Goal: Use online tool/utility: Utilize a website feature to perform a specific function

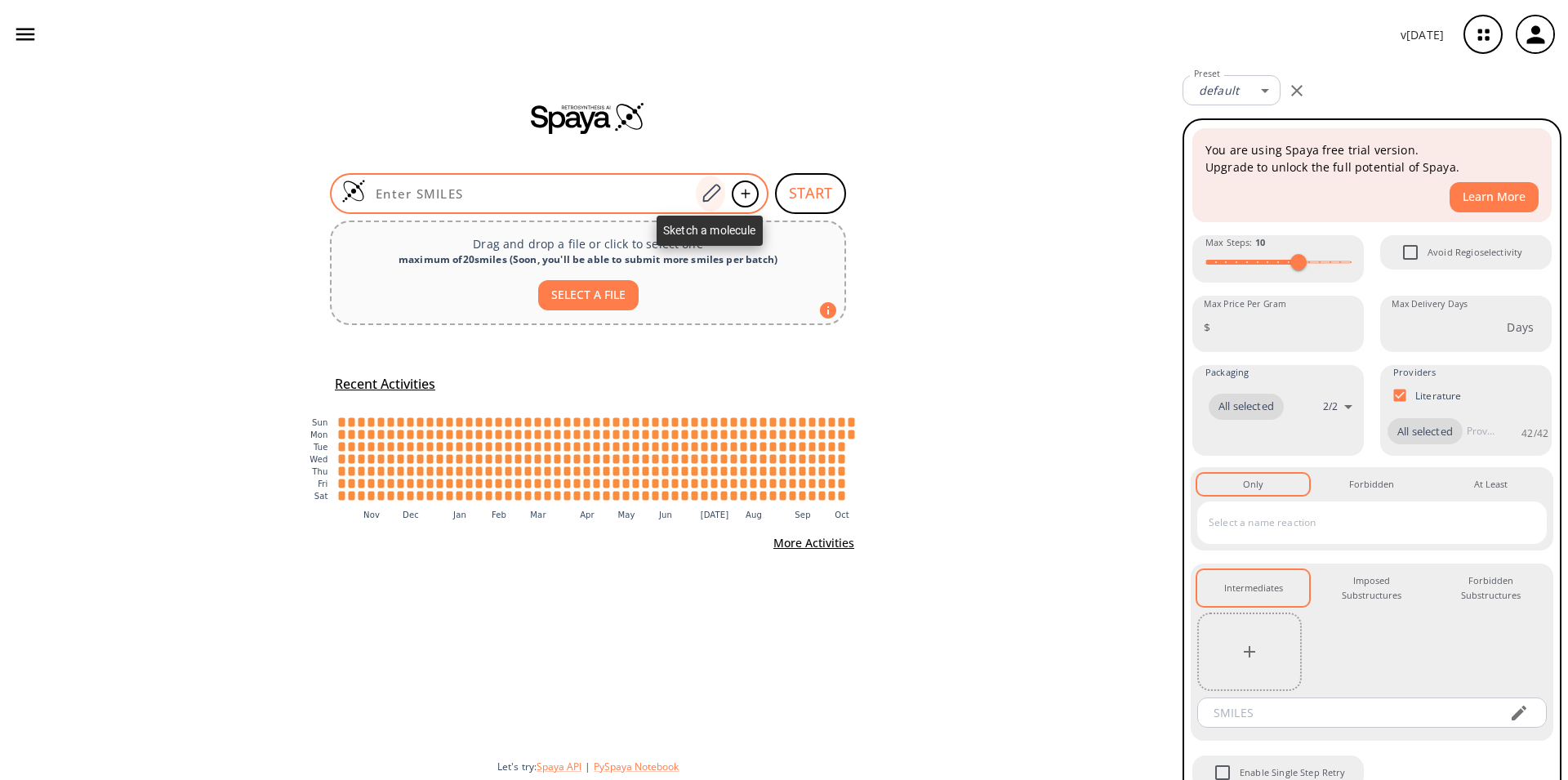
click at [716, 194] on icon at bounding box center [711, 193] width 22 height 21
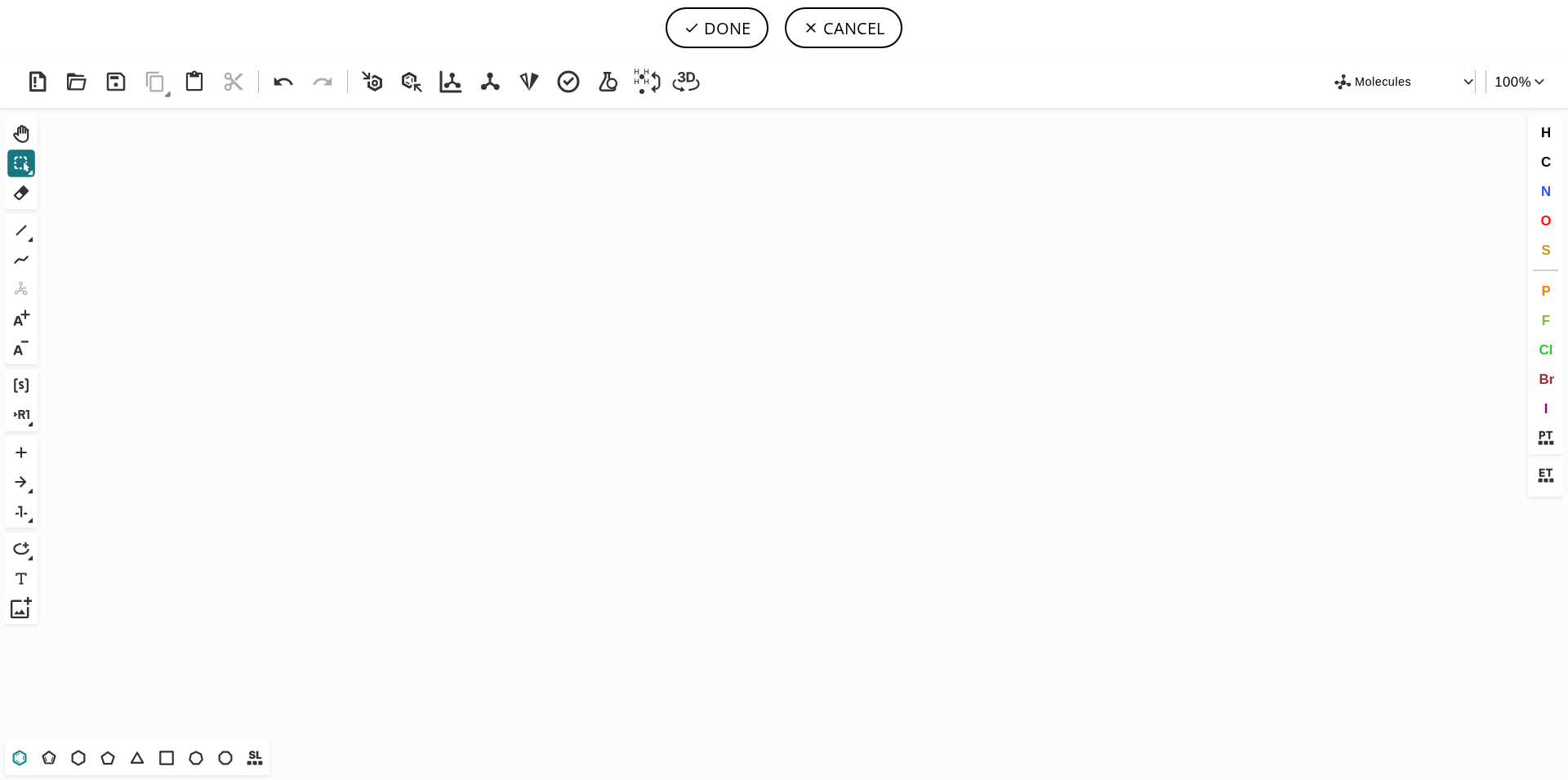
click at [20, 756] on icon at bounding box center [19, 757] width 21 height 21
click at [502, 318] on icon "Created with [PERSON_NAME] 2.3.0" at bounding box center [784, 424] width 1480 height 633
drag, startPoint x: 113, startPoint y: 755, endPoint x: 125, endPoint y: 747, distance: 14.4
click at [117, 754] on icon at bounding box center [108, 757] width 21 height 21
click at [1550, 194] on span "N" at bounding box center [1545, 191] width 10 height 15
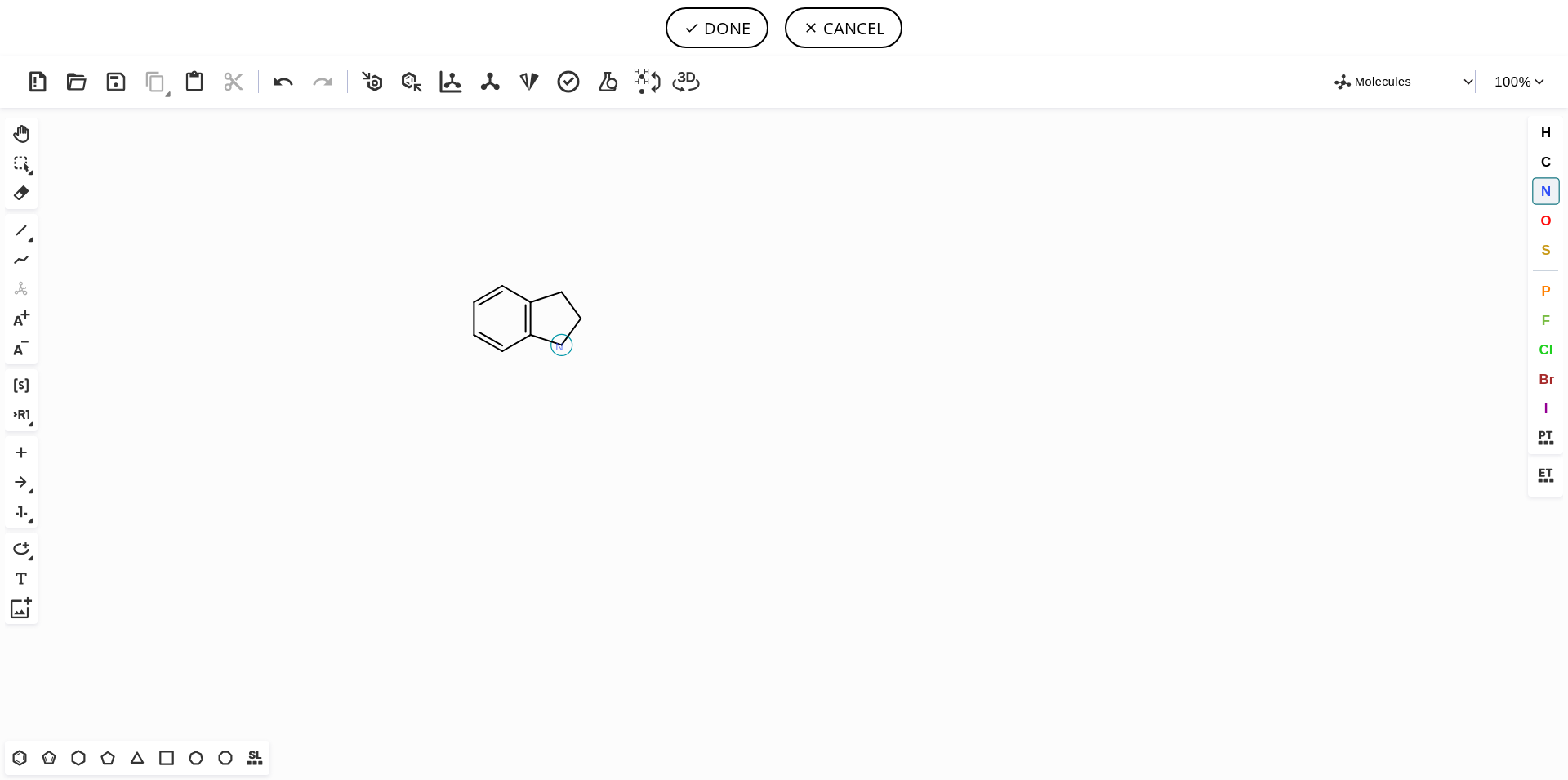
click at [559, 346] on tspan "N" at bounding box center [559, 347] width 8 height 13
click at [15, 232] on icon at bounding box center [21, 230] width 21 height 21
click at [565, 311] on icon "Created with [PERSON_NAME] 2.3.0 N H N" at bounding box center [784, 424] width 1480 height 633
click at [18, 233] on icon at bounding box center [21, 230] width 11 height 11
drag, startPoint x: 470, startPoint y: 335, endPoint x: 452, endPoint y: 351, distance: 24.1
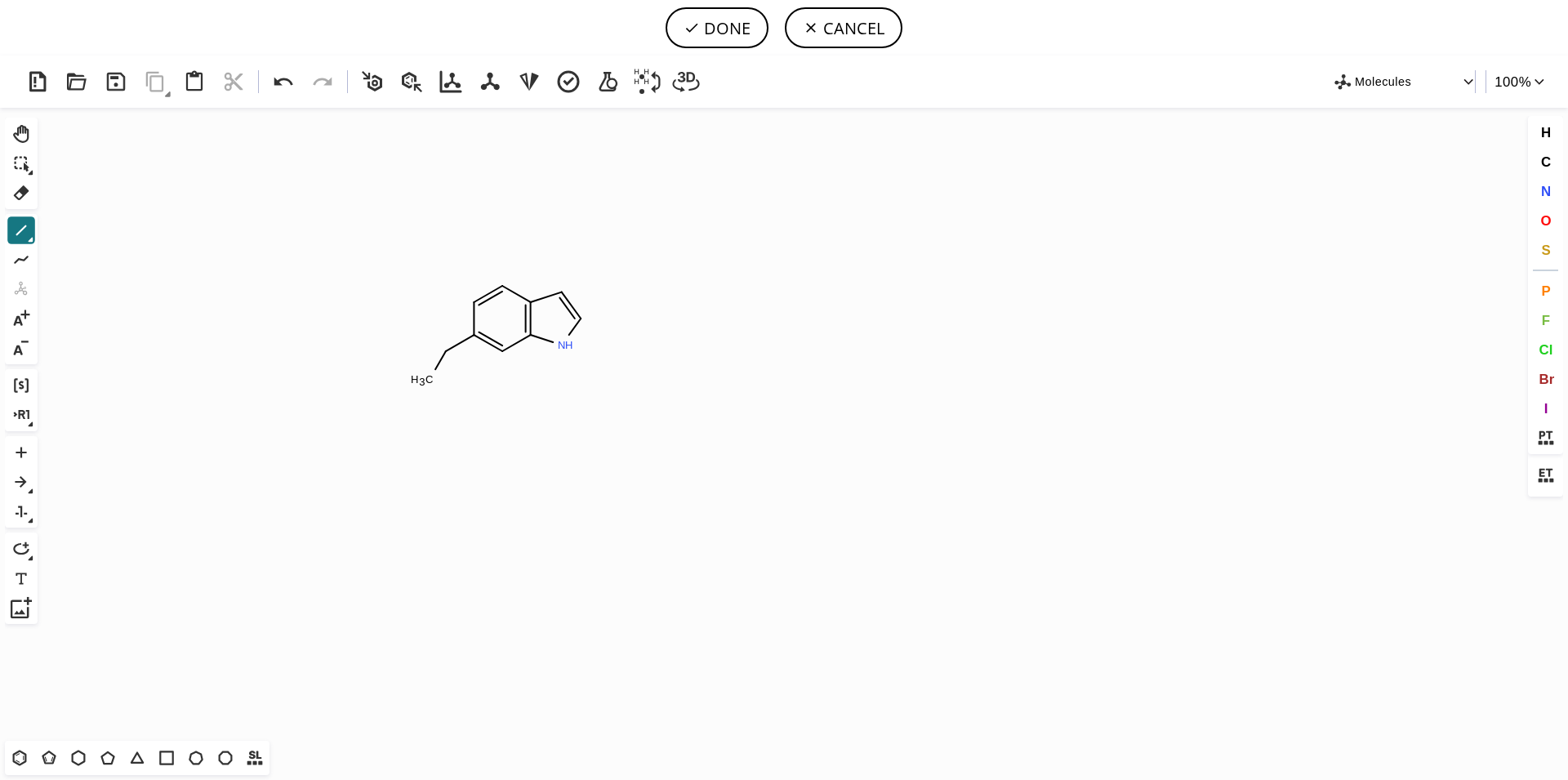
drag, startPoint x: 441, startPoint y: 357, endPoint x: 423, endPoint y: 390, distance: 37.6
drag, startPoint x: 427, startPoint y: 374, endPoint x: 403, endPoint y: 346, distance: 36.9
click at [411, 365] on icon "Created with [PERSON_NAME] 2.3.0 N H C H 3 N" at bounding box center [784, 424] width 1480 height 633
drag, startPoint x: 425, startPoint y: 377, endPoint x: 427, endPoint y: 399, distance: 22.1
drag, startPoint x: 1541, startPoint y: 212, endPoint x: 1056, endPoint y: 374, distance: 511.3
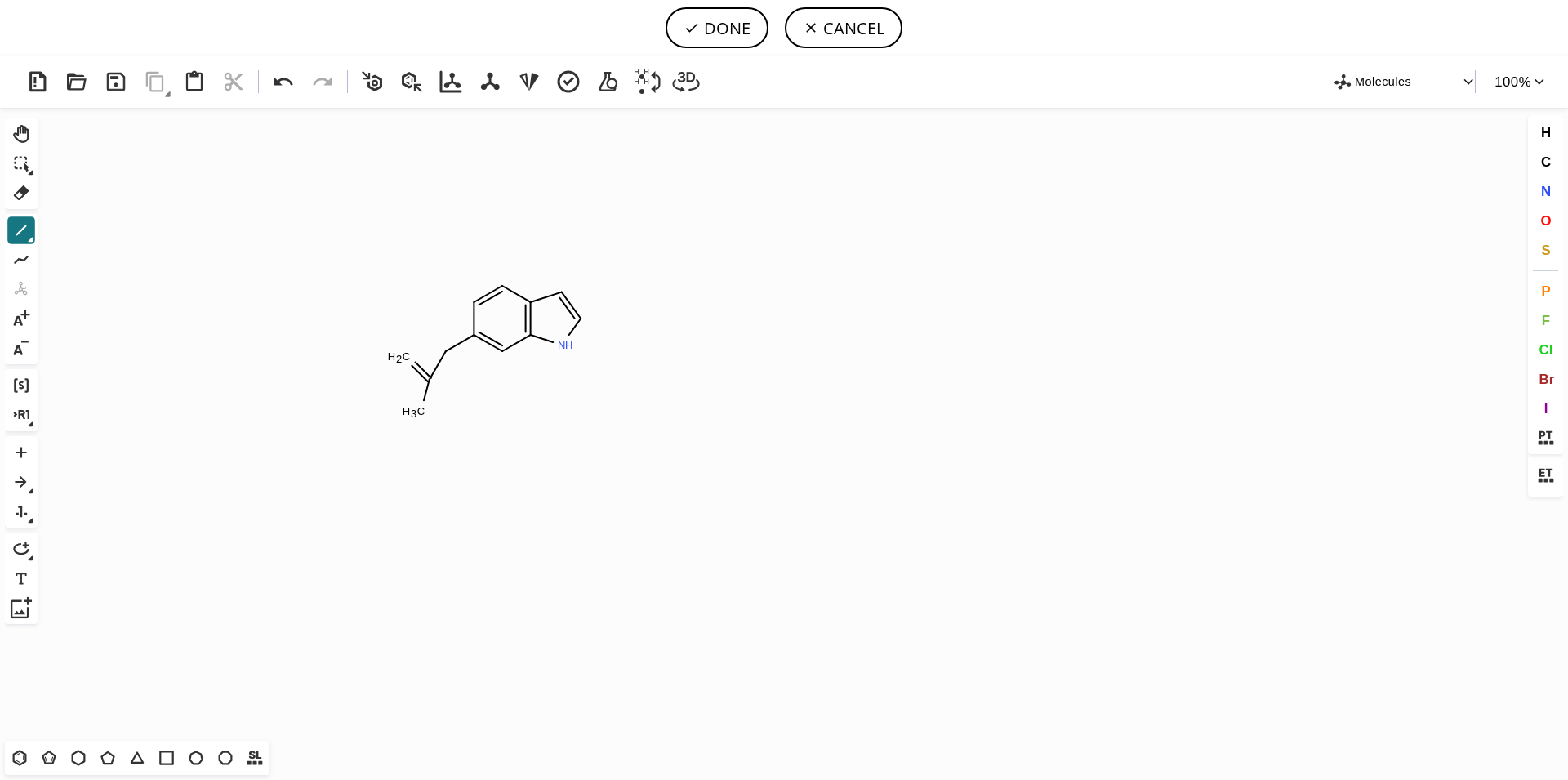
click at [1541, 214] on span "O" at bounding box center [1545, 220] width 11 height 15
click at [416, 412] on tspan "O" at bounding box center [416, 412] width 8 height 13
click at [403, 354] on tspan "O" at bounding box center [403, 354] width 8 height 13
click at [720, 31] on button "DONE" at bounding box center [717, 28] width 103 height 41
type input "C1C(CC(O)=O)=CC2NC=CC=2C=1"
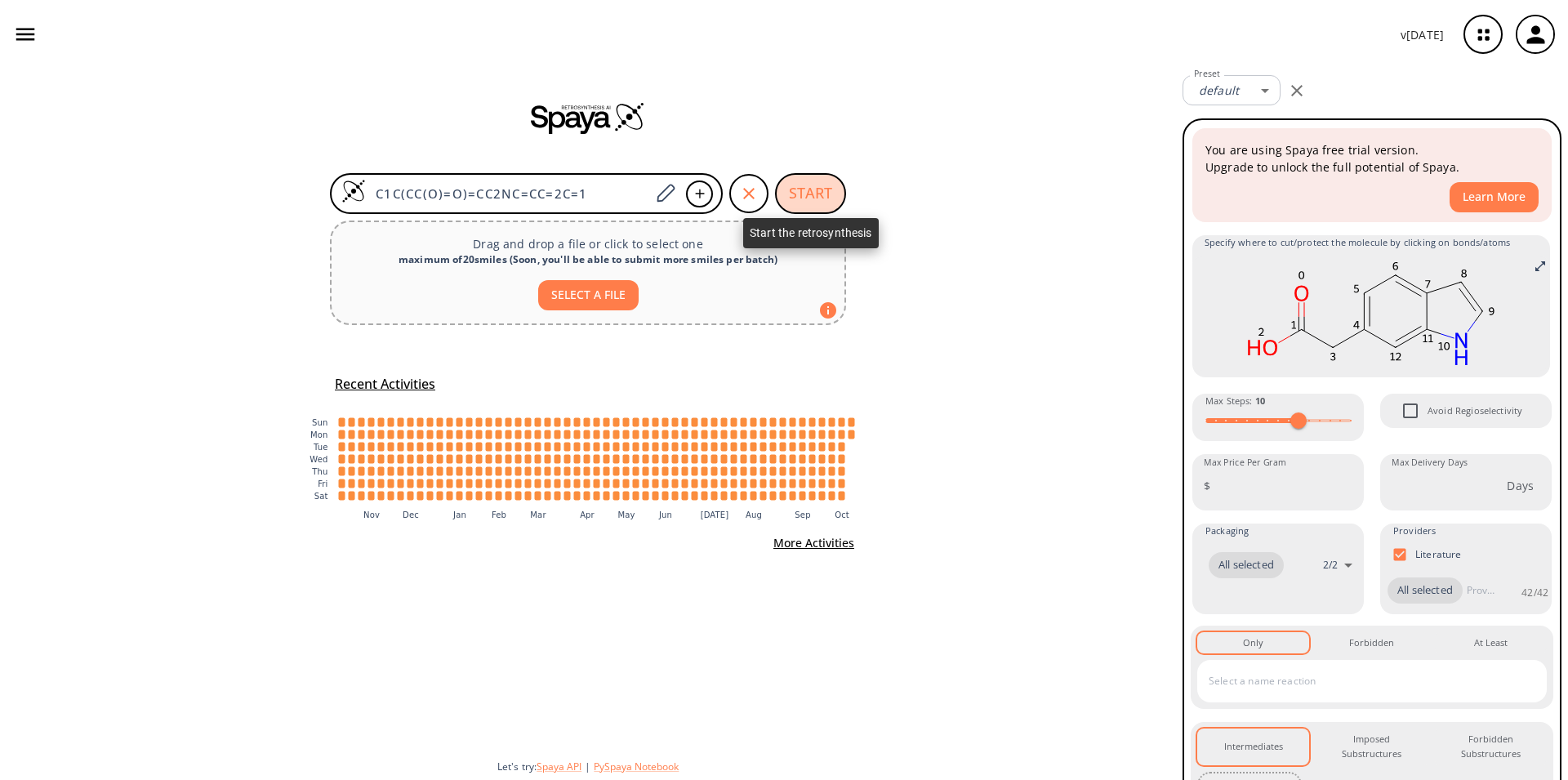
click at [809, 194] on button "START" at bounding box center [810, 193] width 71 height 41
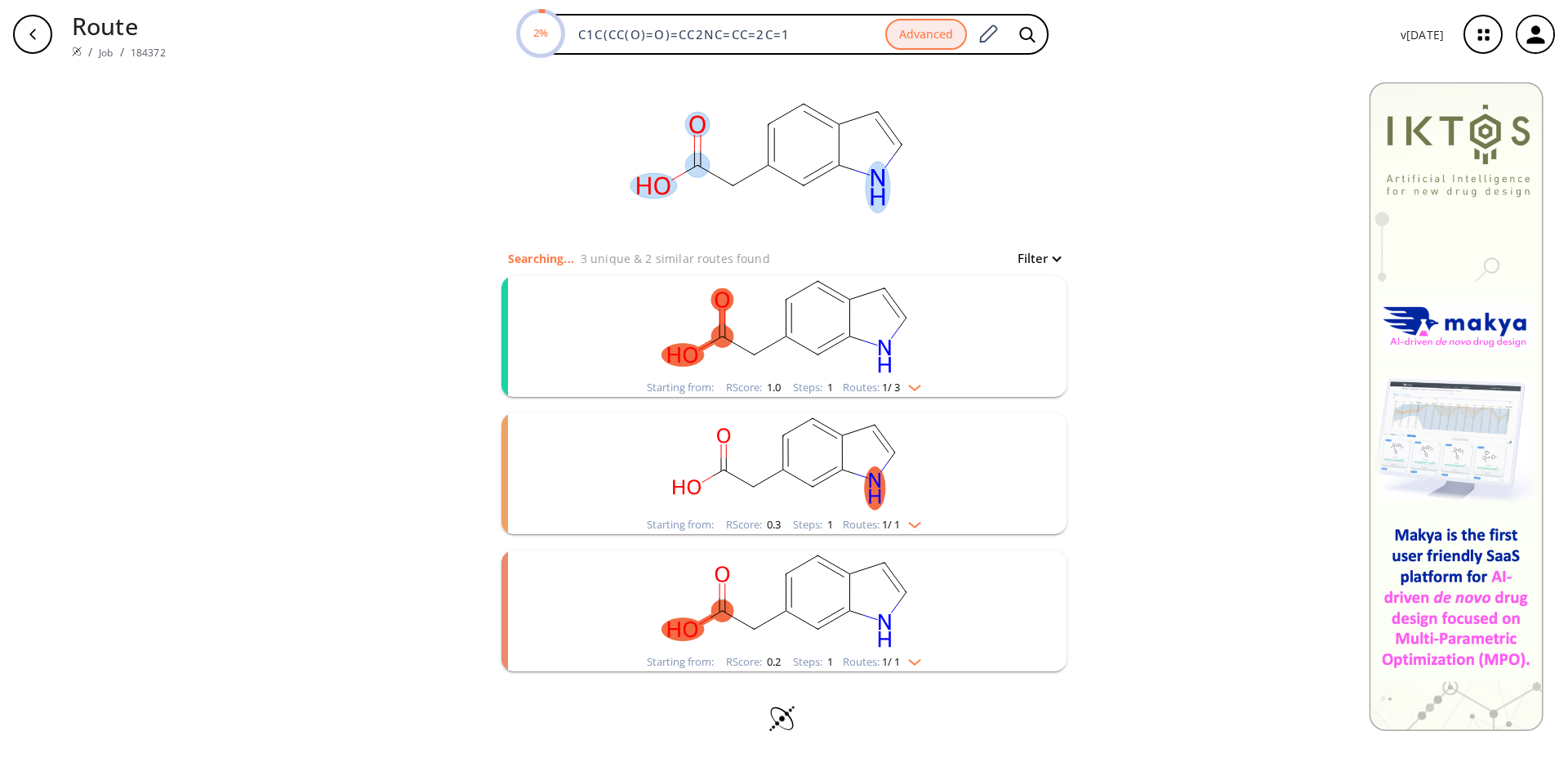
click at [806, 140] on rect at bounding box center [766, 159] width 327 height 180
click at [833, 314] on rect "clusters" at bounding box center [784, 327] width 425 height 102
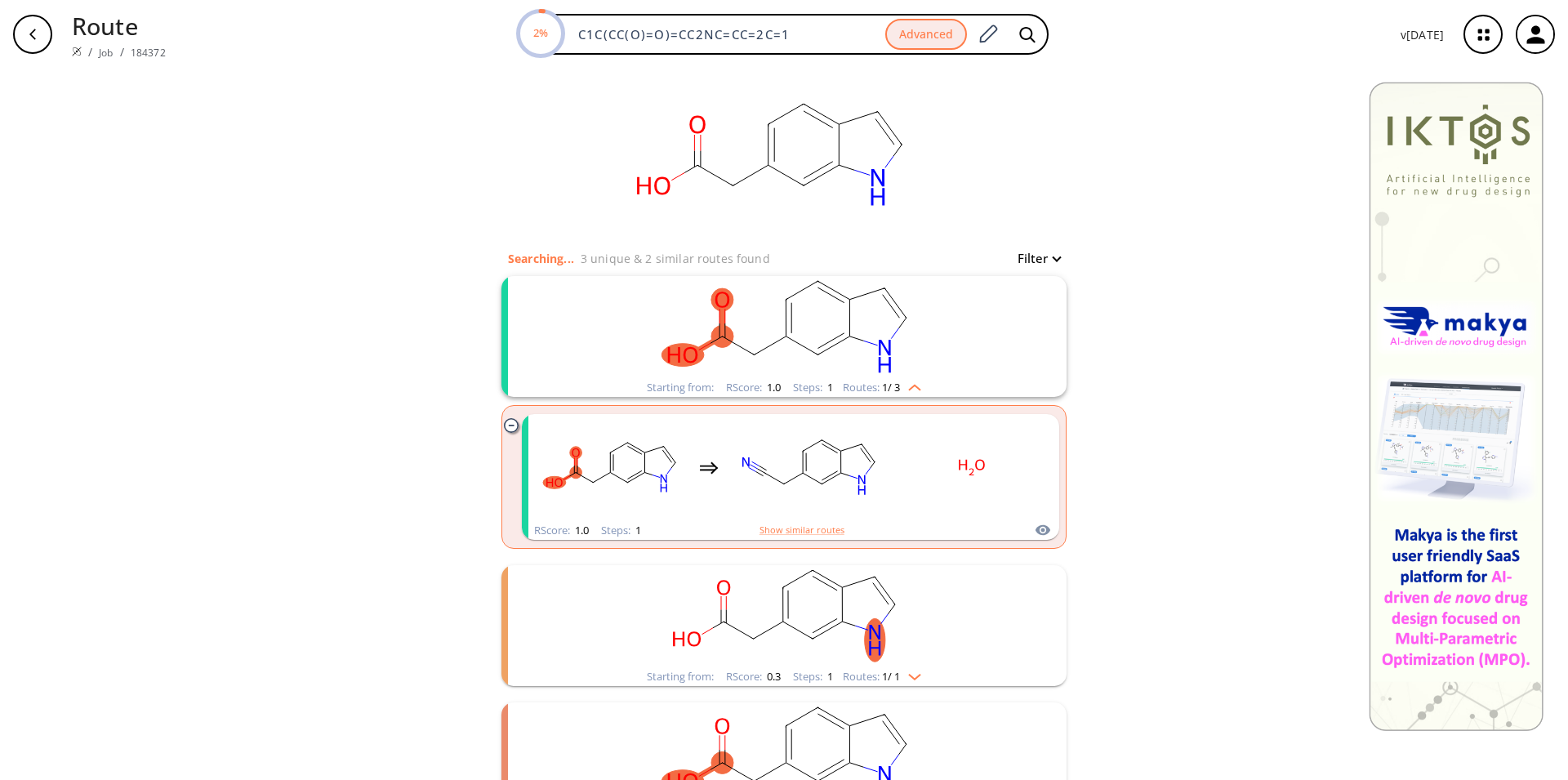
click at [833, 314] on rect "clusters" at bounding box center [784, 327] width 425 height 102
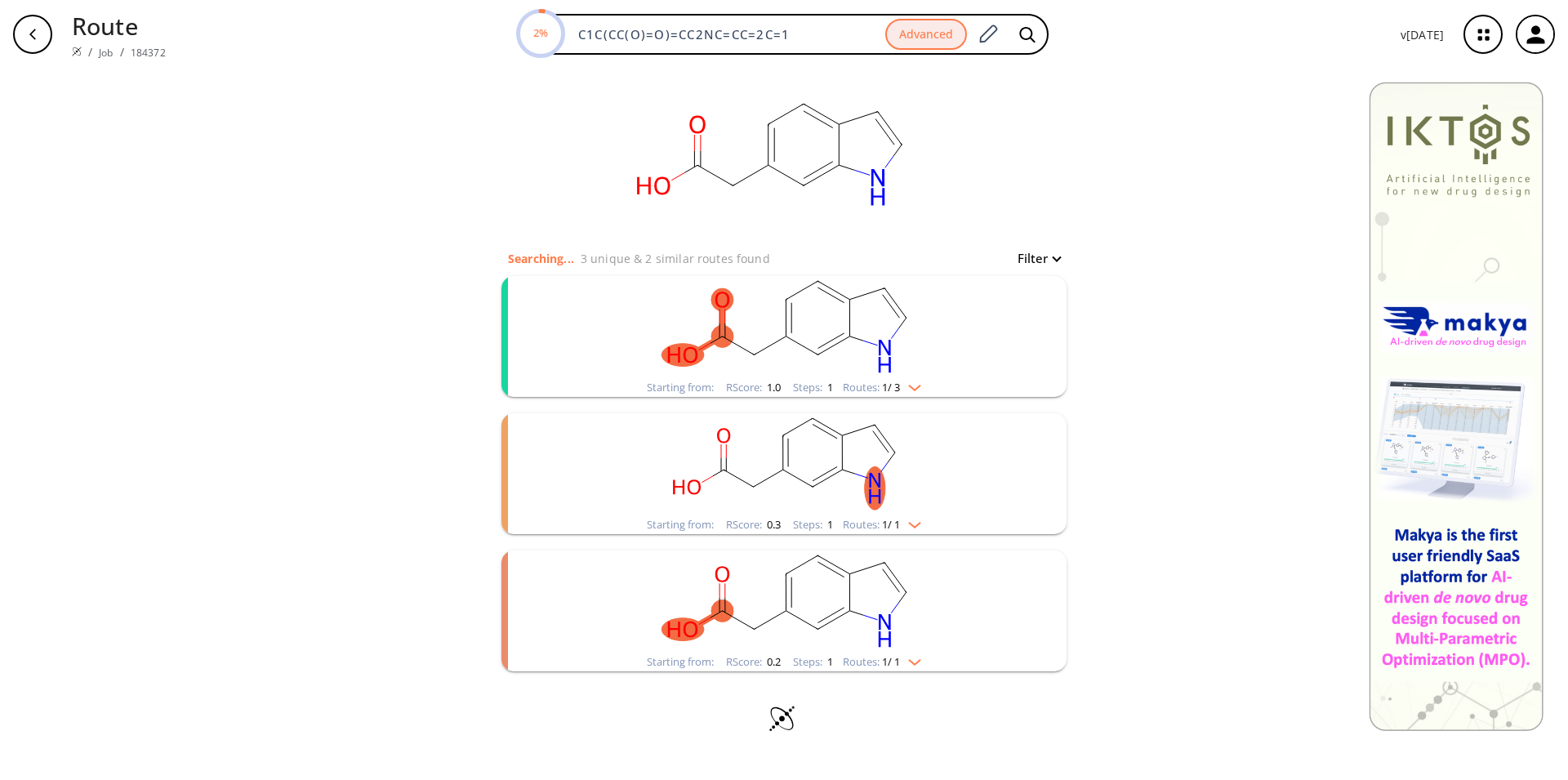
click at [833, 314] on rect "clusters" at bounding box center [784, 327] width 425 height 102
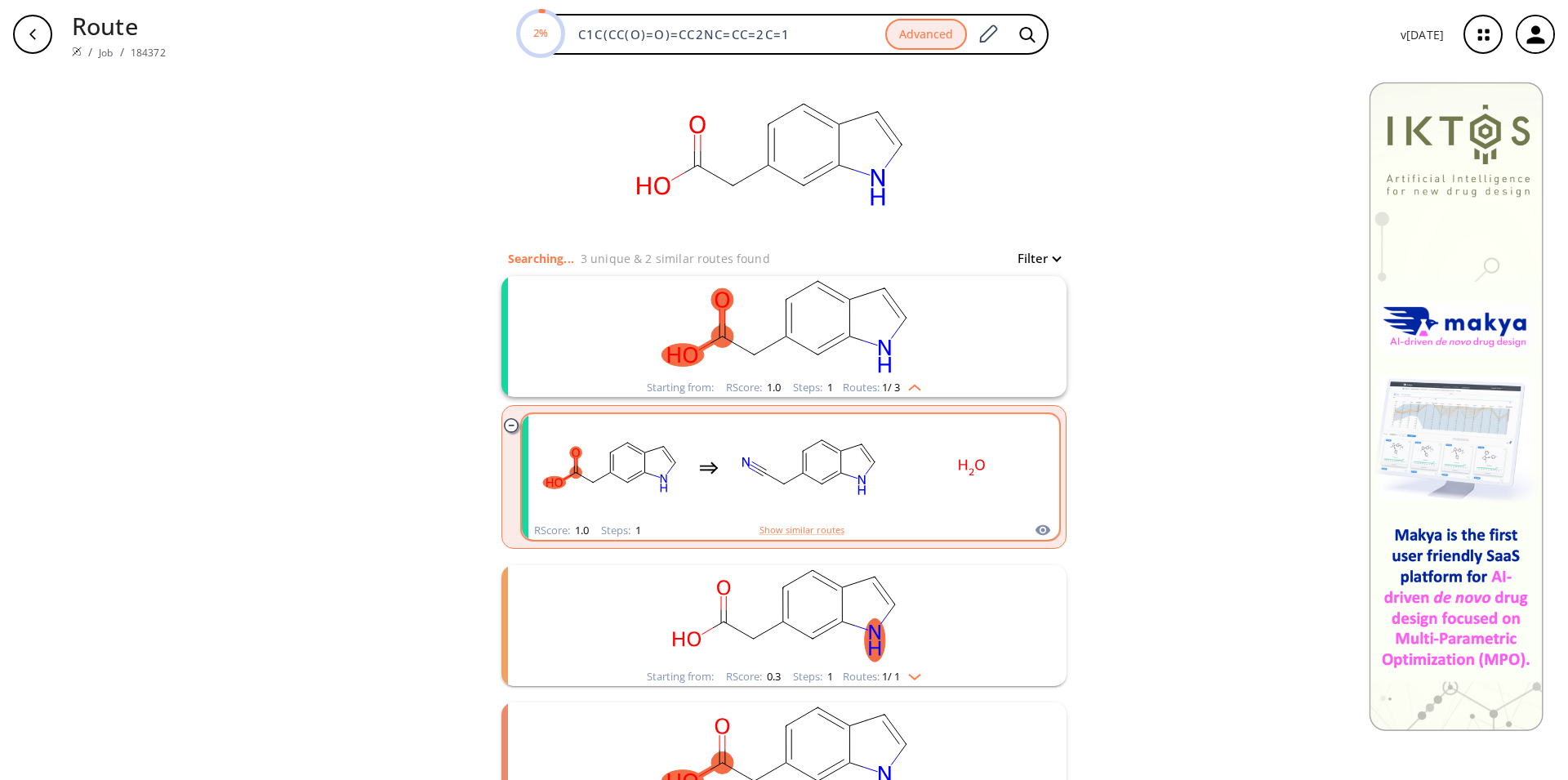
click at [797, 461] on rect "clusters" at bounding box center [808, 468] width 147 height 102
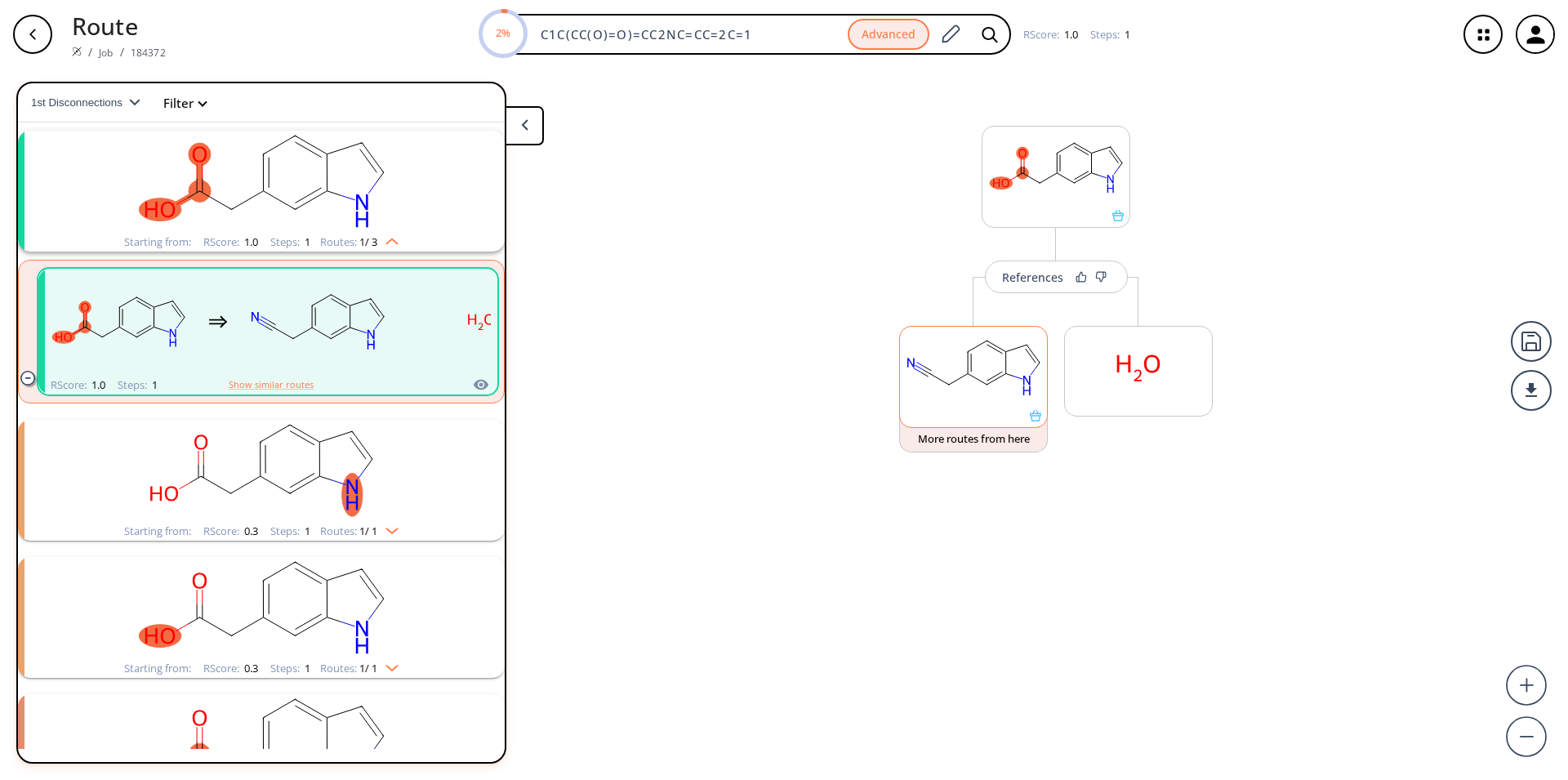
scroll to position [38, 0]
click at [1050, 176] on rect at bounding box center [1056, 168] width 147 height 83
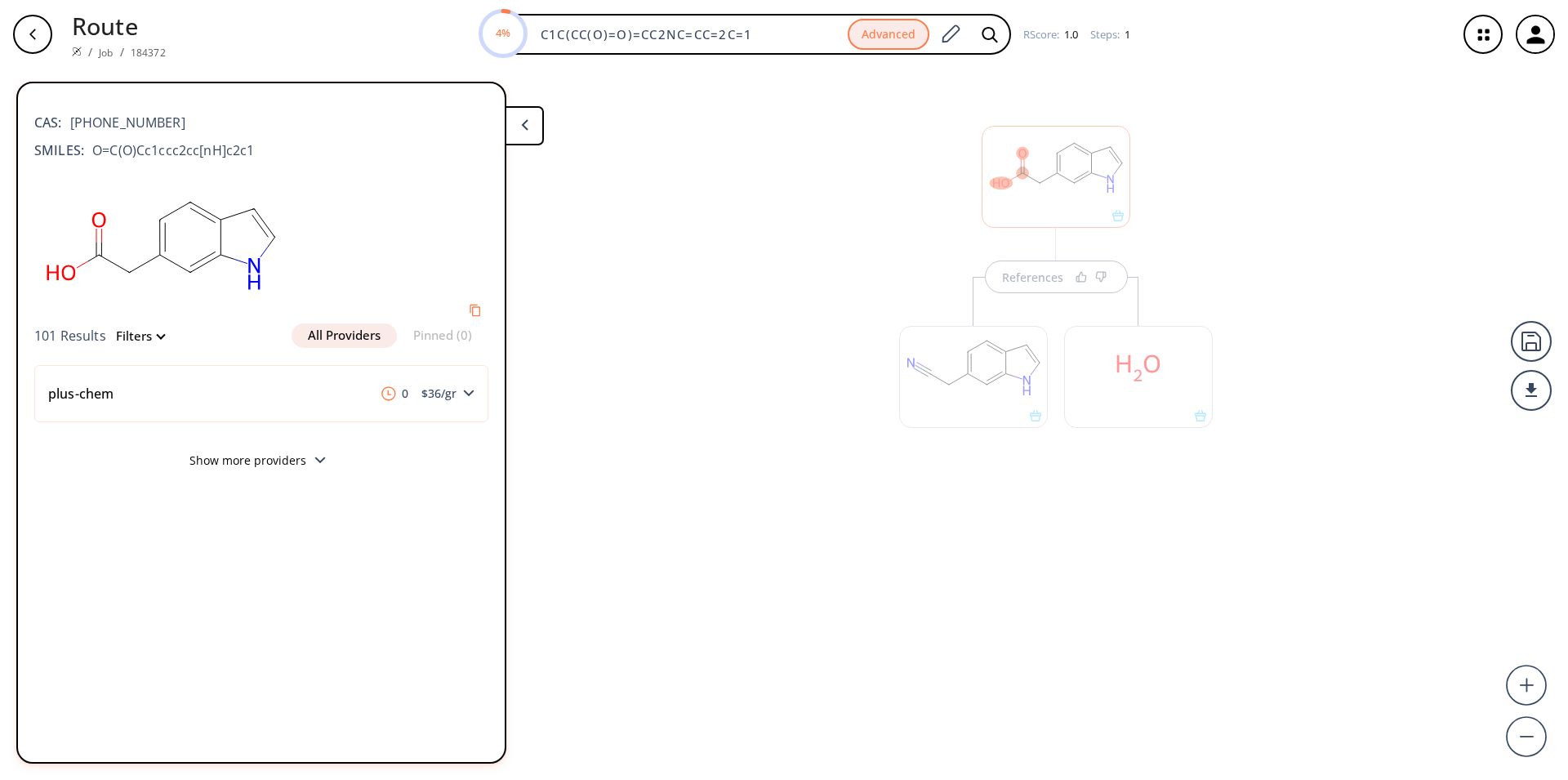
click at [1037, 281] on div at bounding box center [973, 369] width 165 height 184
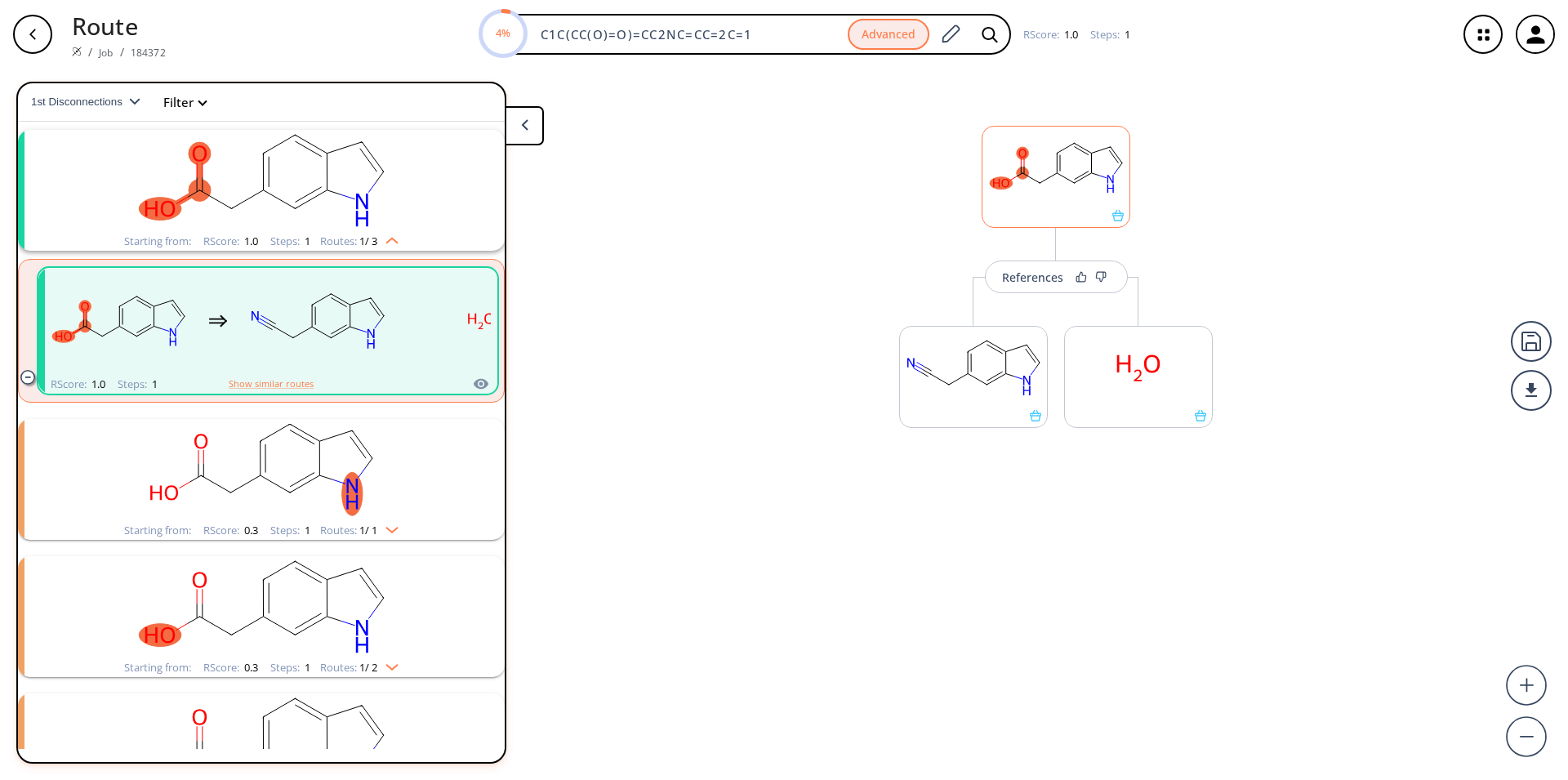
click at [1074, 174] on rect at bounding box center [1056, 168] width 147 height 83
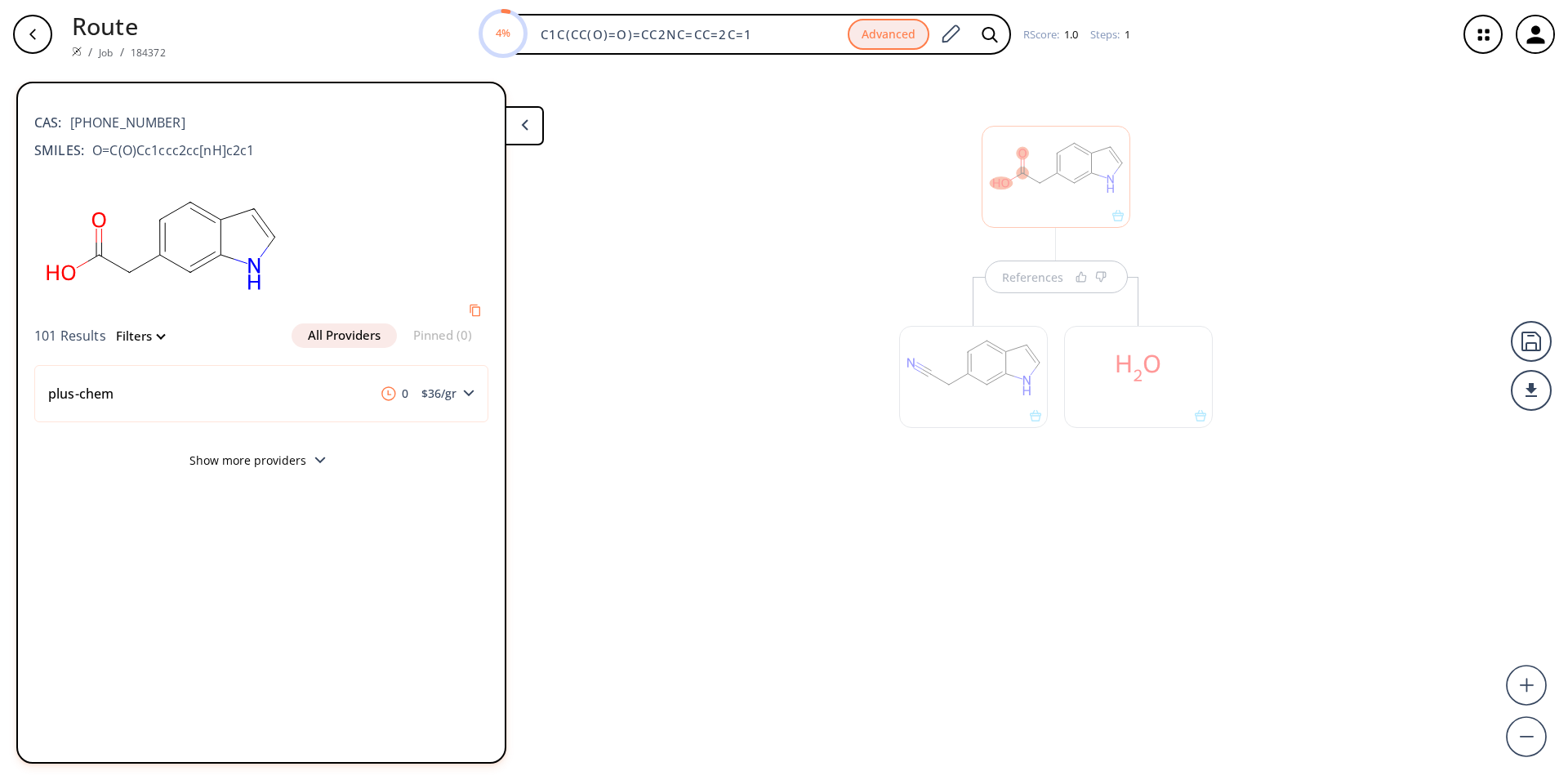
click at [1073, 171] on div at bounding box center [1056, 177] width 149 height 102
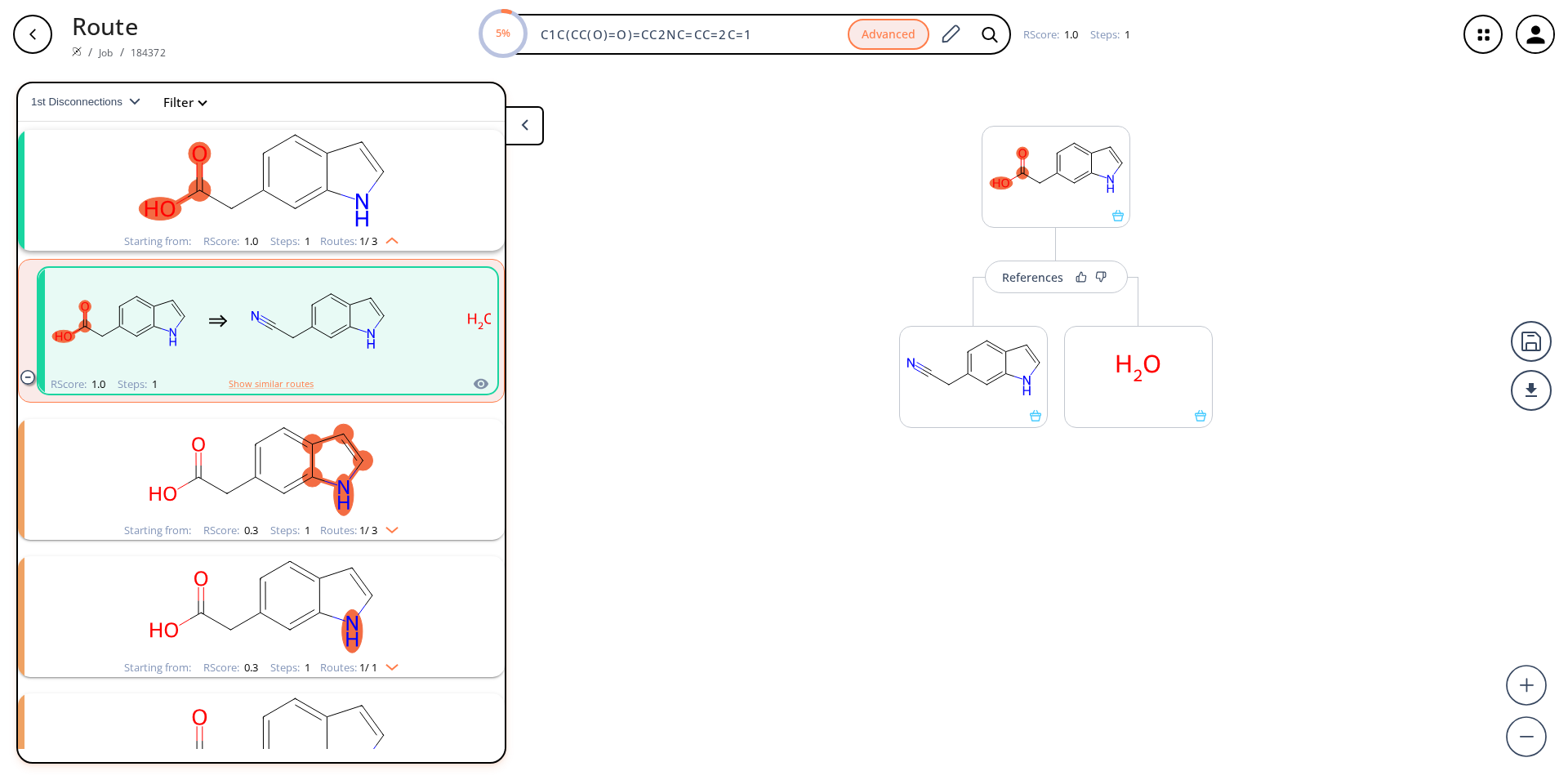
click at [353, 494] on rect "clusters" at bounding box center [261, 470] width 425 height 102
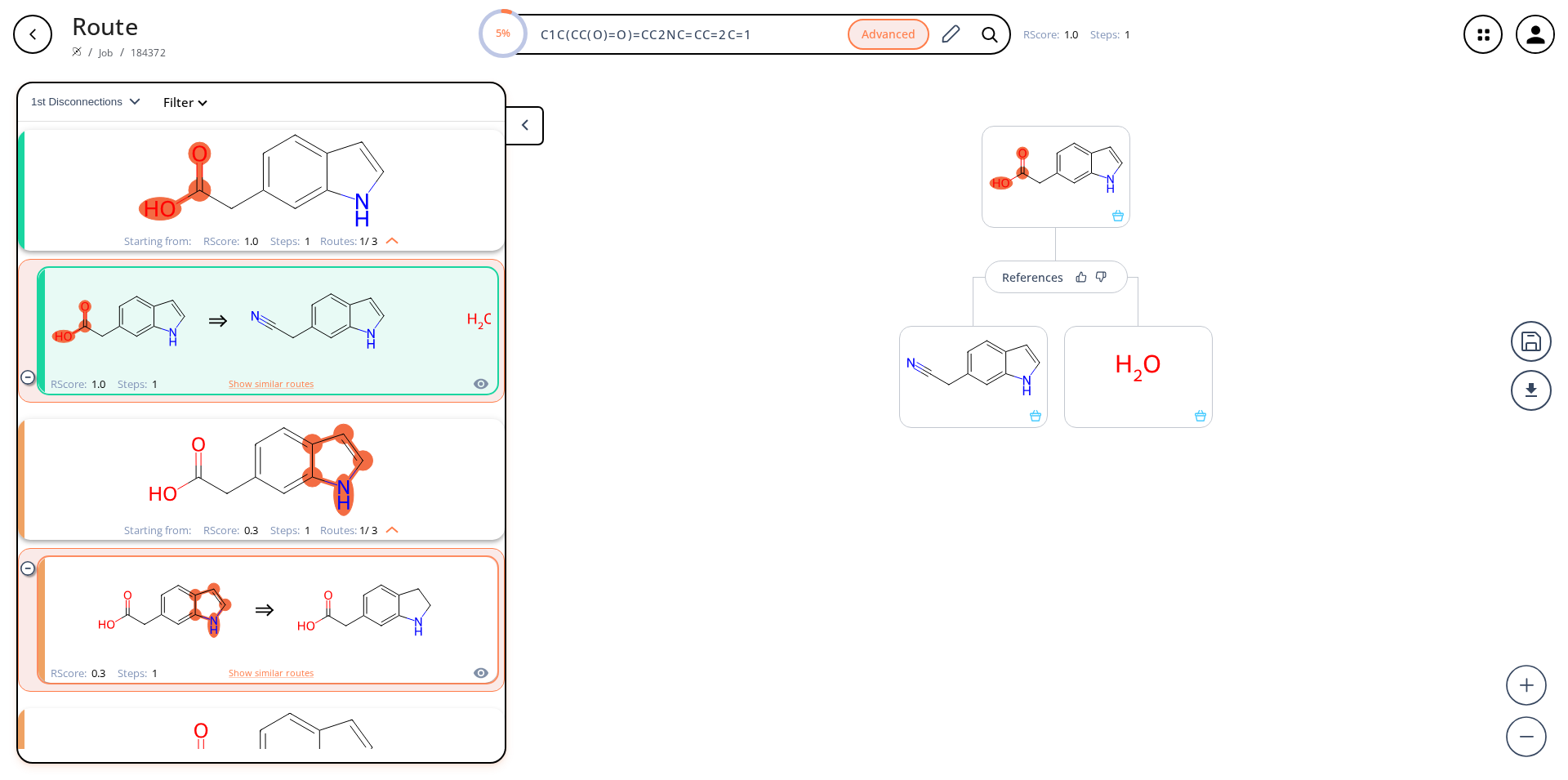
click at [278, 612] on div "clusters" at bounding box center [265, 610] width 346 height 107
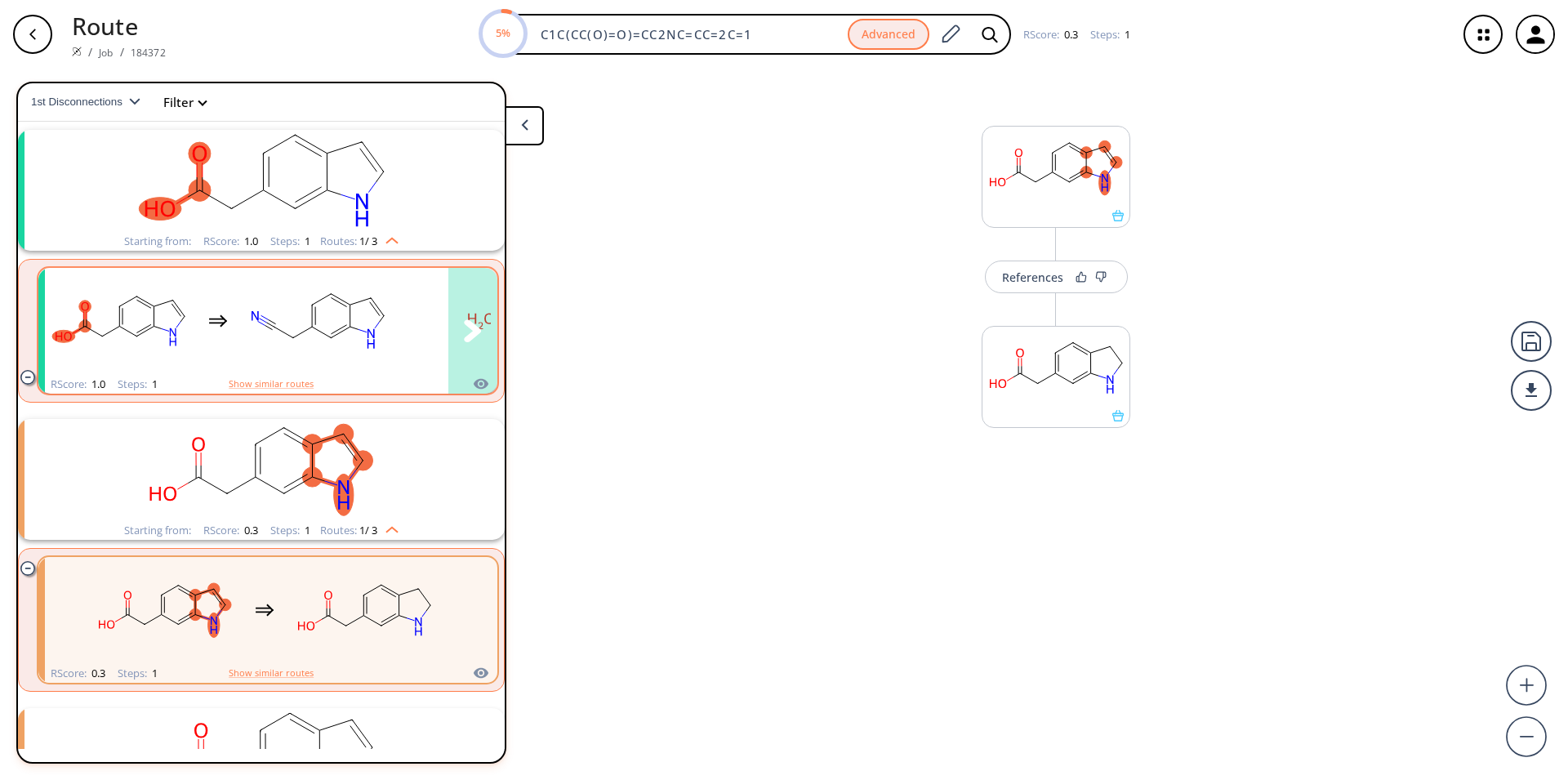
click at [336, 354] on rect "clusters" at bounding box center [317, 322] width 147 height 102
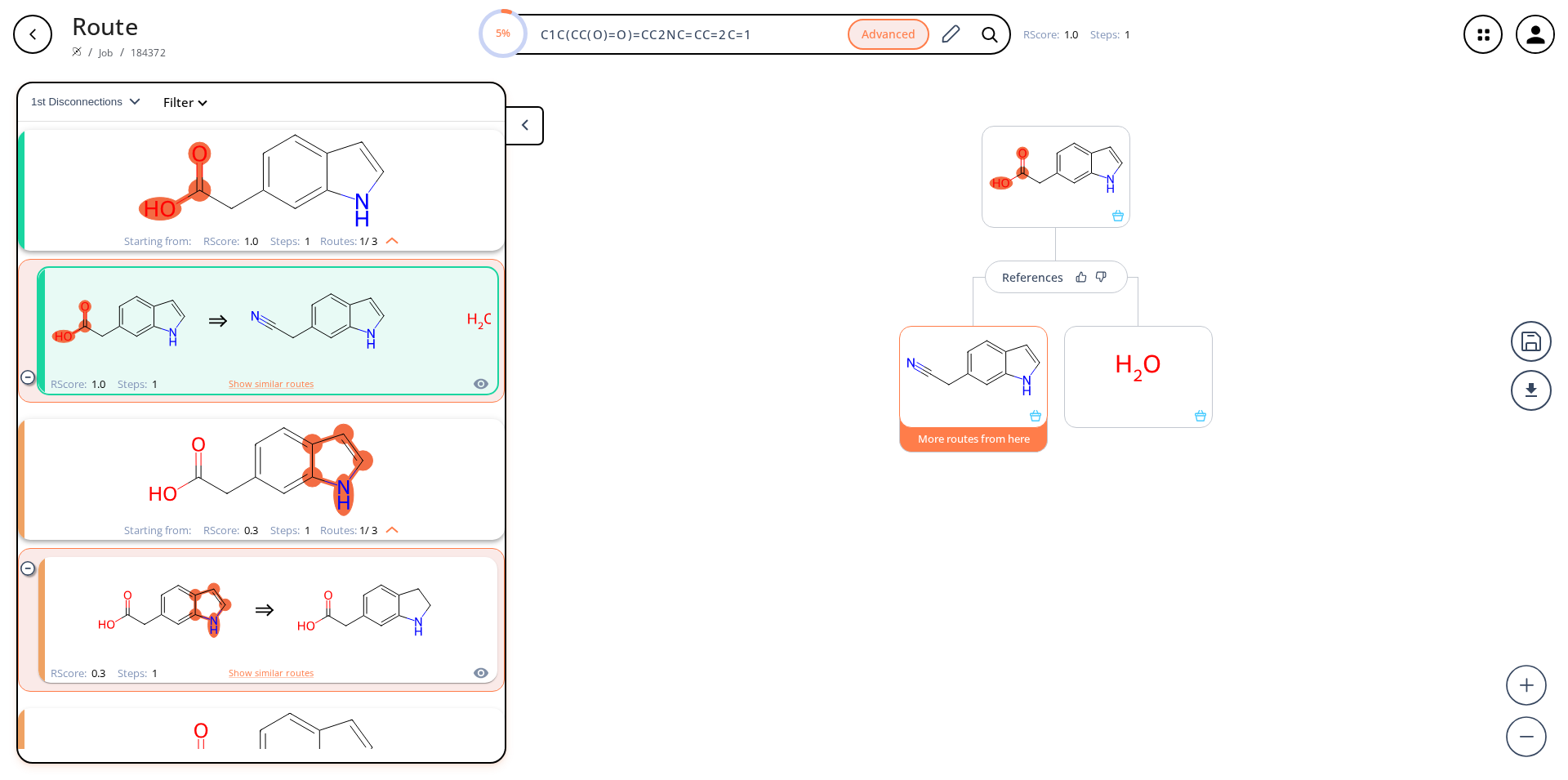
click at [973, 442] on button "More routes from here" at bounding box center [973, 435] width 149 height 35
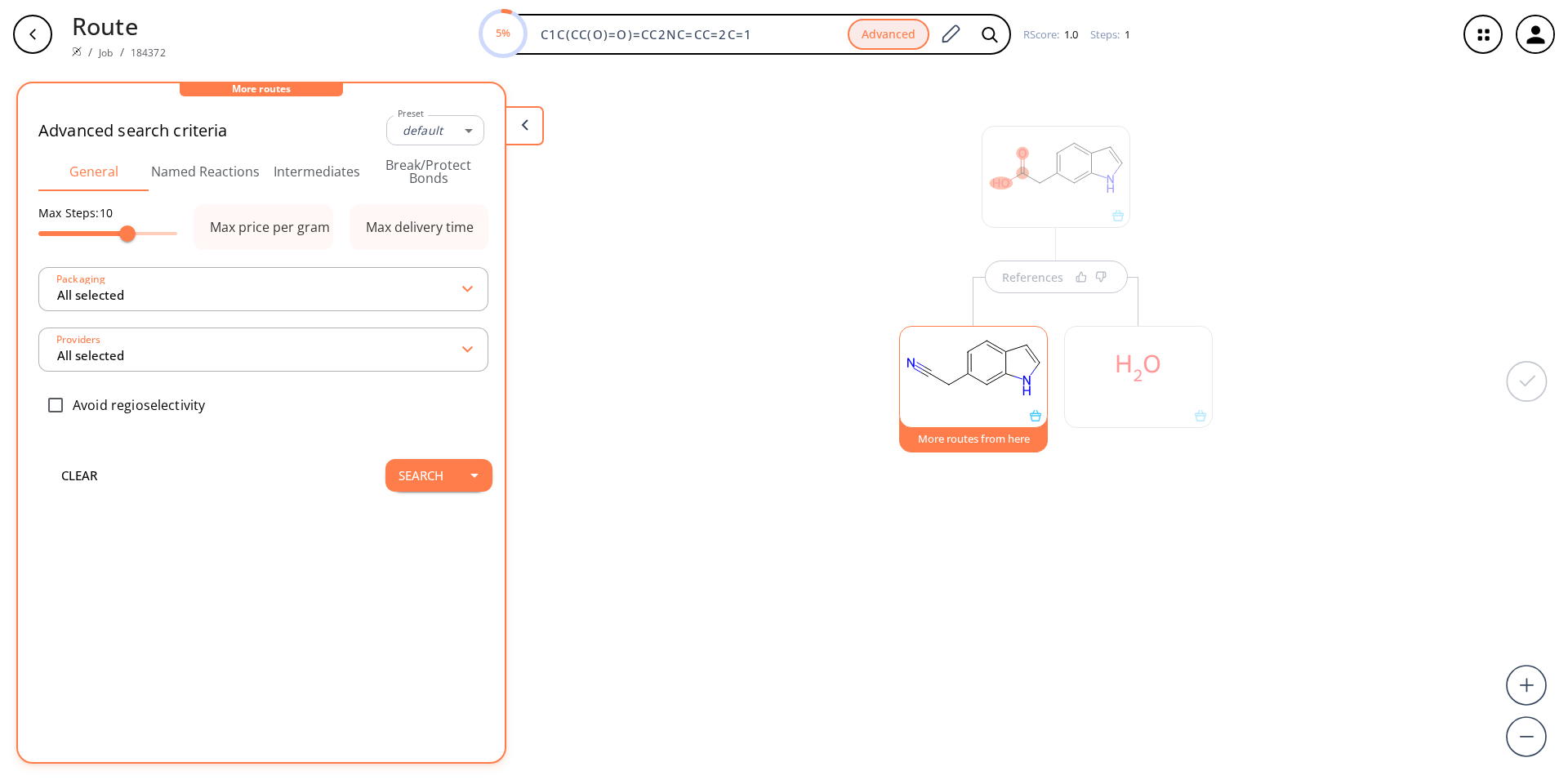
type input "-1"
type input "All selected"
click at [412, 472] on button "Search" at bounding box center [421, 475] width 71 height 33
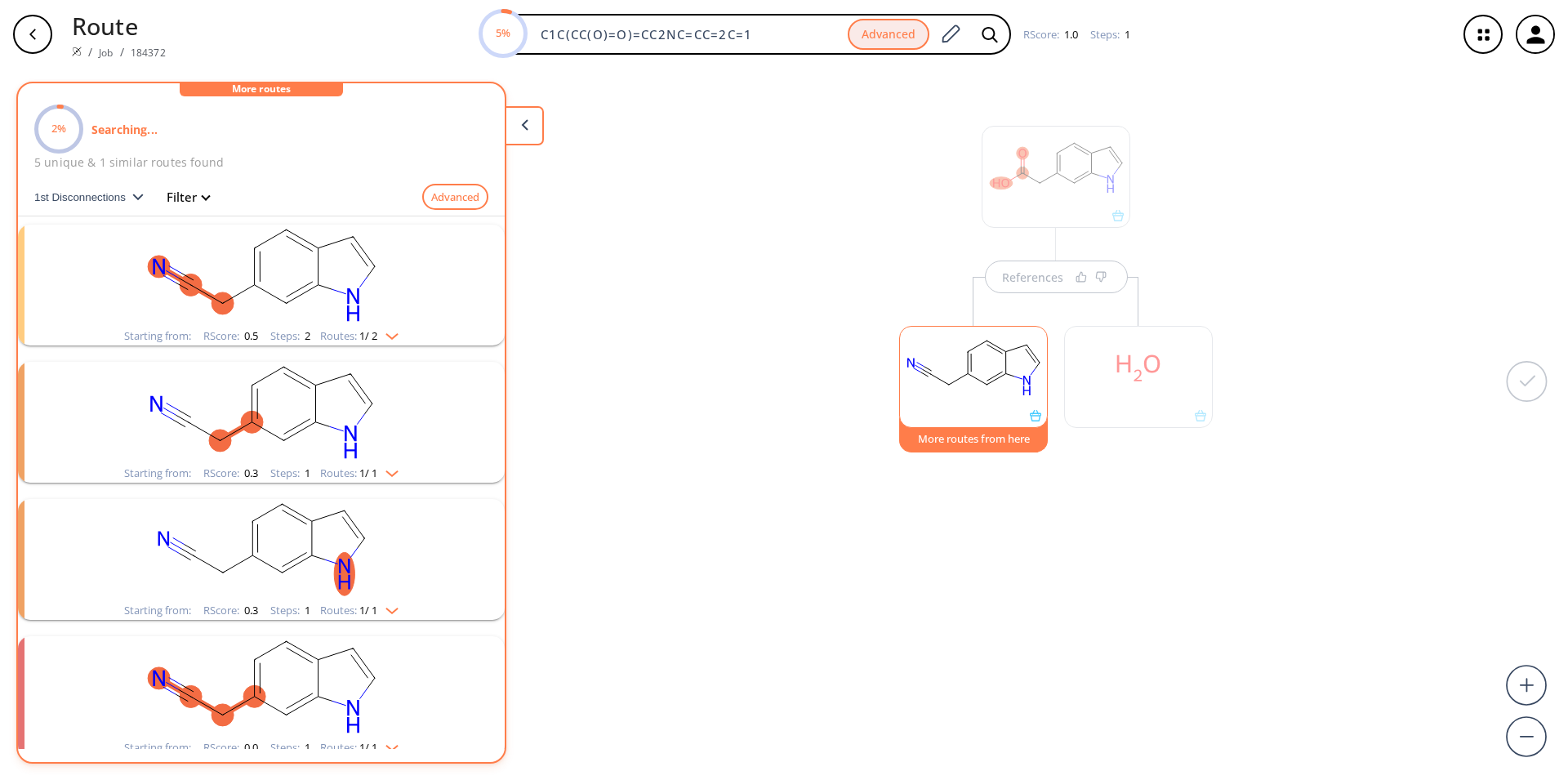
click at [287, 429] on rect "clusters" at bounding box center [261, 413] width 425 height 102
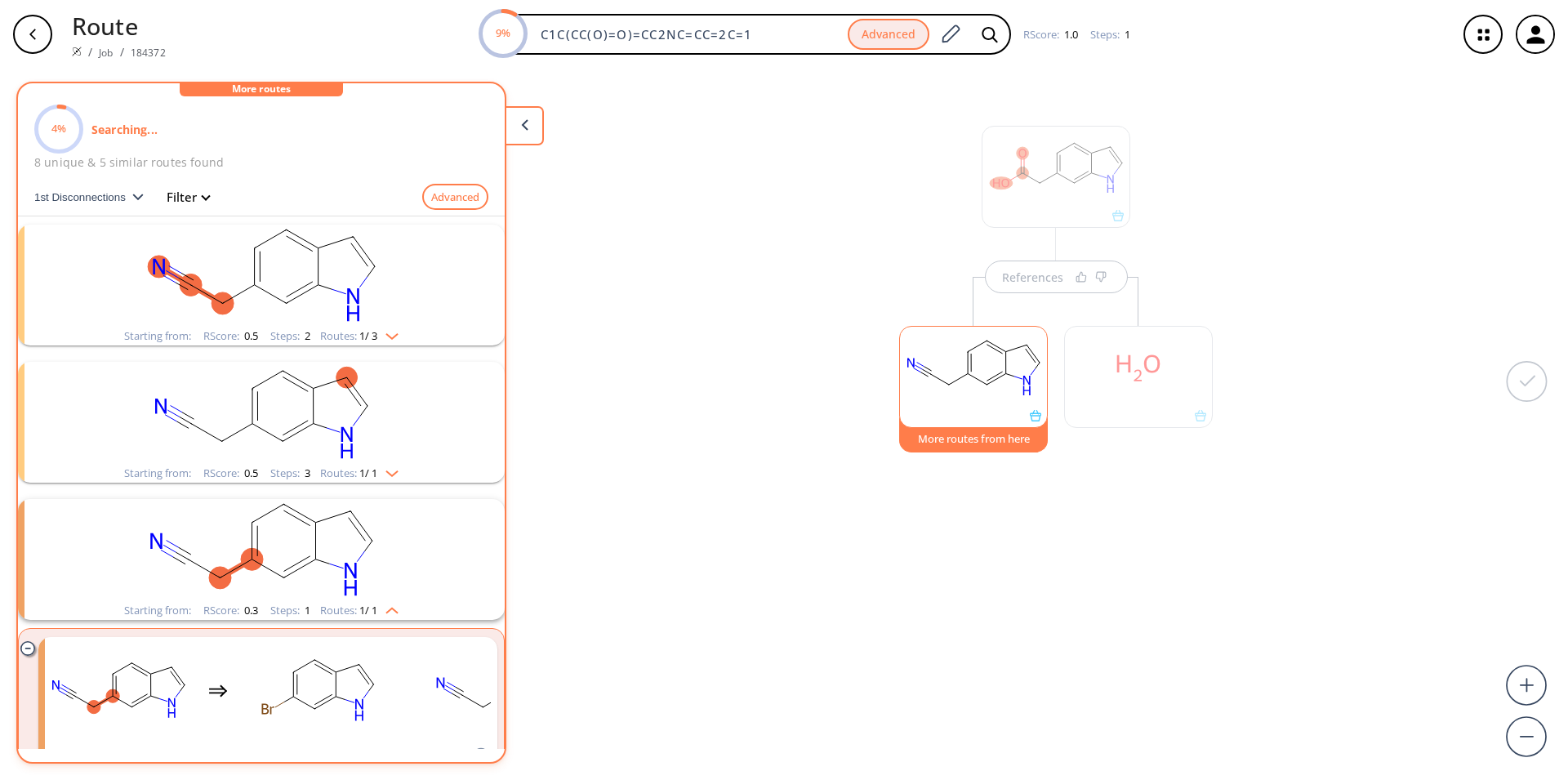
click at [403, 554] on rect "clusters" at bounding box center [261, 550] width 425 height 102
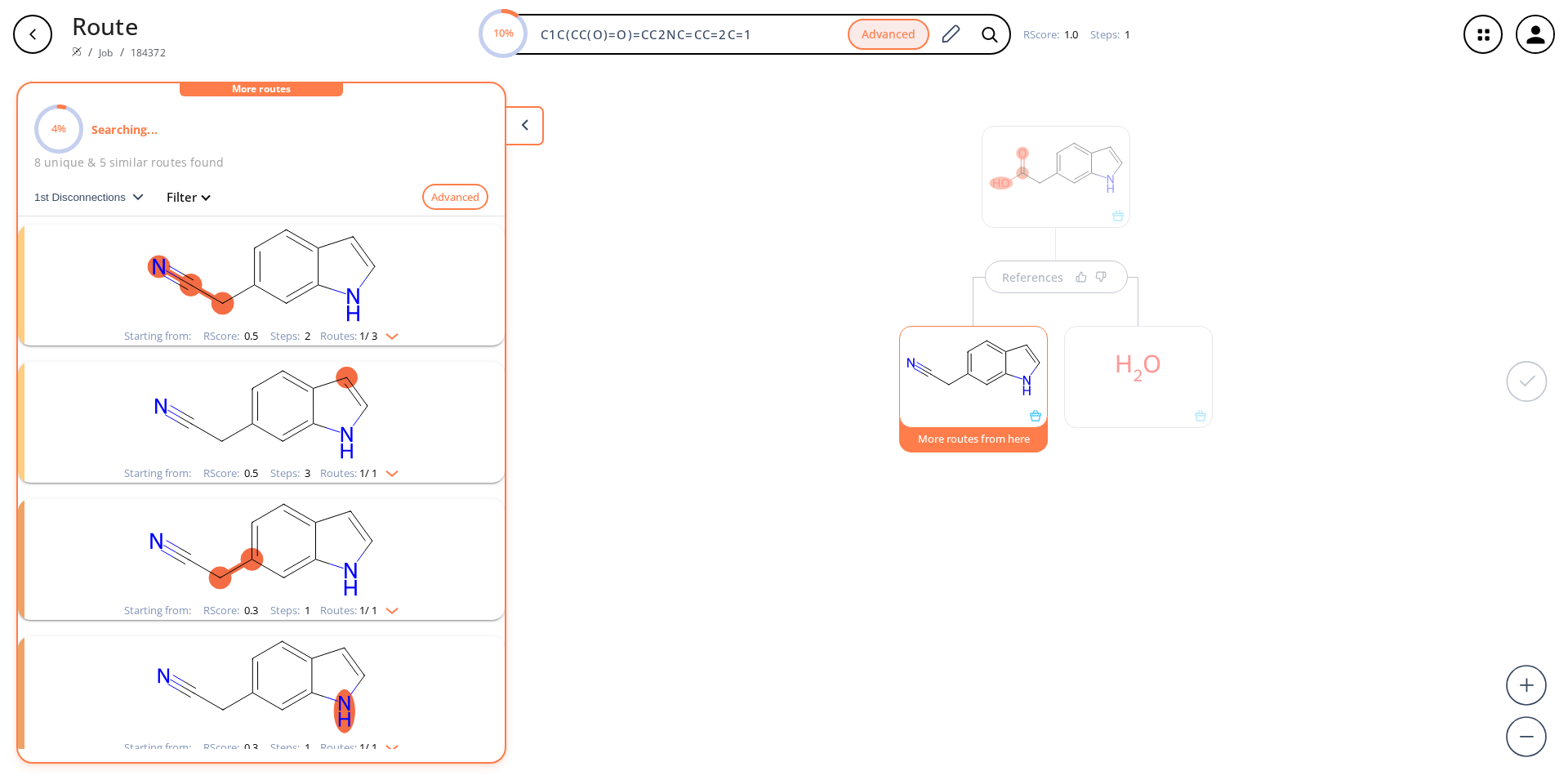
click at [403, 554] on ul "Starting from: RScore : 0.5 Steps : 2 Routes: 1 / 3 Starting from: RScore : 0.5…" at bounding box center [261, 765] width 487 height 1097
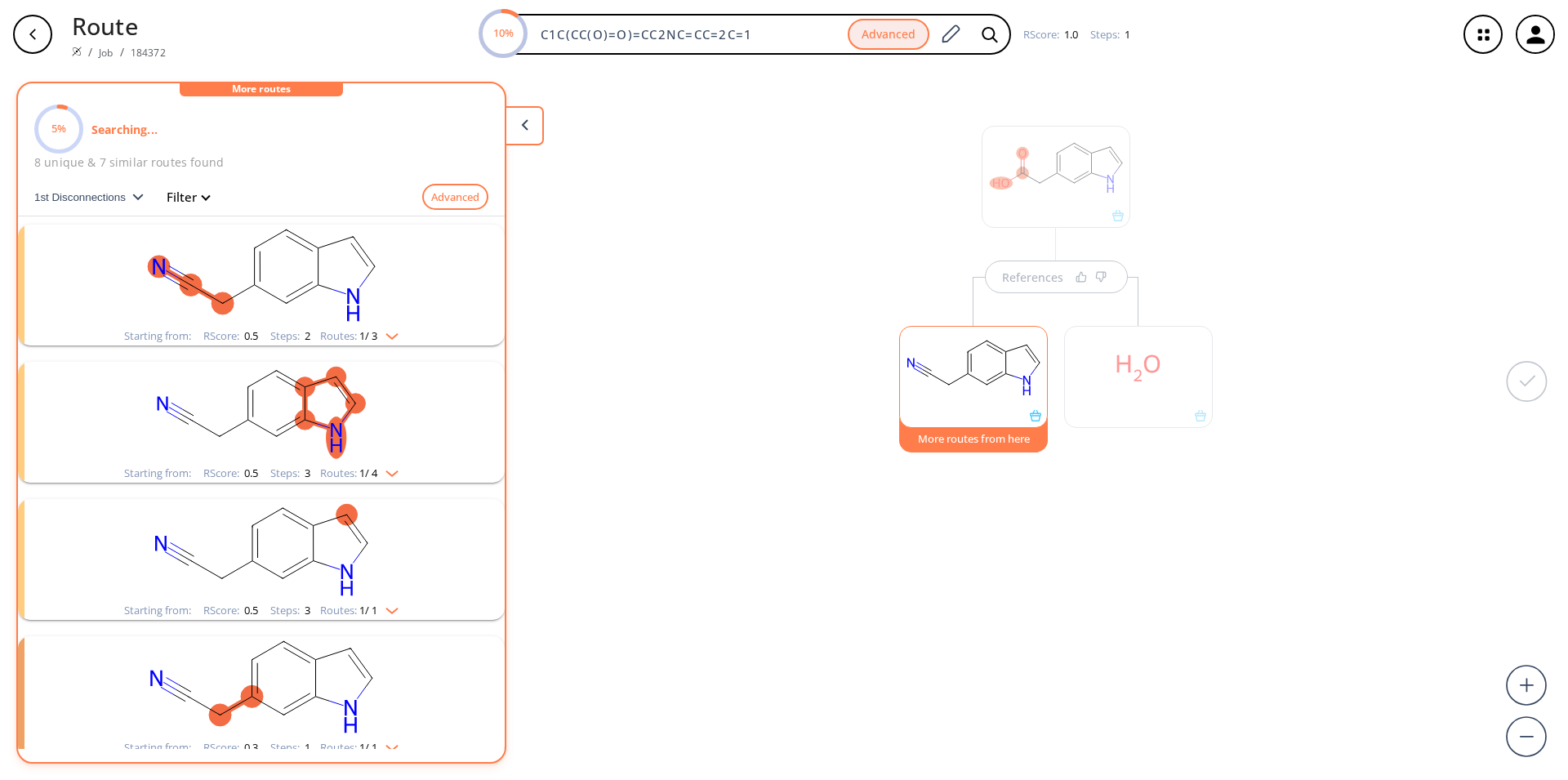
click at [388, 425] on rect "clusters" at bounding box center [261, 413] width 425 height 102
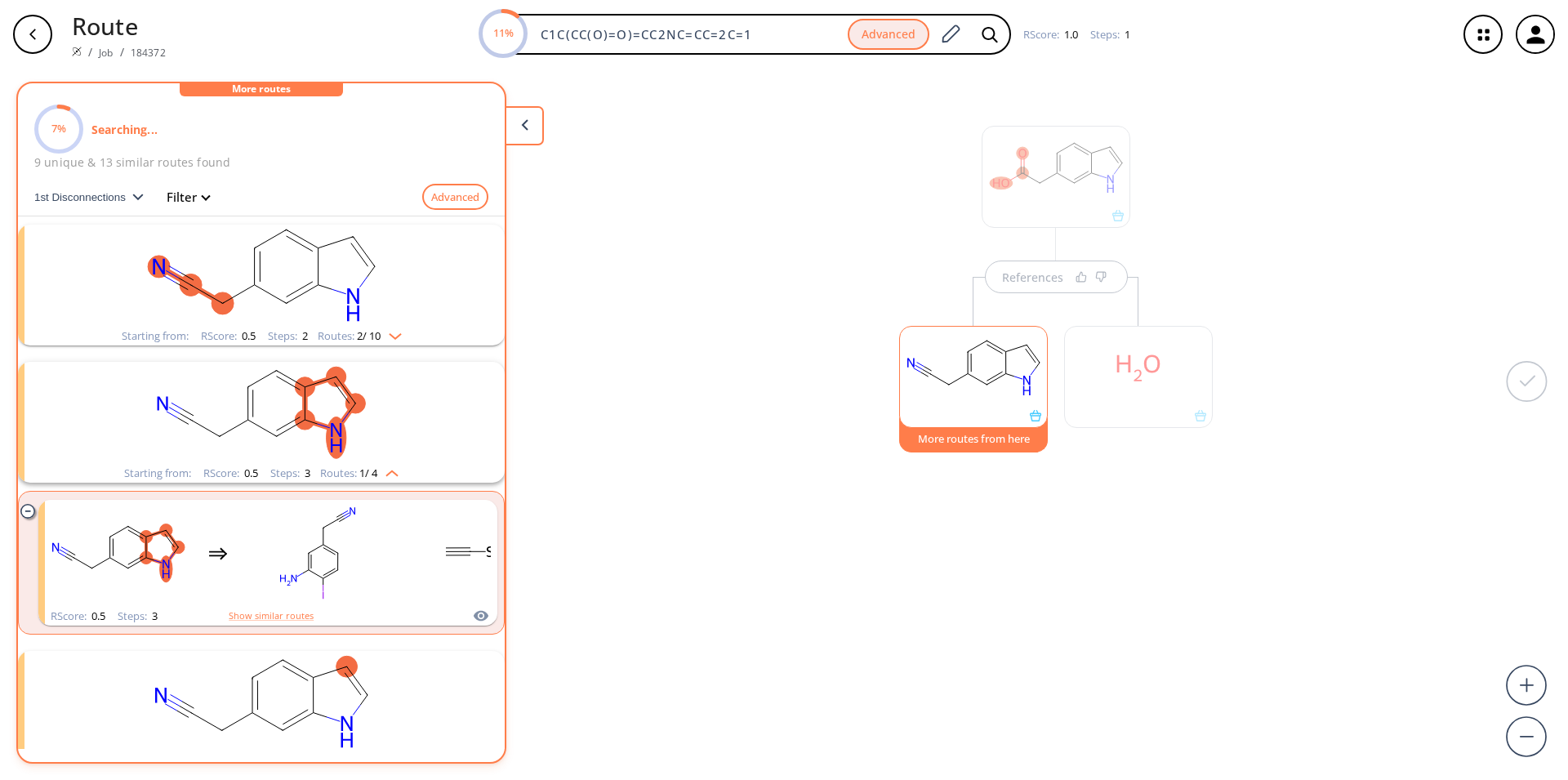
click at [325, 299] on rect "clusters" at bounding box center [261, 275] width 425 height 102
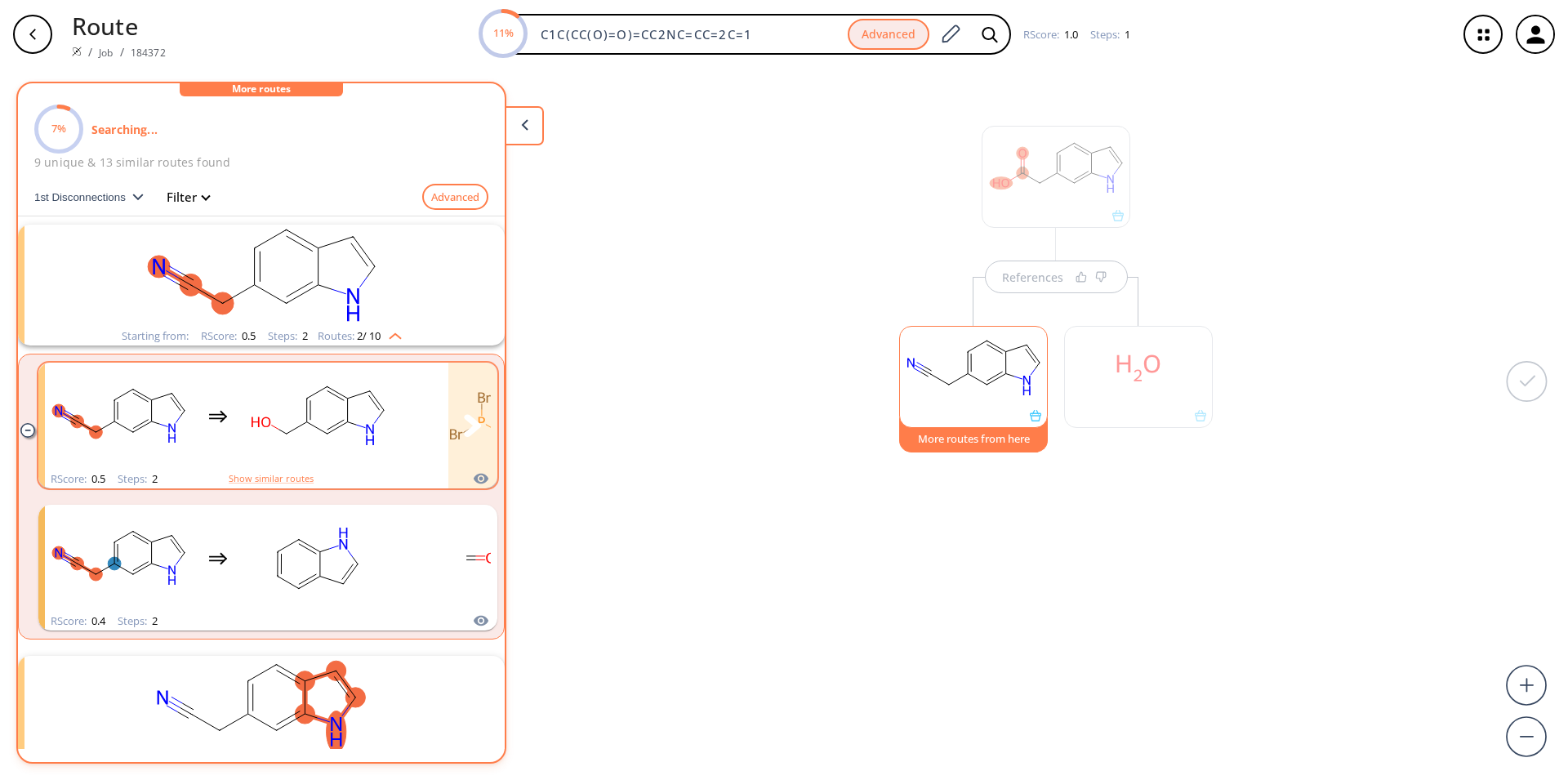
click at [412, 465] on rect "clusters" at bounding box center [480, 416] width 147 height 102
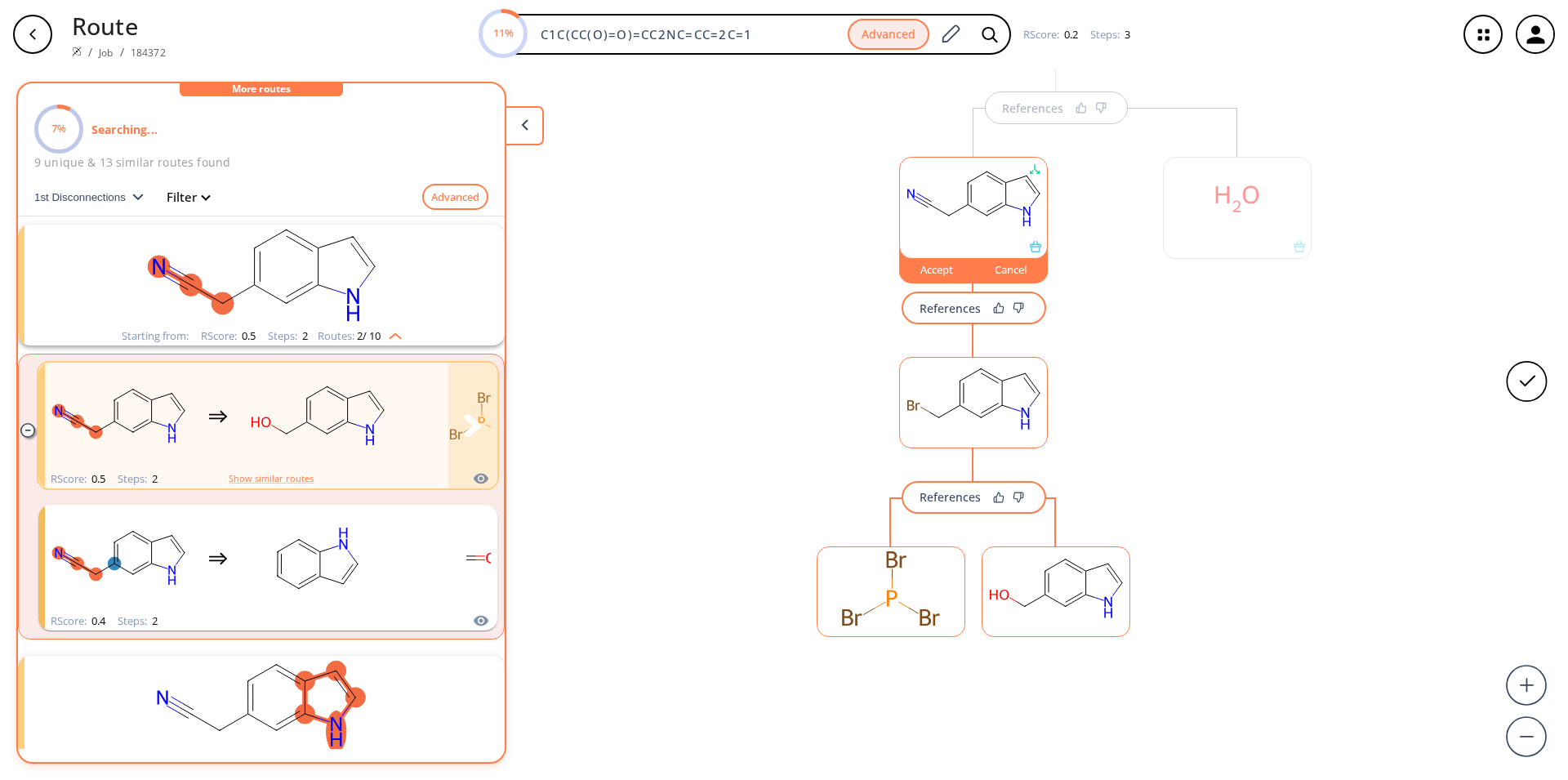
scroll to position [170, 0]
click at [1015, 622] on rect at bounding box center [1056, 588] width 147 height 83
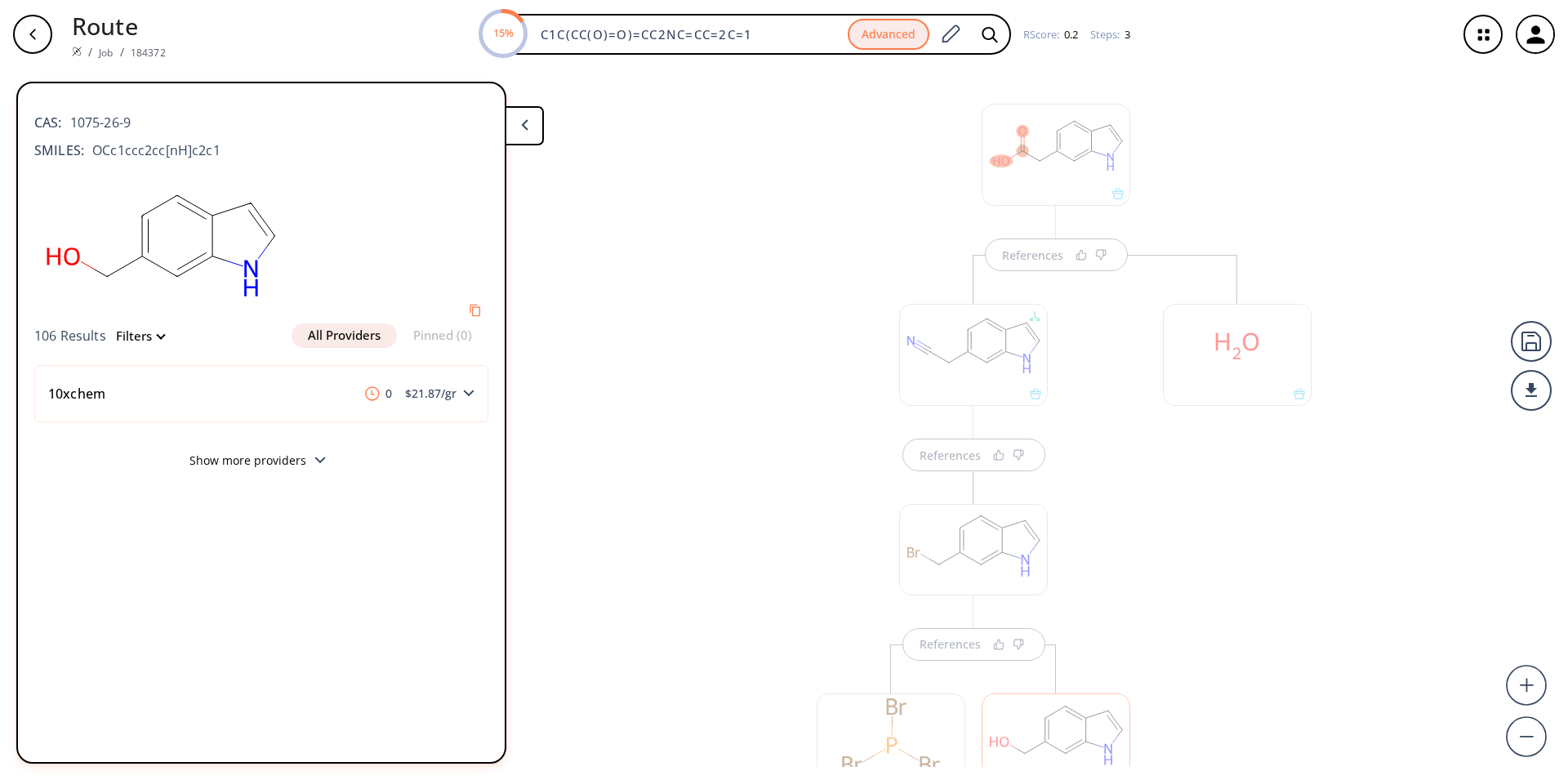
scroll to position [0, 0]
click at [1070, 175] on div at bounding box center [1056, 177] width 149 height 102
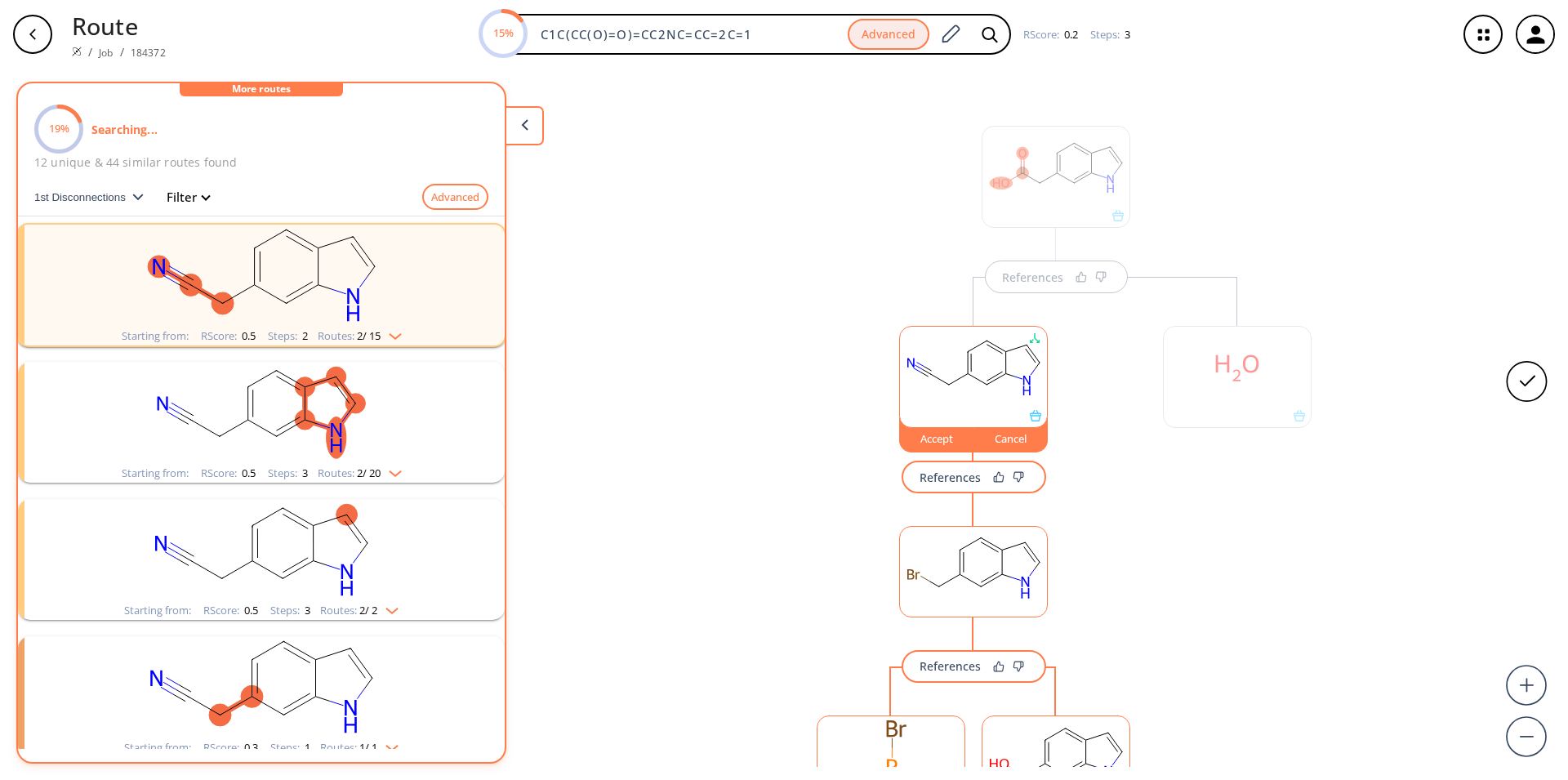
scroll to position [1, 0]
click at [1068, 169] on div at bounding box center [1056, 176] width 149 height 102
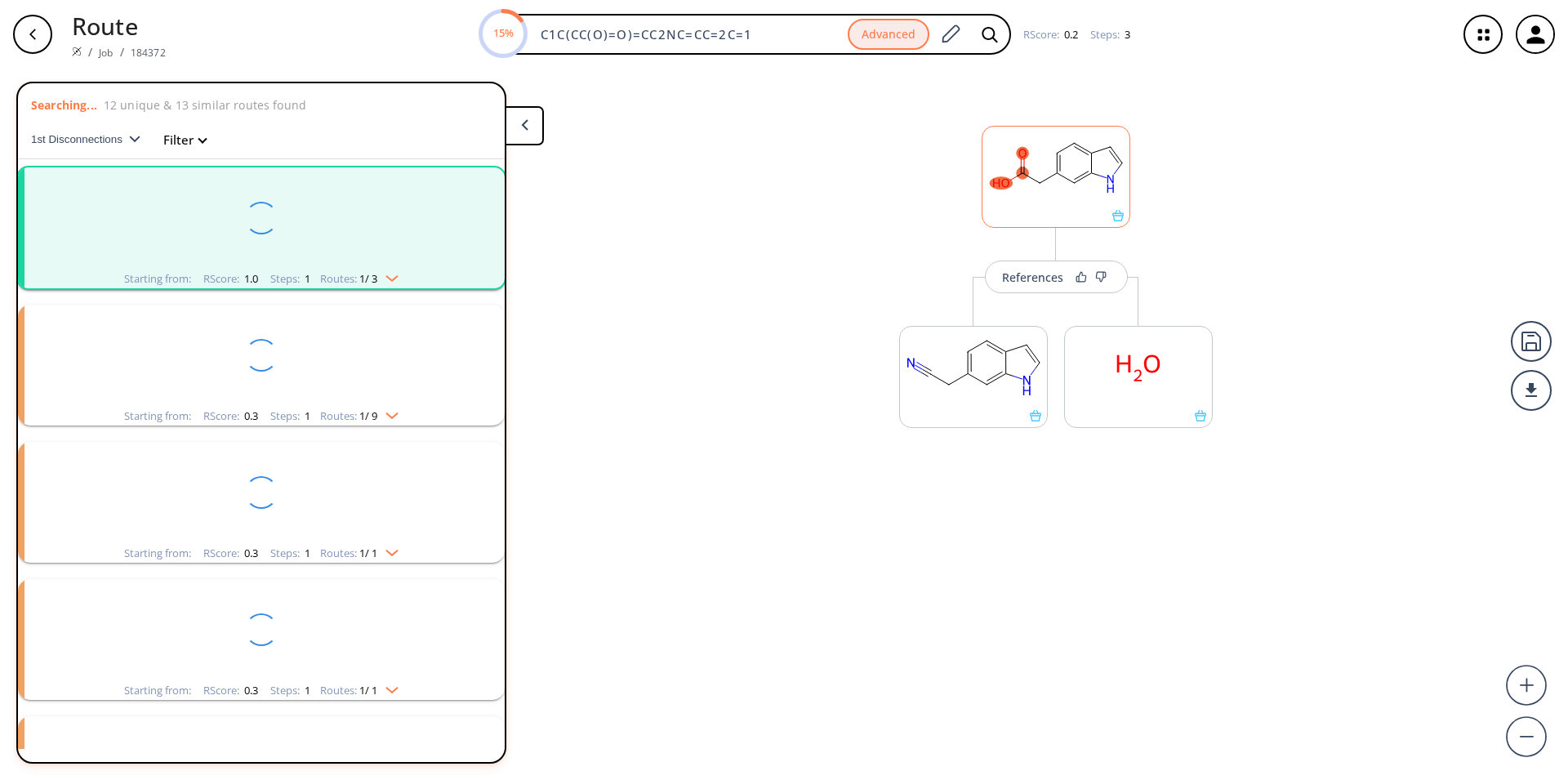
scroll to position [38, 0]
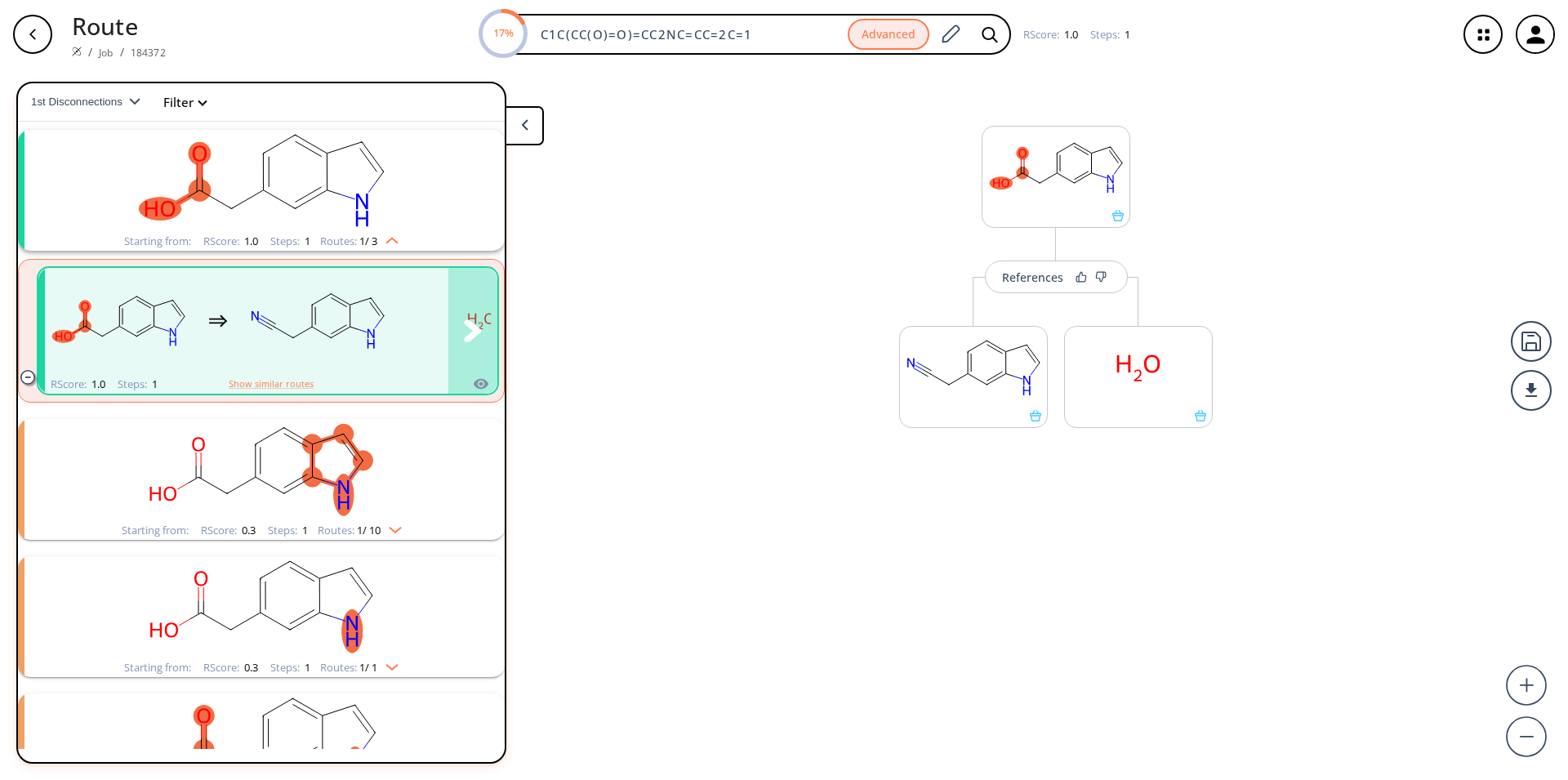
click at [225, 345] on div "clusters" at bounding box center [299, 321] width 510 height 107
click at [373, 361] on rect "clusters" at bounding box center [317, 322] width 147 height 102
click at [1005, 438] on button "More routes from here" at bounding box center [973, 435] width 149 height 35
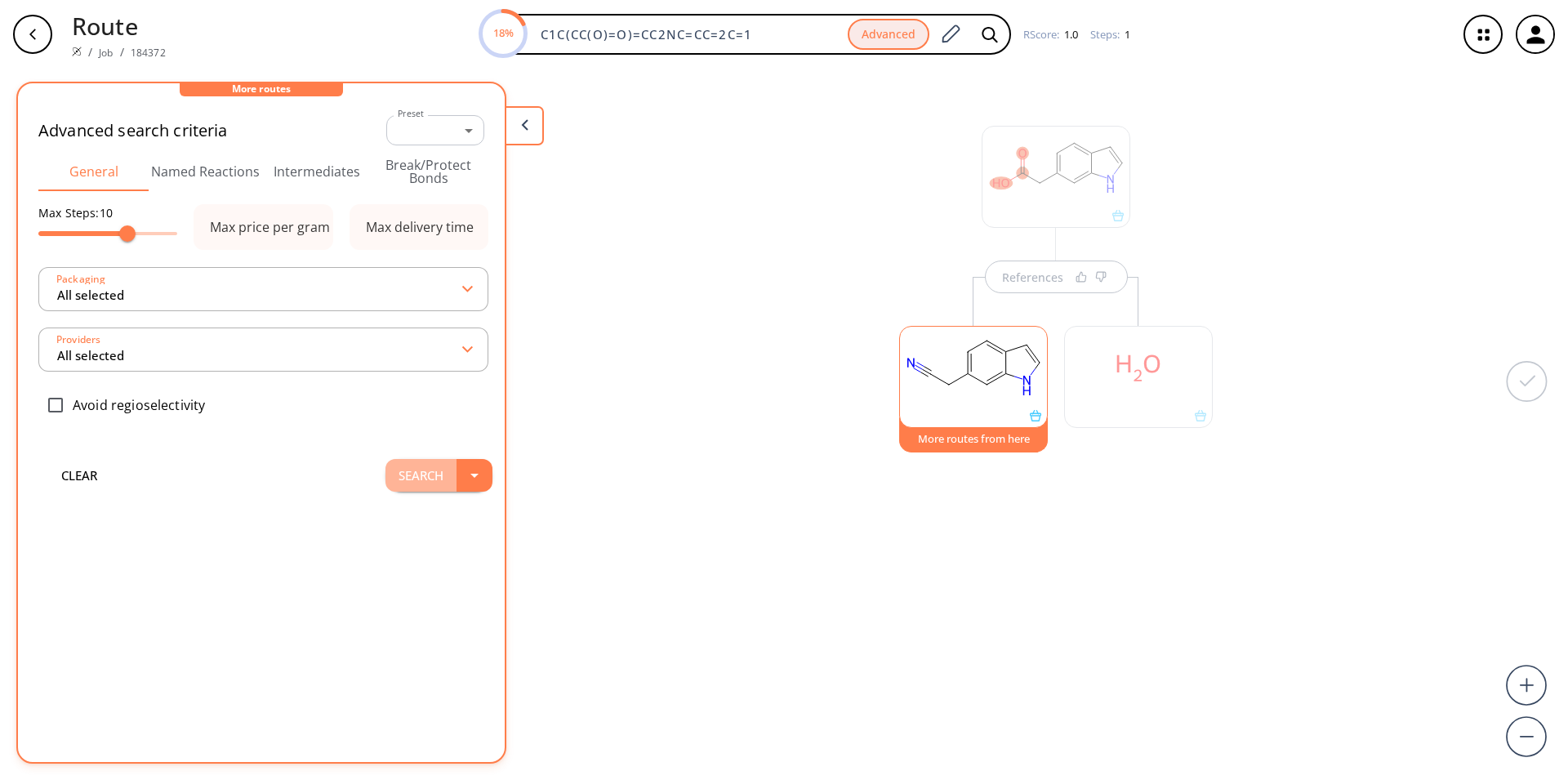
click at [434, 474] on button "Search" at bounding box center [421, 475] width 71 height 33
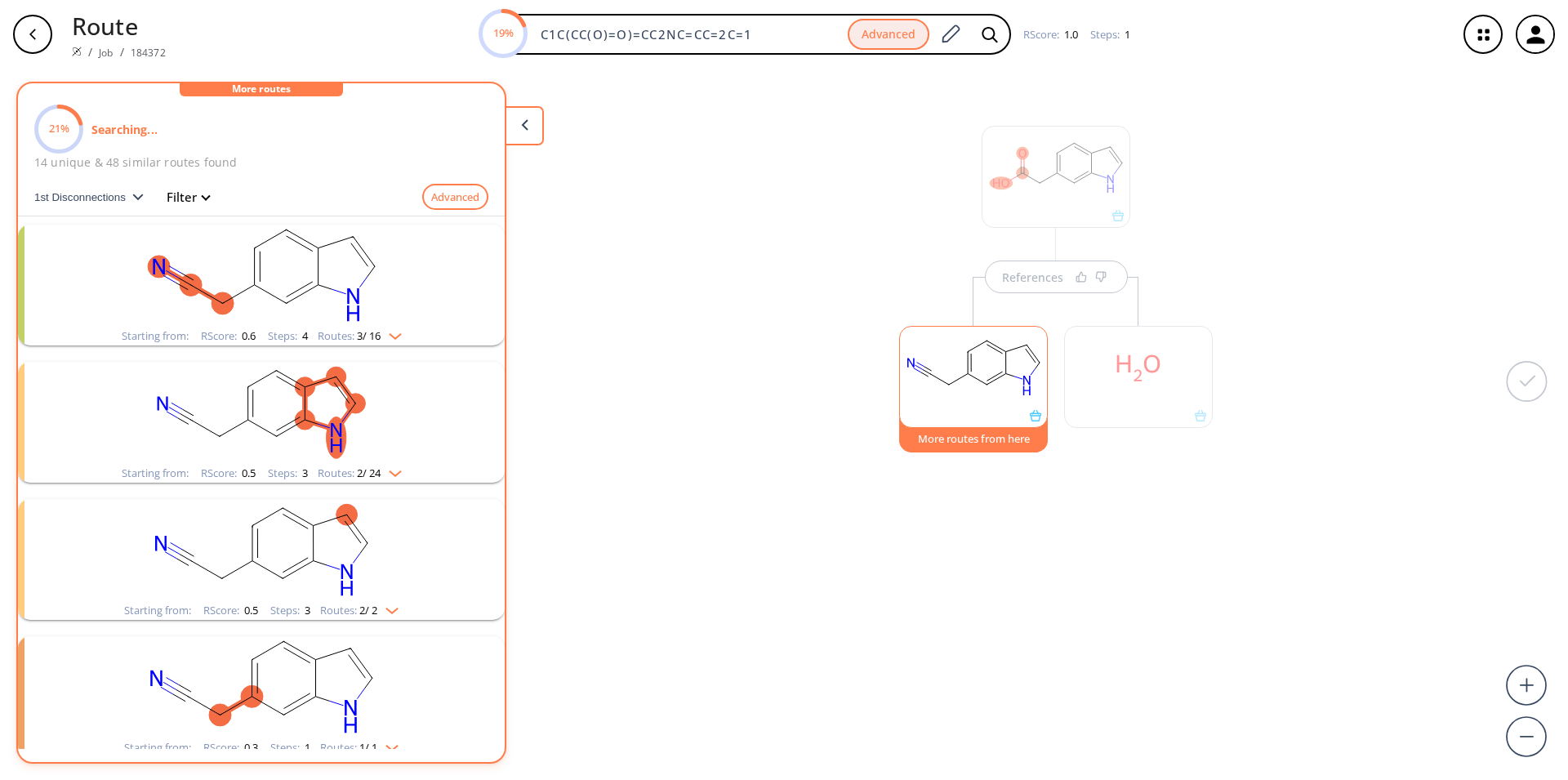
click at [366, 446] on rect "clusters" at bounding box center [261, 413] width 425 height 102
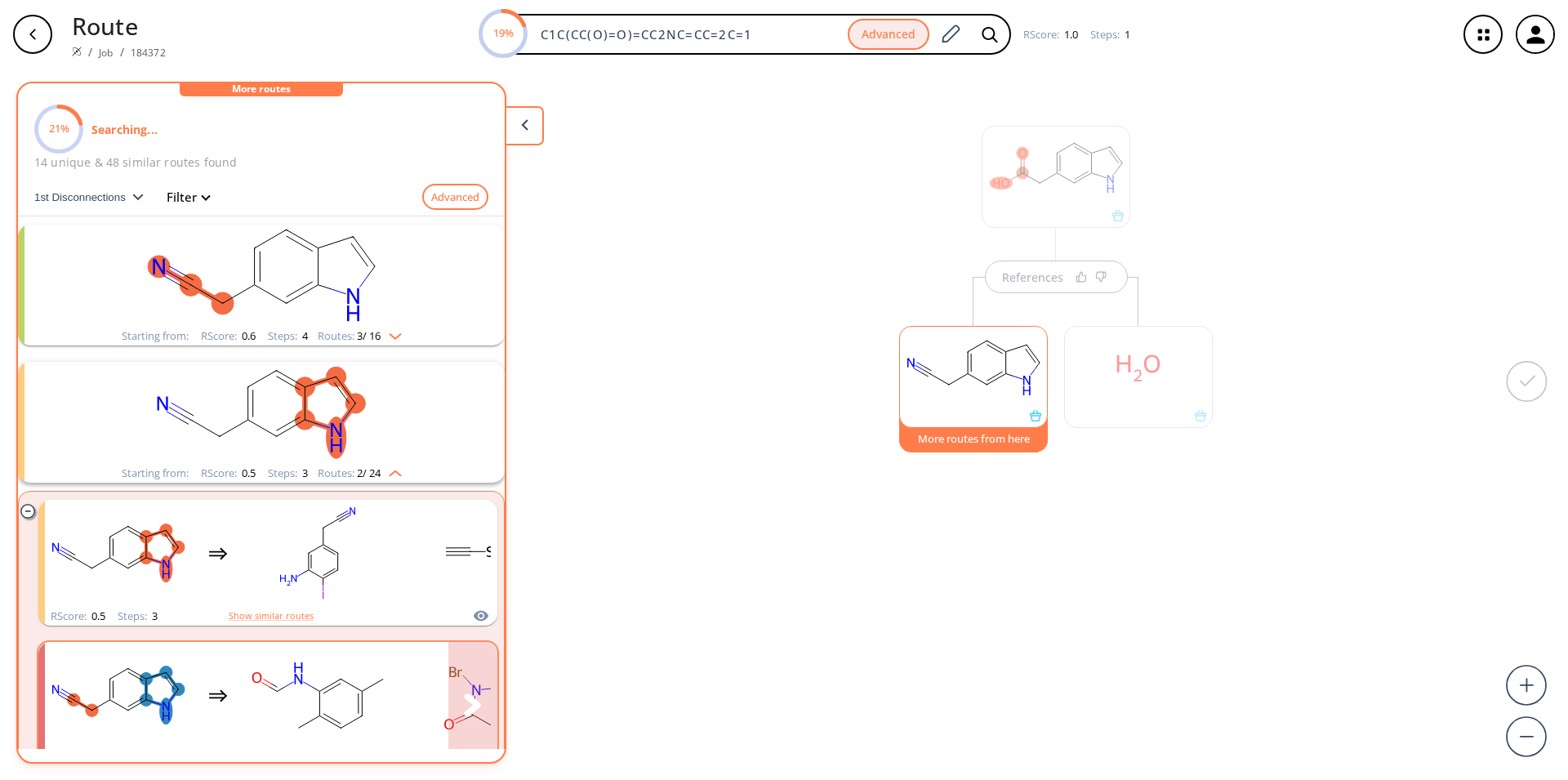
click at [352, 667] on rect "clusters" at bounding box center [317, 695] width 147 height 102
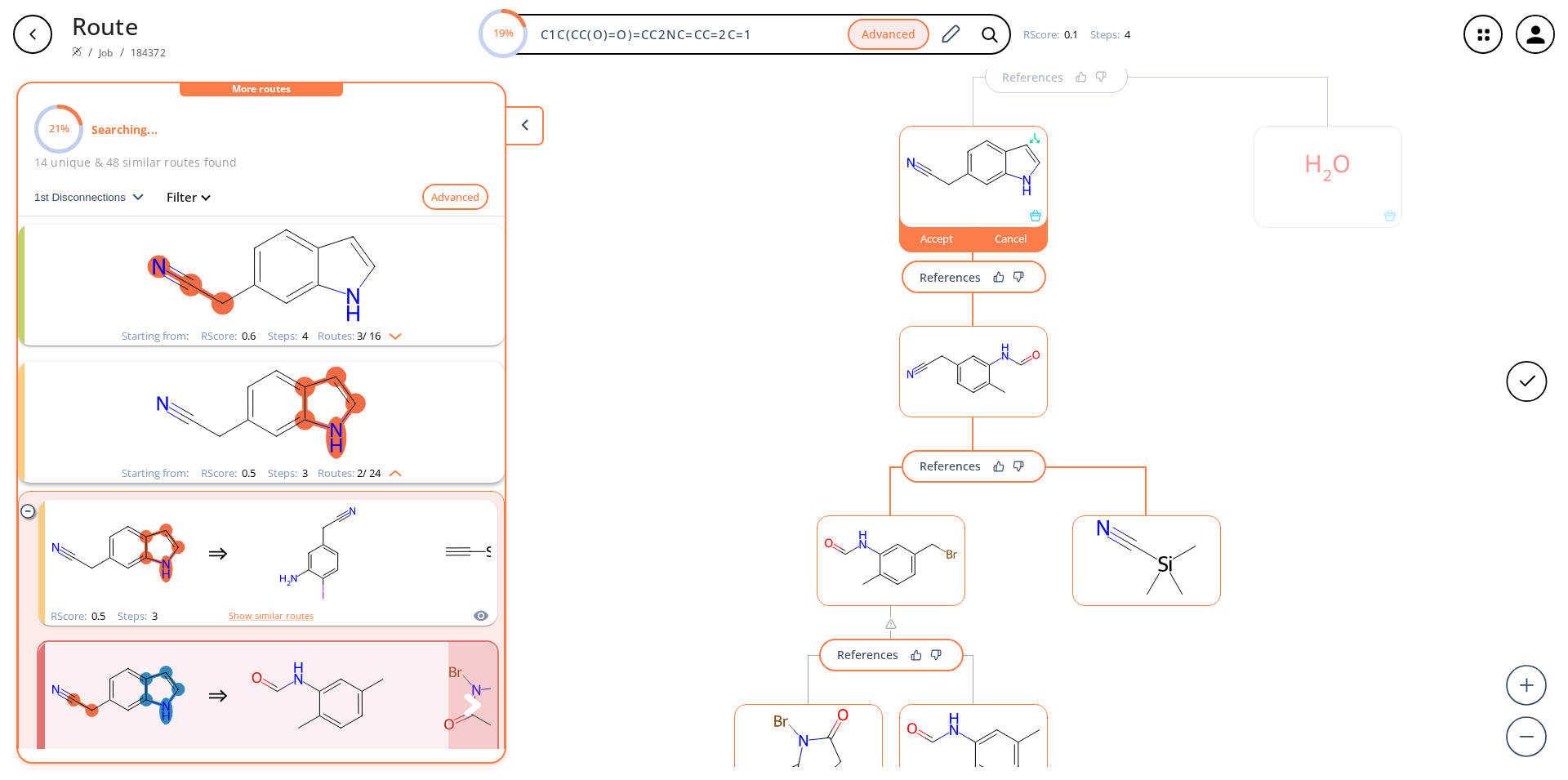
scroll to position [208, 0]
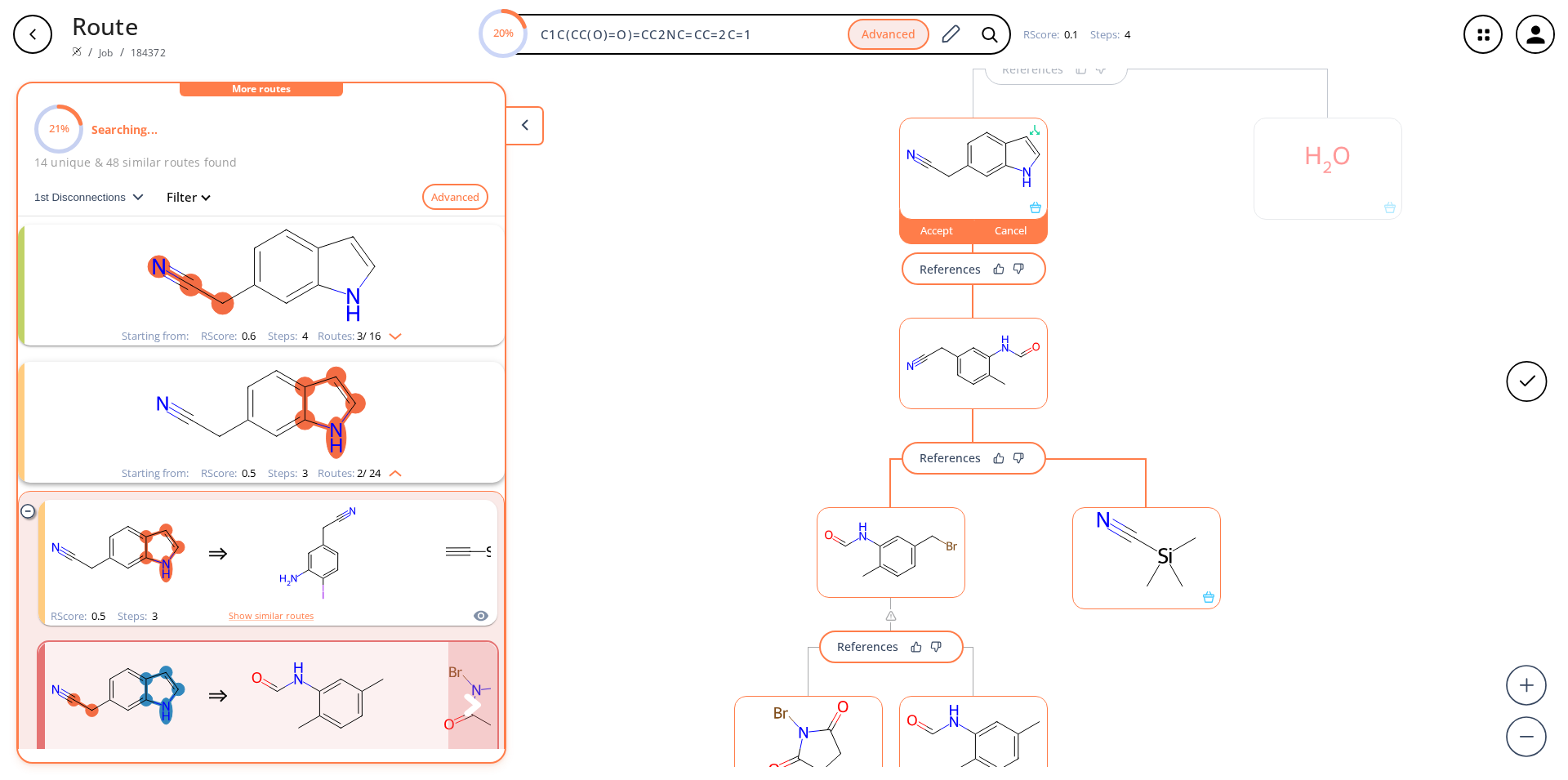
click at [405, 722] on div "clusters" at bounding box center [380, 694] width 673 height 107
click at [401, 698] on div "clusters" at bounding box center [380, 694] width 673 height 107
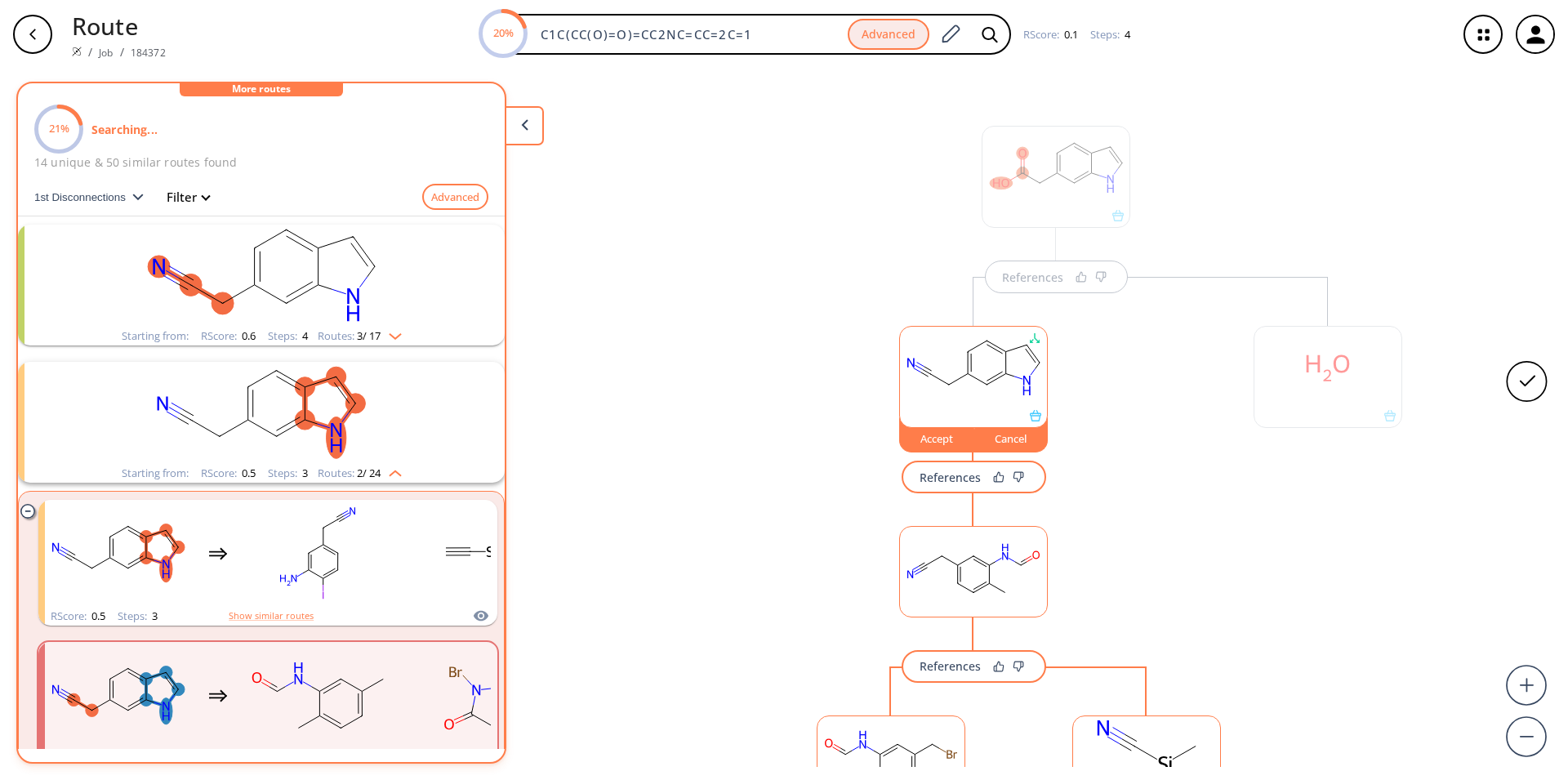
click at [1060, 281] on div "Accept Cancel References References References" at bounding box center [973, 707] width 544 height 860
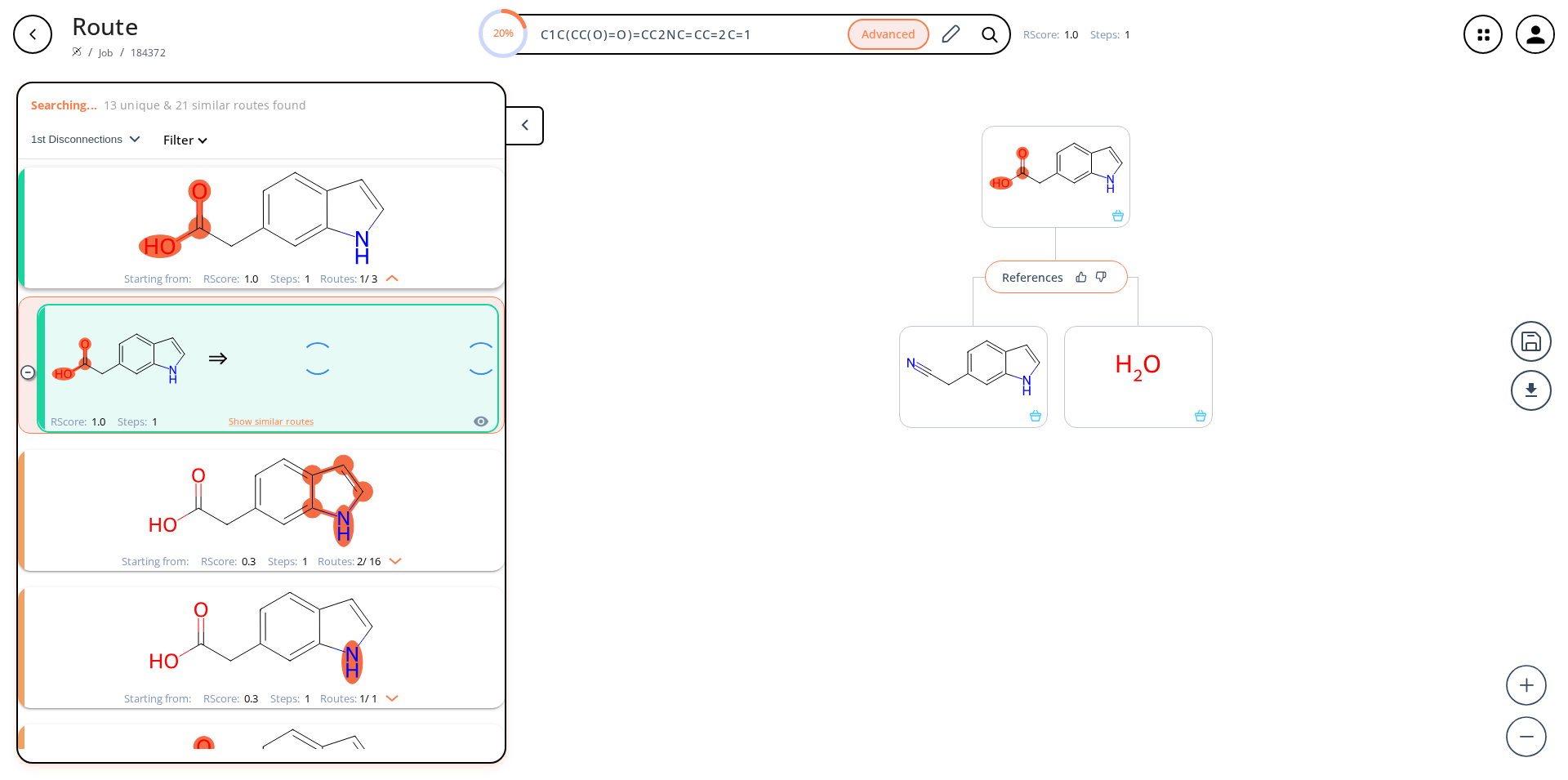
scroll to position [38, 0]
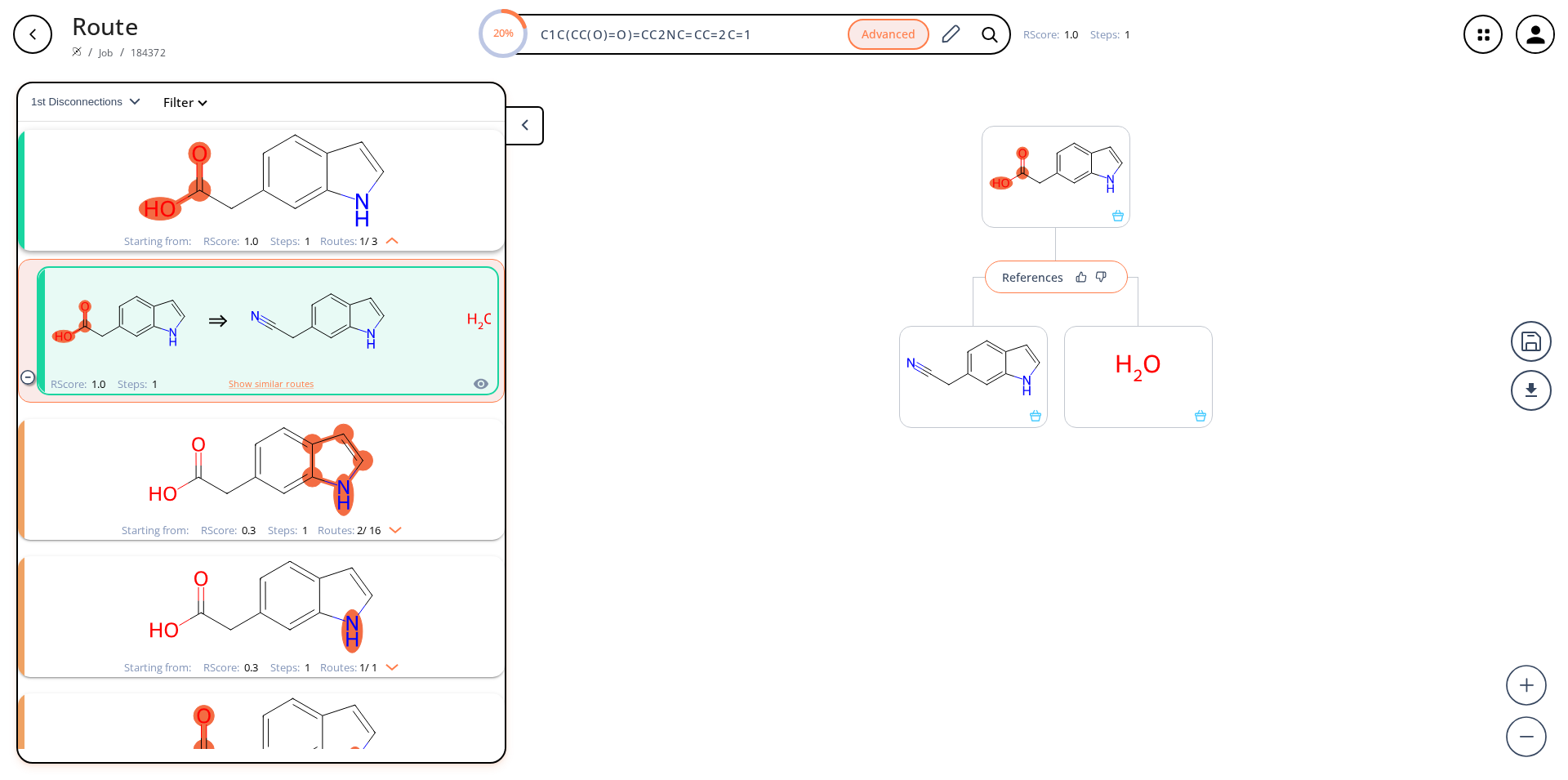
click at [1034, 283] on div "References" at bounding box center [1032, 277] width 61 height 11
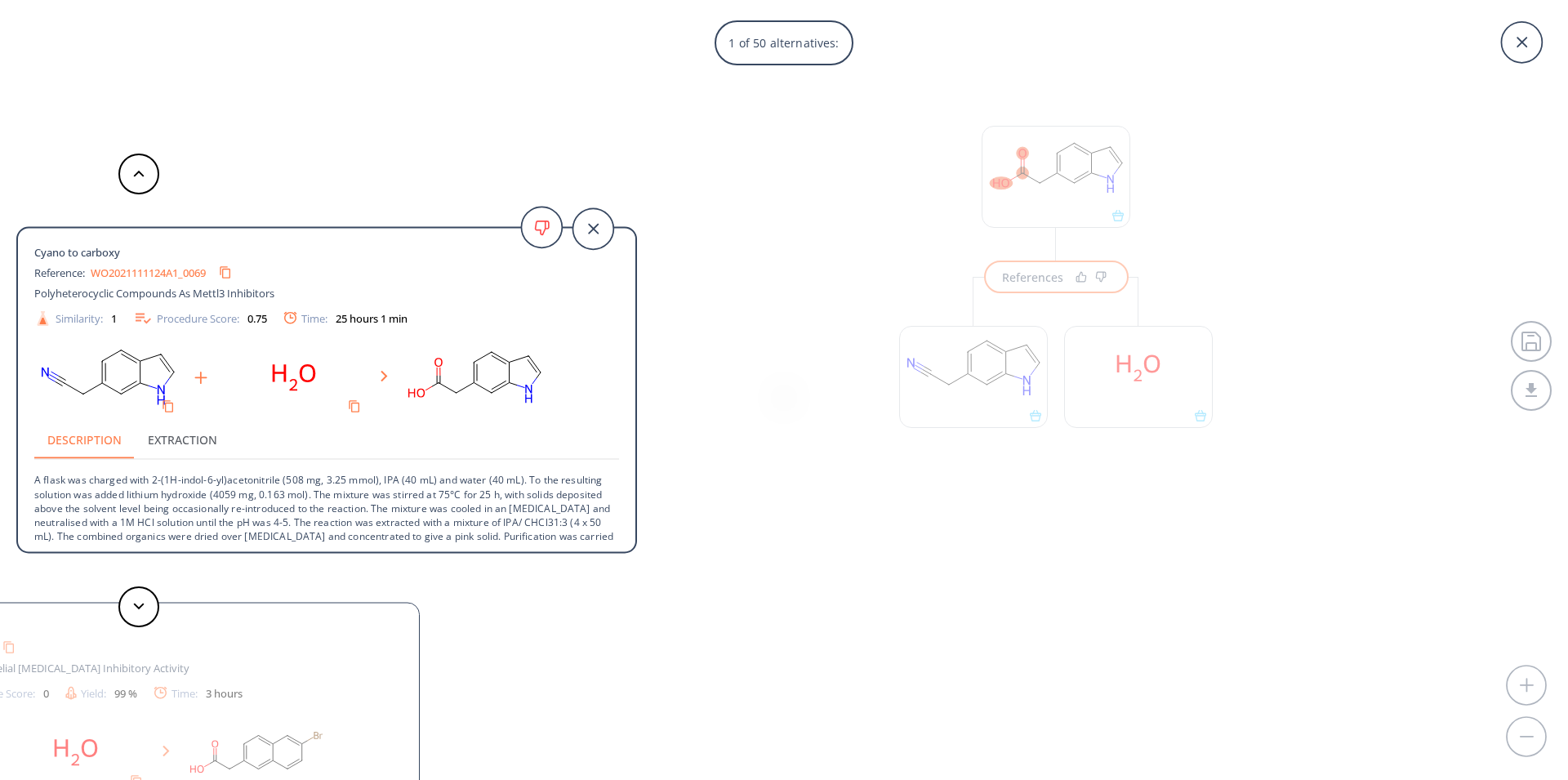
click at [137, 275] on link "WO2021111124A1_0069" at bounding box center [148, 272] width 115 height 11
click at [146, 610] on button at bounding box center [139, 606] width 41 height 41
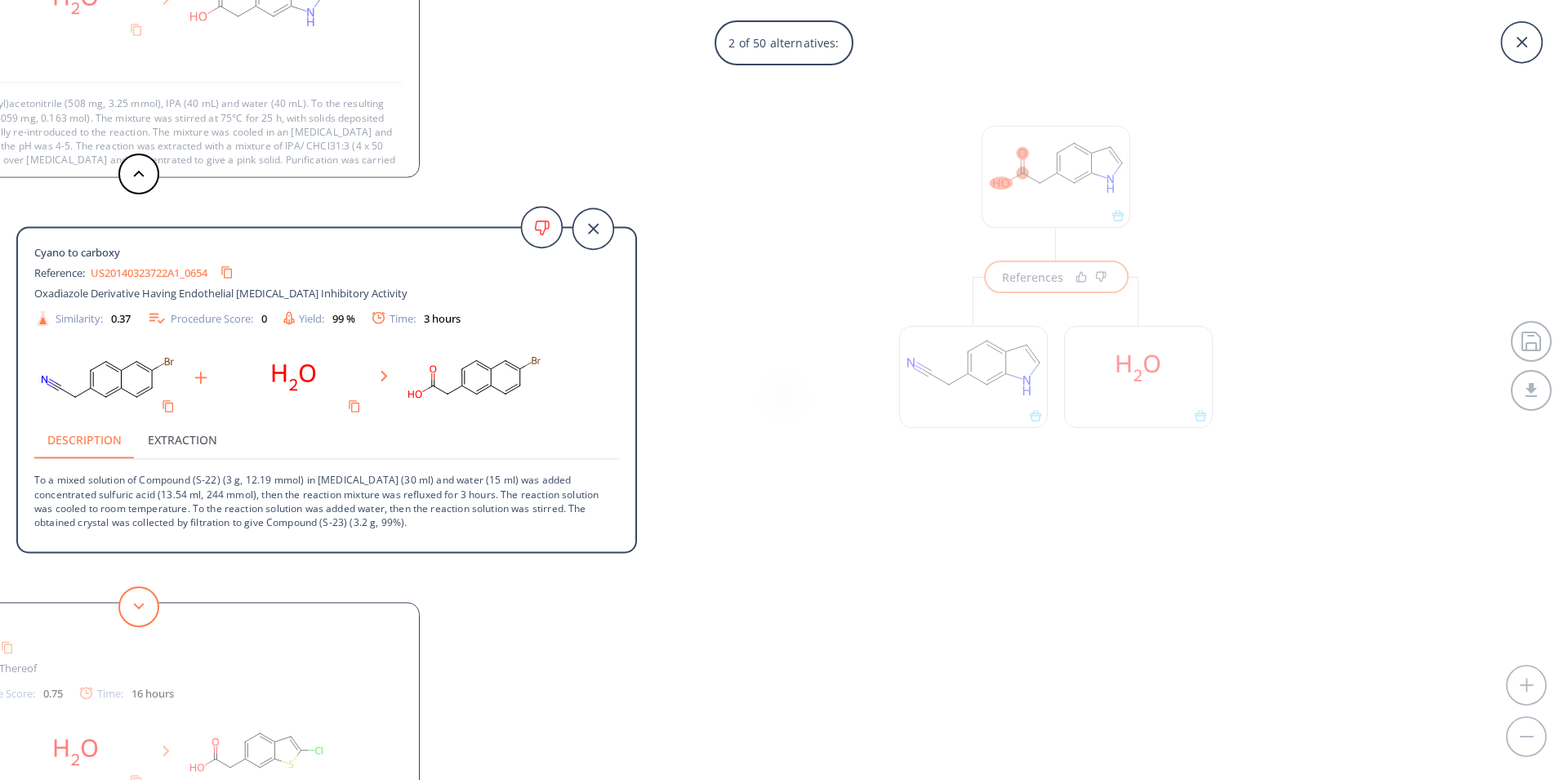
click at [138, 605] on icon at bounding box center [139, 606] width 12 height 8
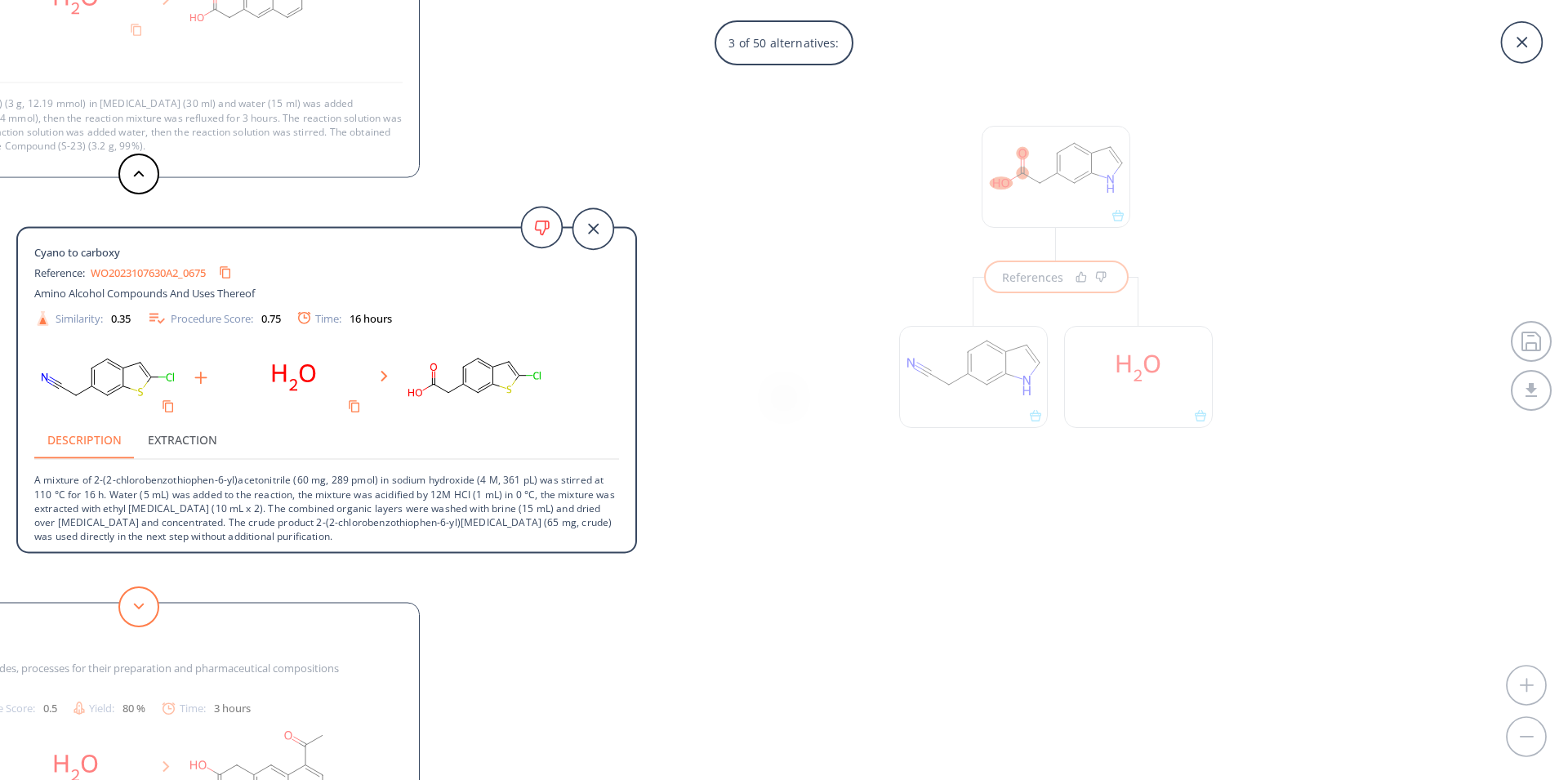
click at [138, 605] on icon at bounding box center [139, 606] width 12 height 8
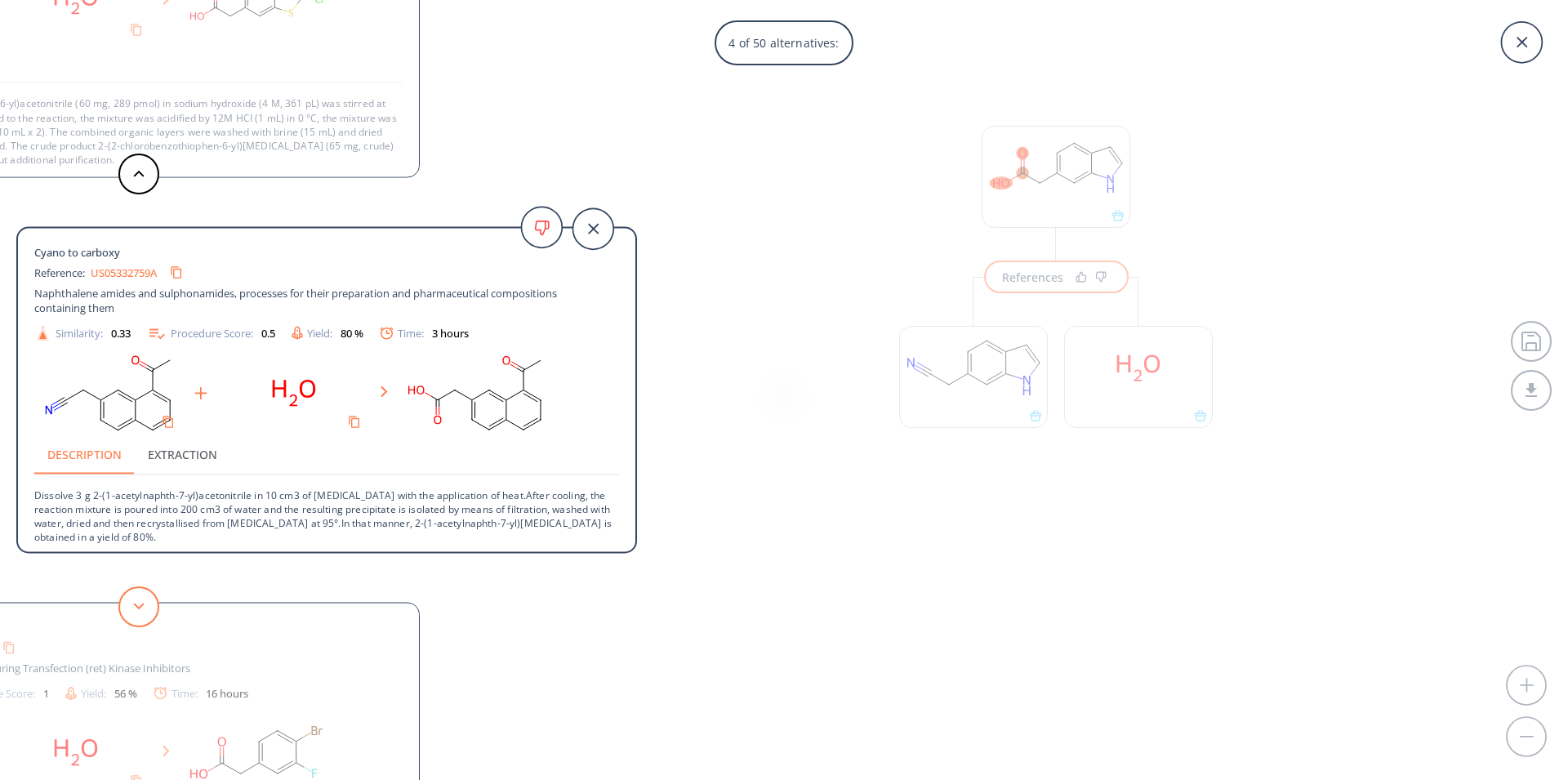
click at [138, 605] on icon at bounding box center [139, 606] width 12 height 8
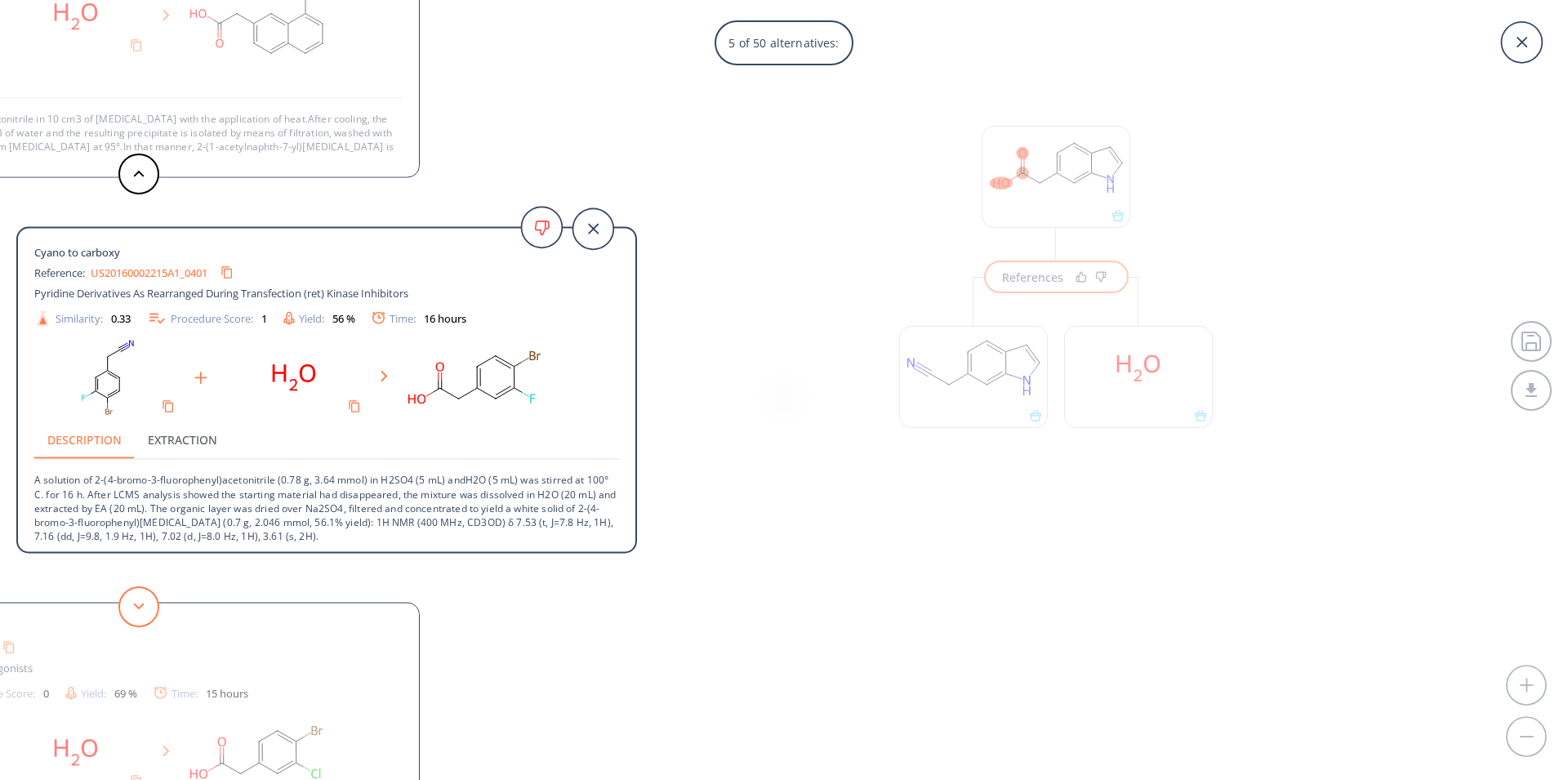
click at [138, 605] on icon at bounding box center [139, 606] width 12 height 8
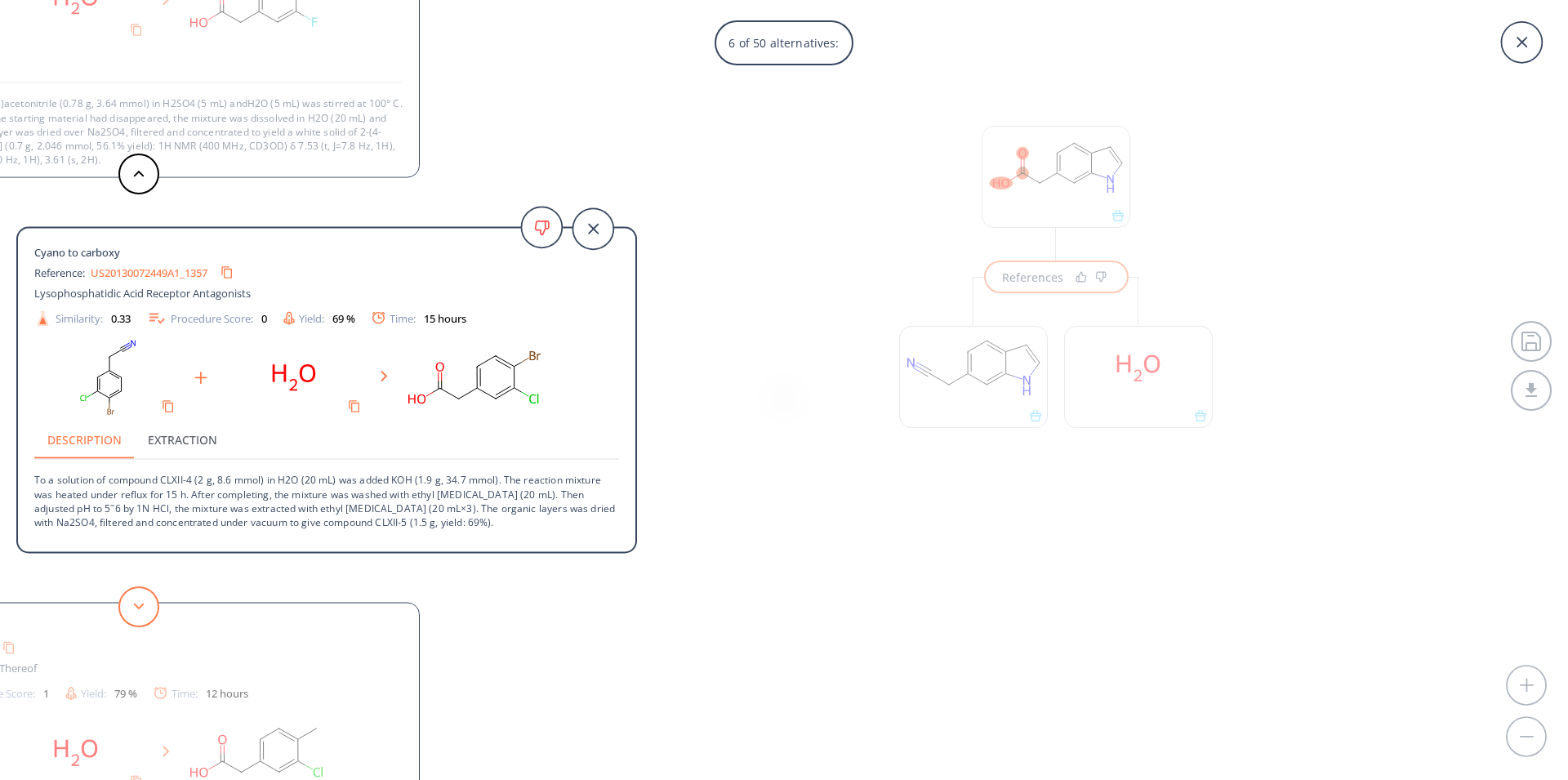
click at [139, 613] on button at bounding box center [139, 606] width 41 height 41
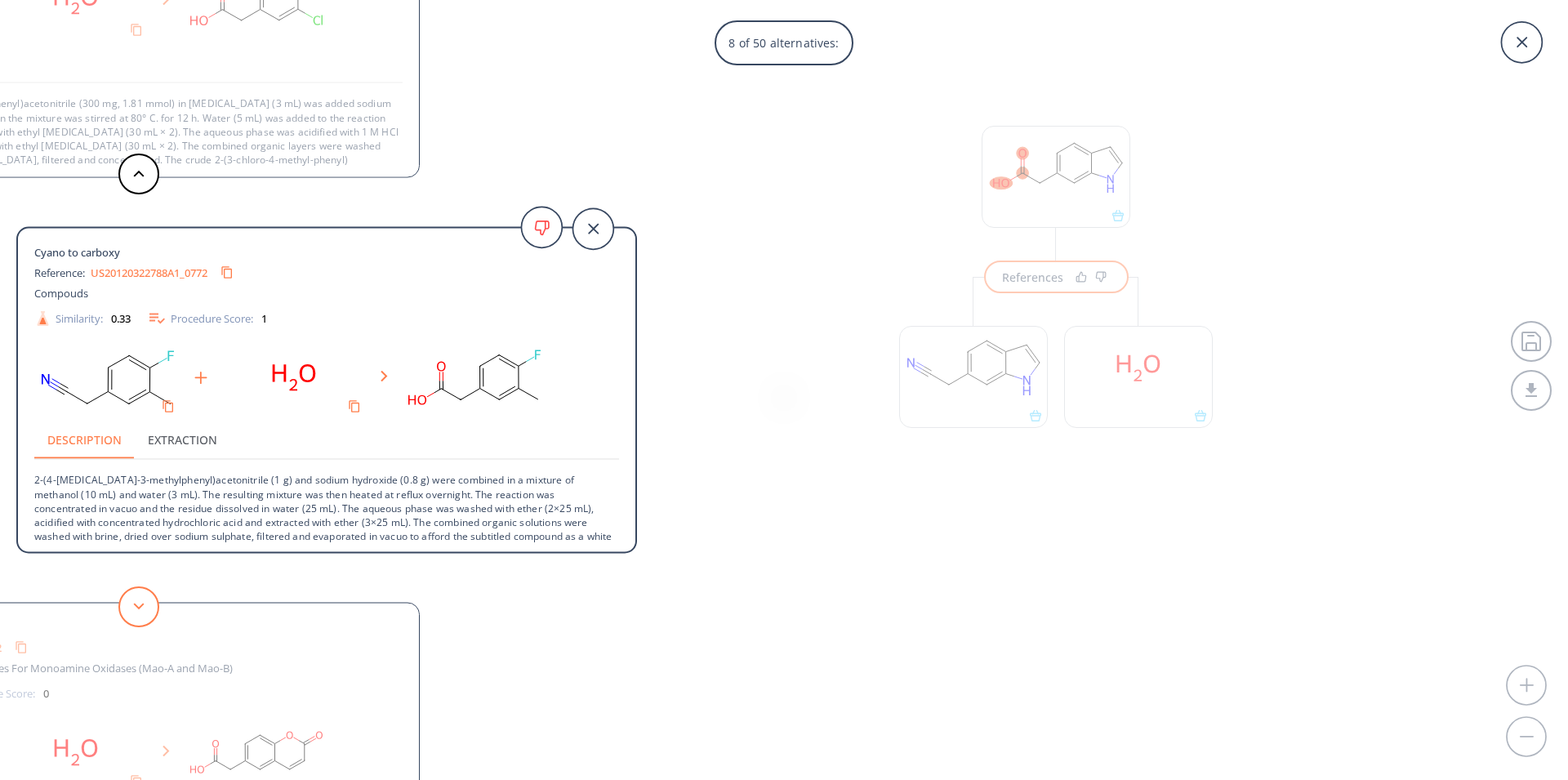
click at [139, 613] on button at bounding box center [139, 606] width 41 height 41
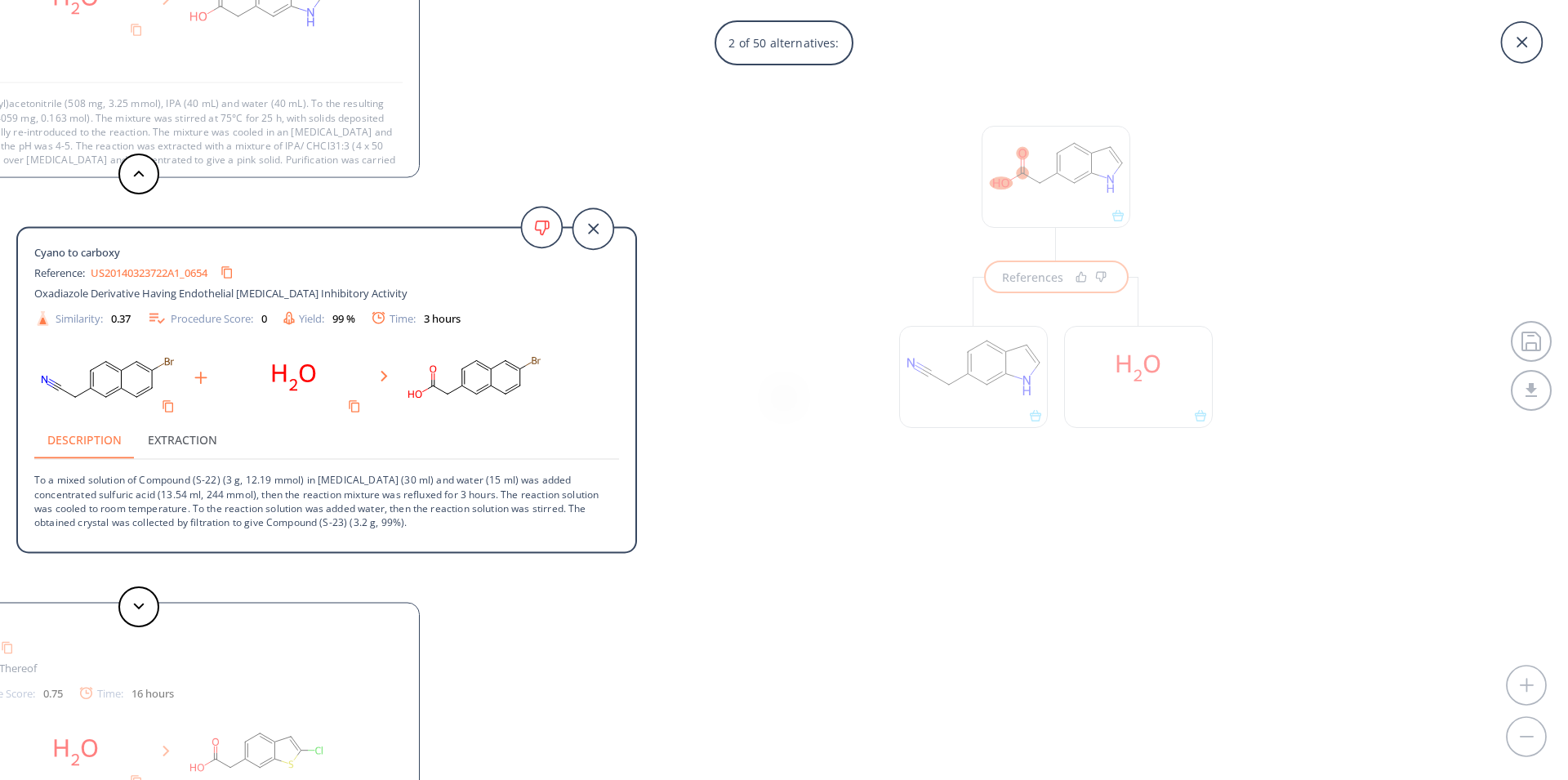
click at [1078, 179] on div "2 of 50 alternatives: Cyano to carboxy Reference: WO2021111124A1_0069 Polyheter…" at bounding box center [784, 390] width 1568 height 780
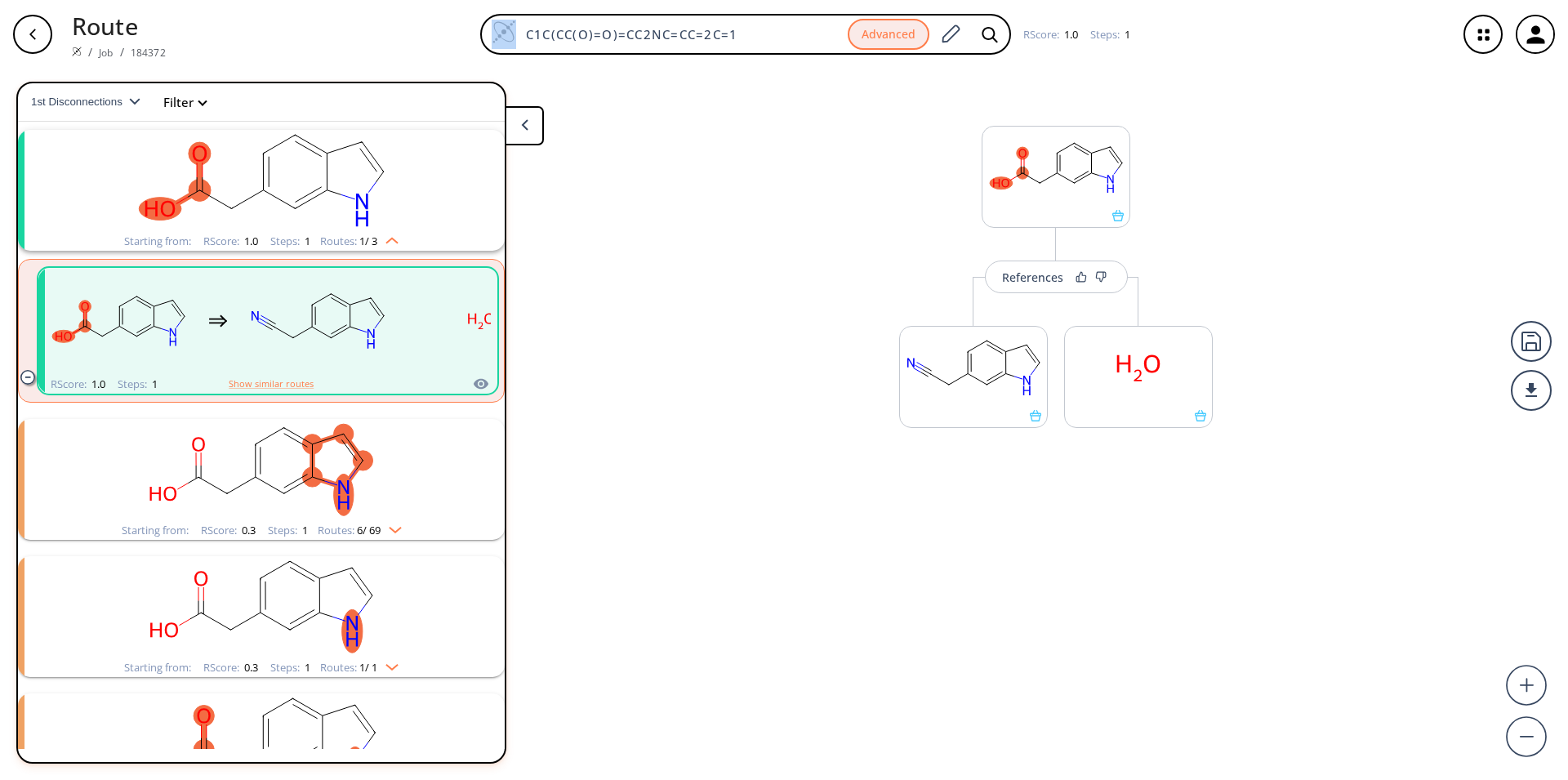
drag, startPoint x: 812, startPoint y: 44, endPoint x: 311, endPoint y: 27, distance: 501.3
click at [371, 27] on div "C1C(CC(O)=O)=CC2NC=CC=2C=1 Advanced RScore : 1.0 Steps : 1" at bounding box center [811, 34] width 1266 height 41
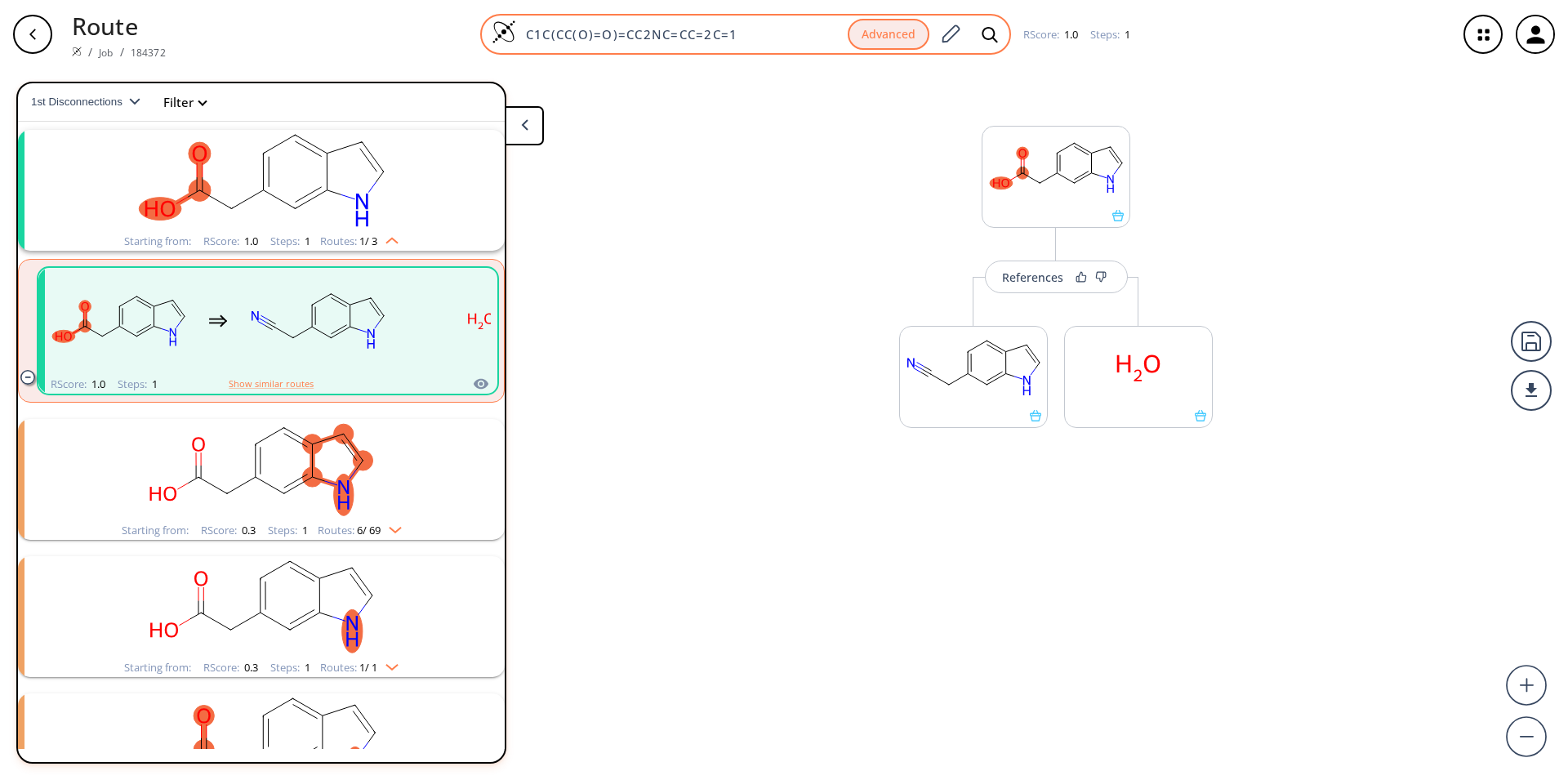
drag, startPoint x: 755, startPoint y: 66, endPoint x: 822, endPoint y: 54, distance: 68.1
click at [756, 66] on div "Route / Job / 184372 C1C(CC(O)=O)=CC2NC=CC=2C=1 Advanced RScore : 1.0 Steps : 1" at bounding box center [784, 34] width 1568 height 69
drag, startPoint x: 828, startPoint y: 39, endPoint x: 522, endPoint y: 44, distance: 306.0
click at [522, 43] on input "C1C(CC(O)=O)=CC2NC=CC=2C=1" at bounding box center [682, 34] width 332 height 16
paste input "OC(=O)Cc1ccc(cc1OC)C(F)(F)F"
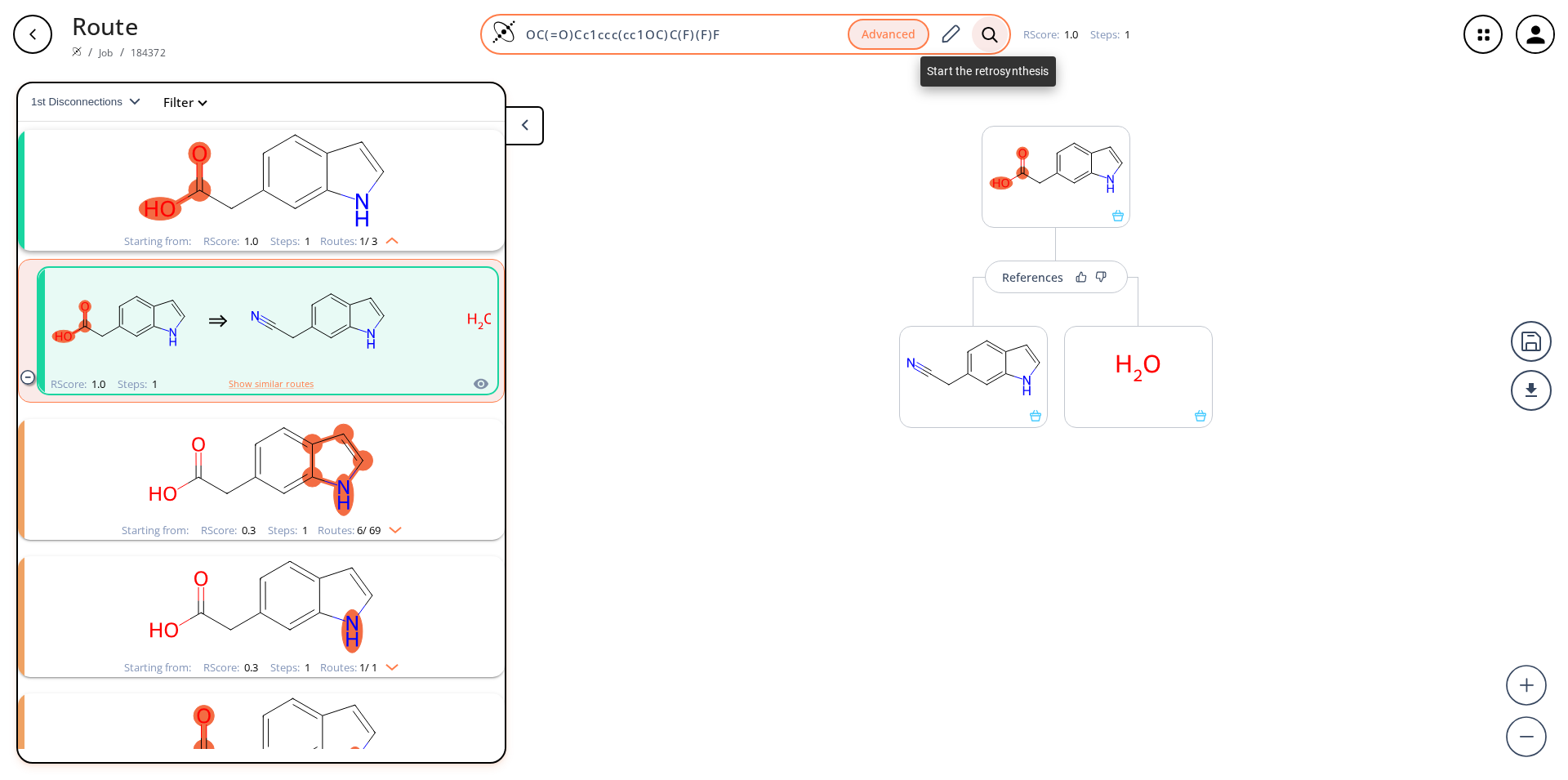
type input "OC(=O)Cc1ccc(cc1OC)C(F)(F)F"
click at [985, 34] on icon at bounding box center [989, 34] width 16 height 17
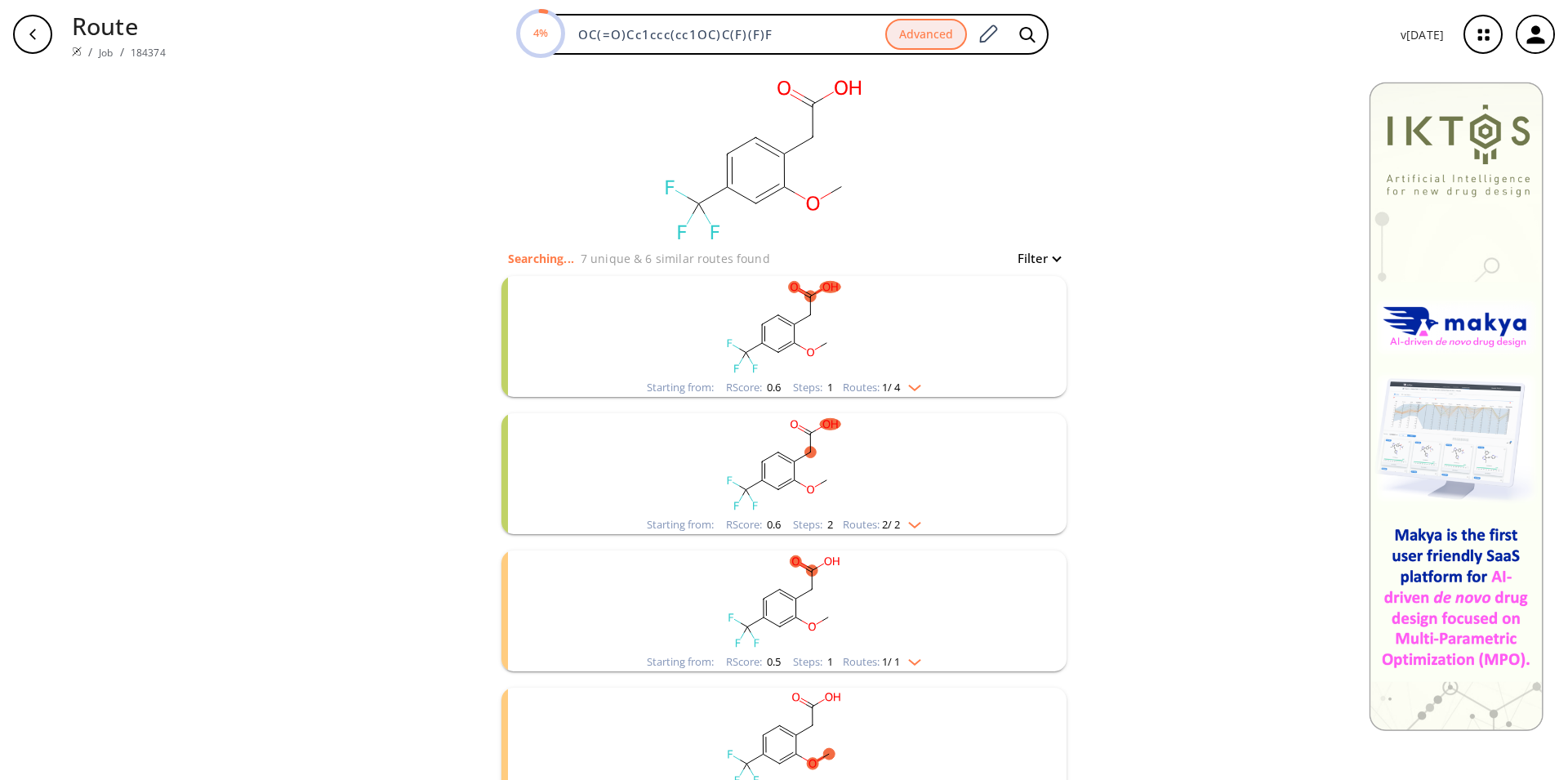
click at [774, 362] on rect "clusters" at bounding box center [784, 327] width 425 height 102
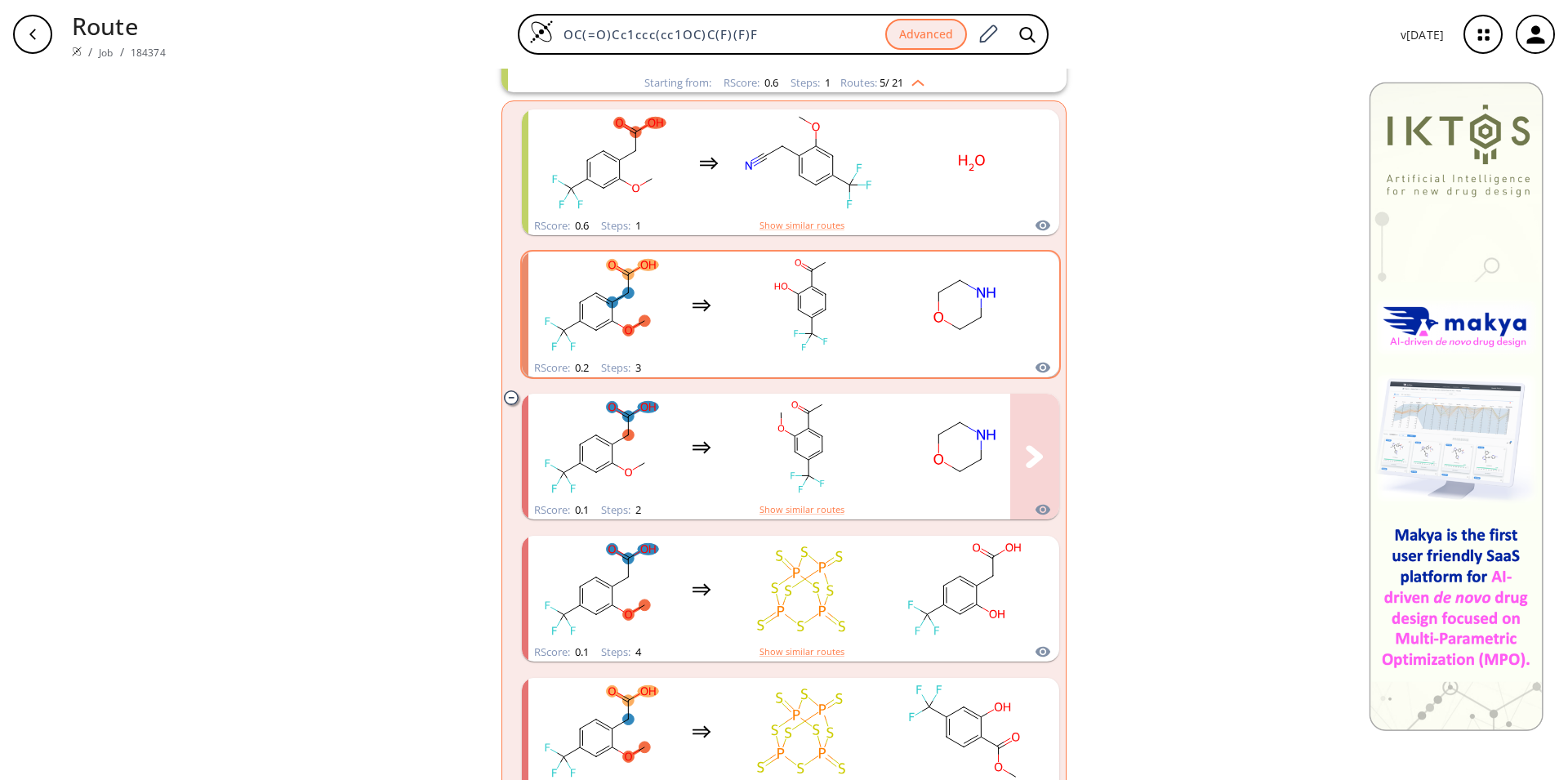
scroll to position [333, 0]
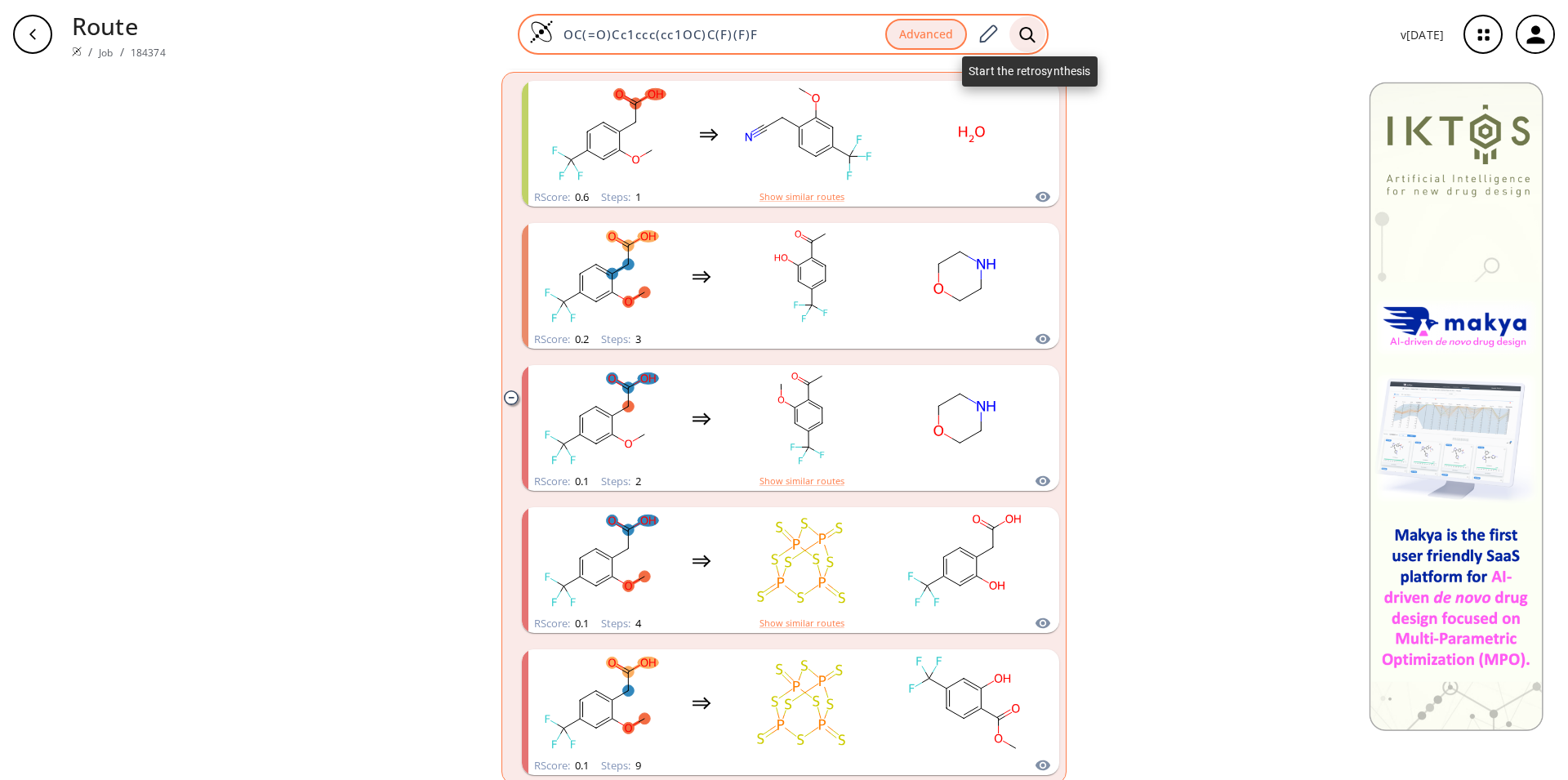
click at [1030, 36] on icon at bounding box center [1027, 34] width 16 height 17
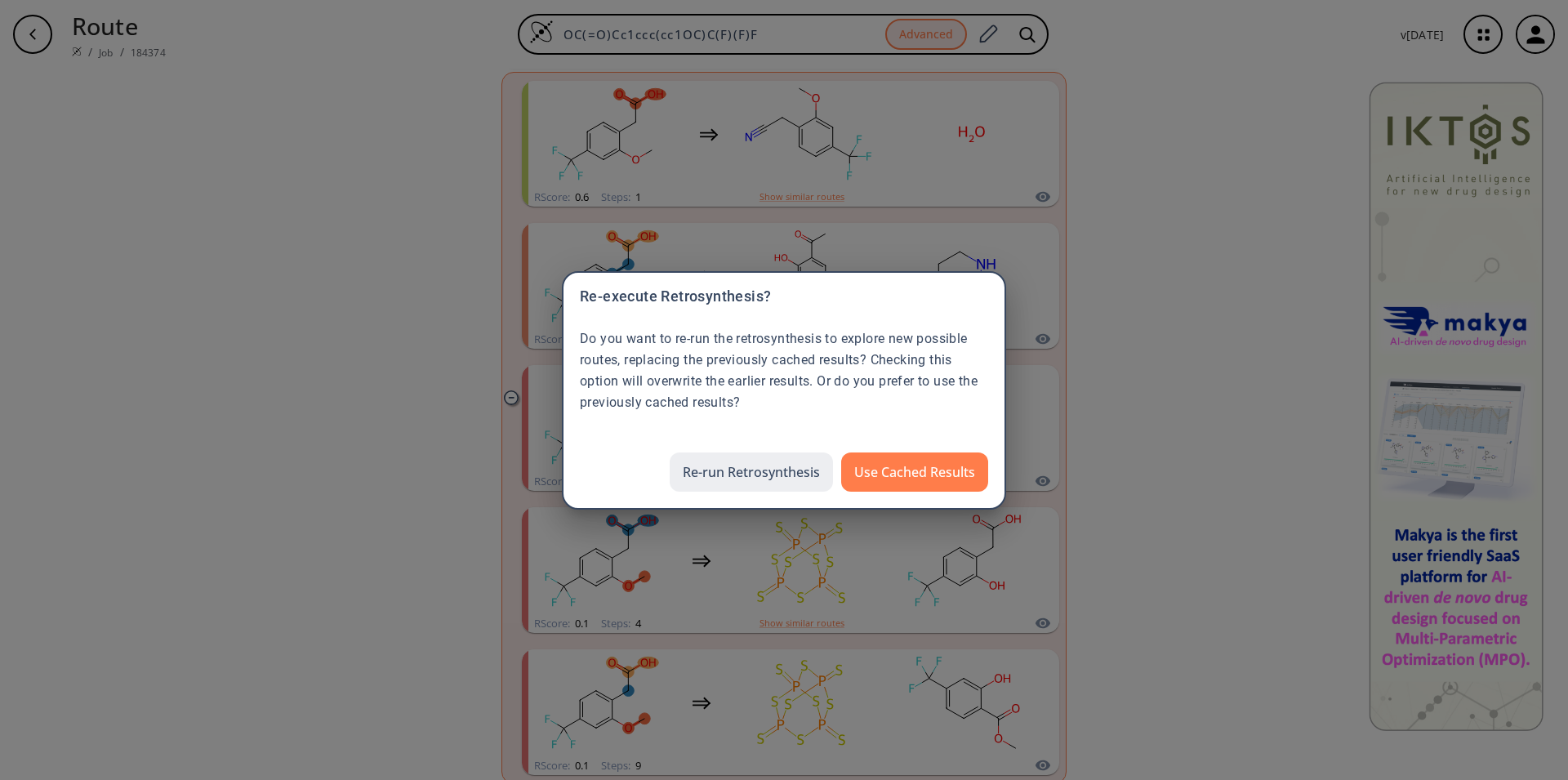
click at [796, 474] on button "Re-run Retrosynthesis" at bounding box center [752, 472] width 164 height 39
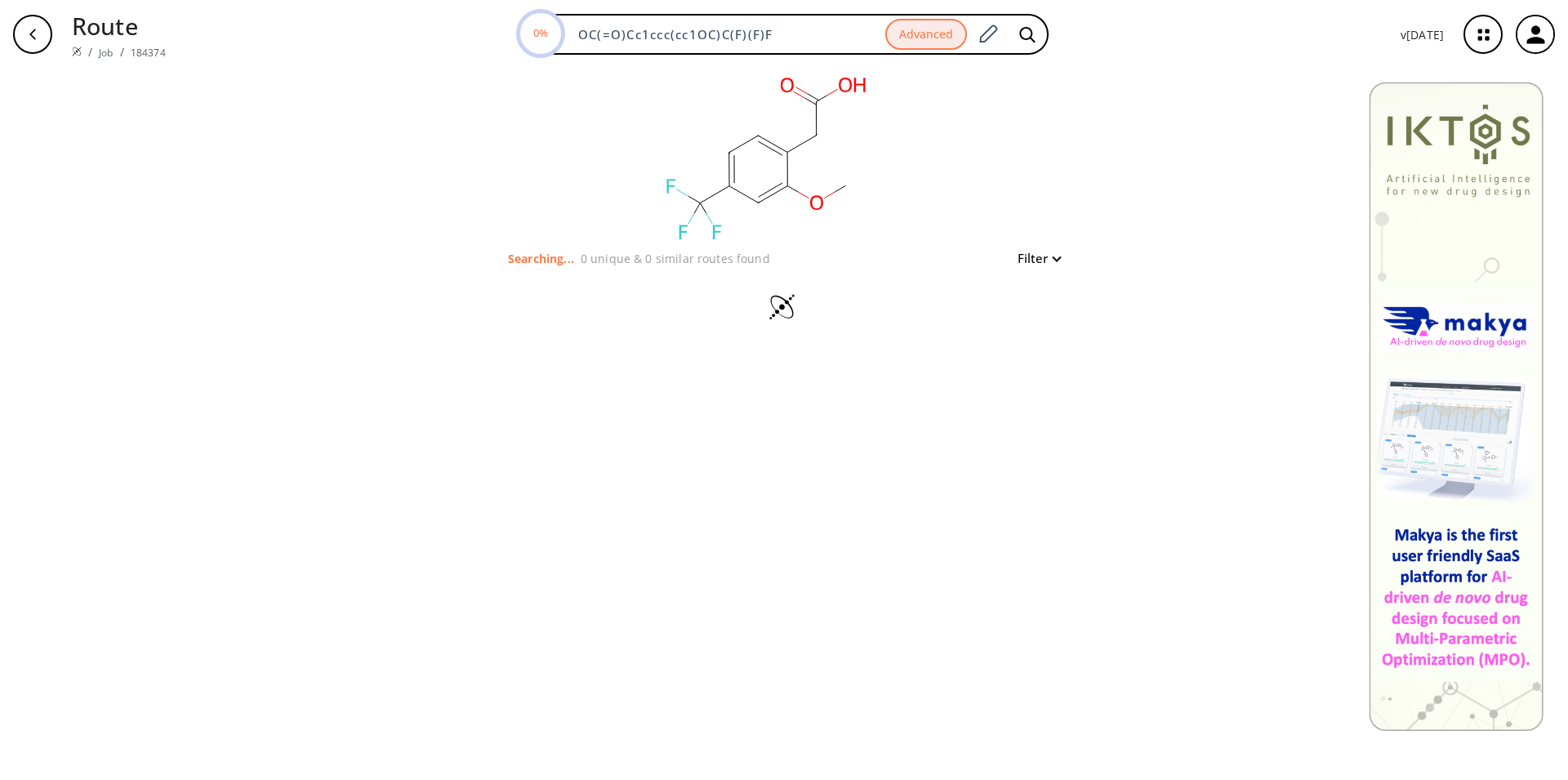
drag, startPoint x: 793, startPoint y: 41, endPoint x: 501, endPoint y: 8, distance: 293.9
click at [573, 26] on input "OC(=O)Cc1ccc(cc1OC)C(F)(F)F" at bounding box center [726, 34] width 317 height 16
paste input
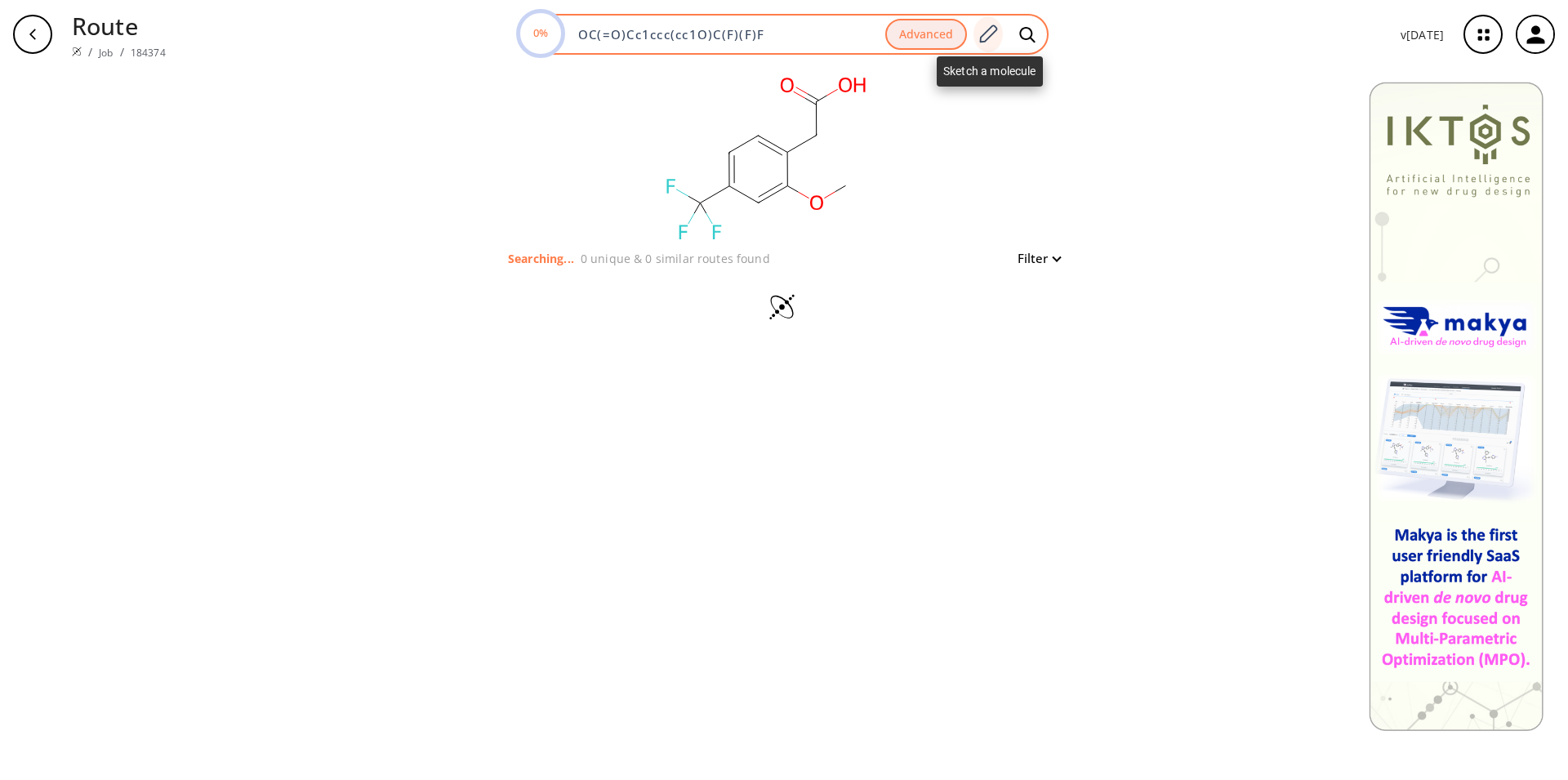
click at [990, 36] on icon at bounding box center [988, 34] width 22 height 21
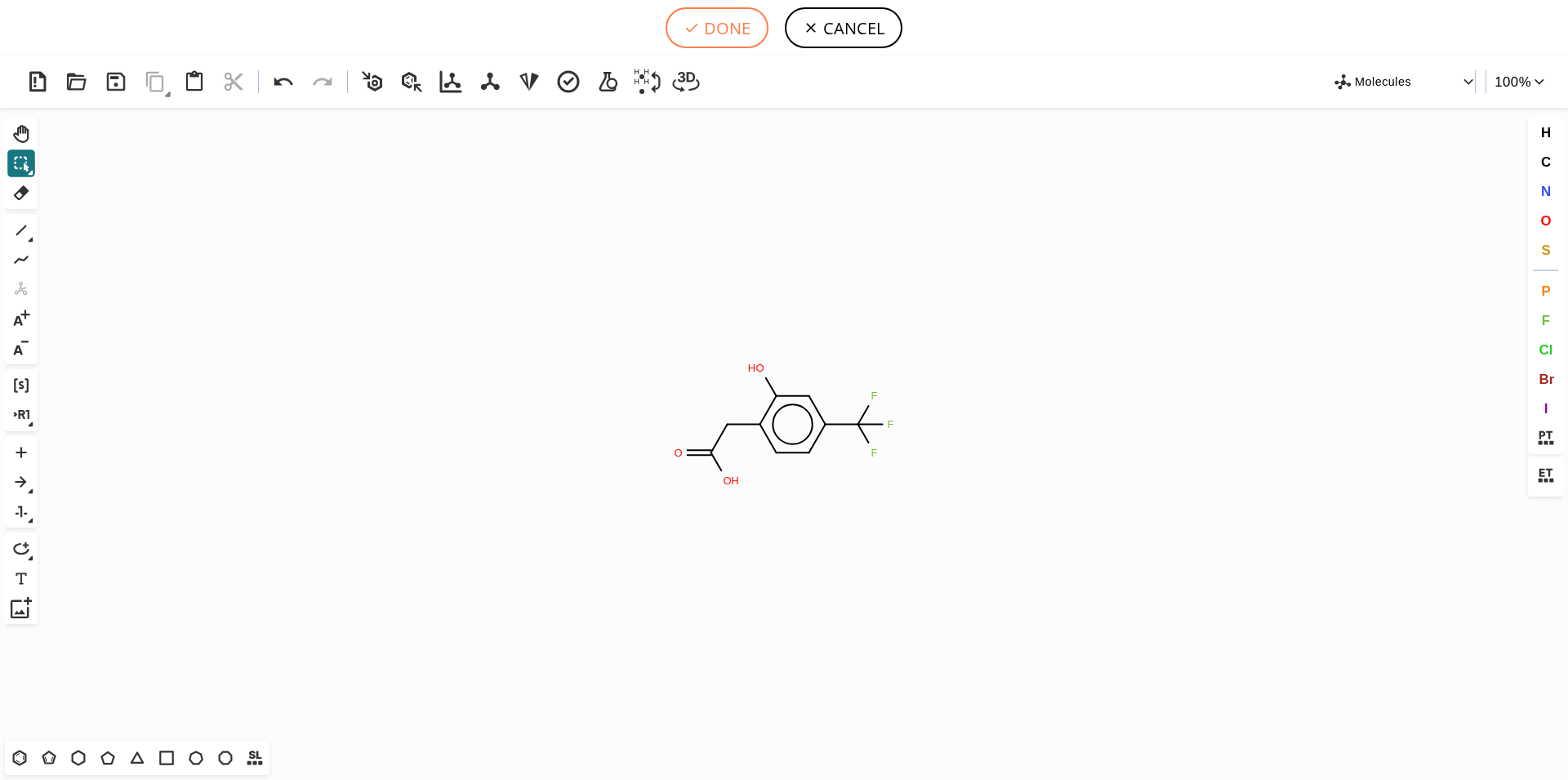
click at [707, 39] on button "DONE" at bounding box center [717, 28] width 103 height 41
type input "OC(Cc1c(O)cc(C(F)(F)F)cc1)=O"
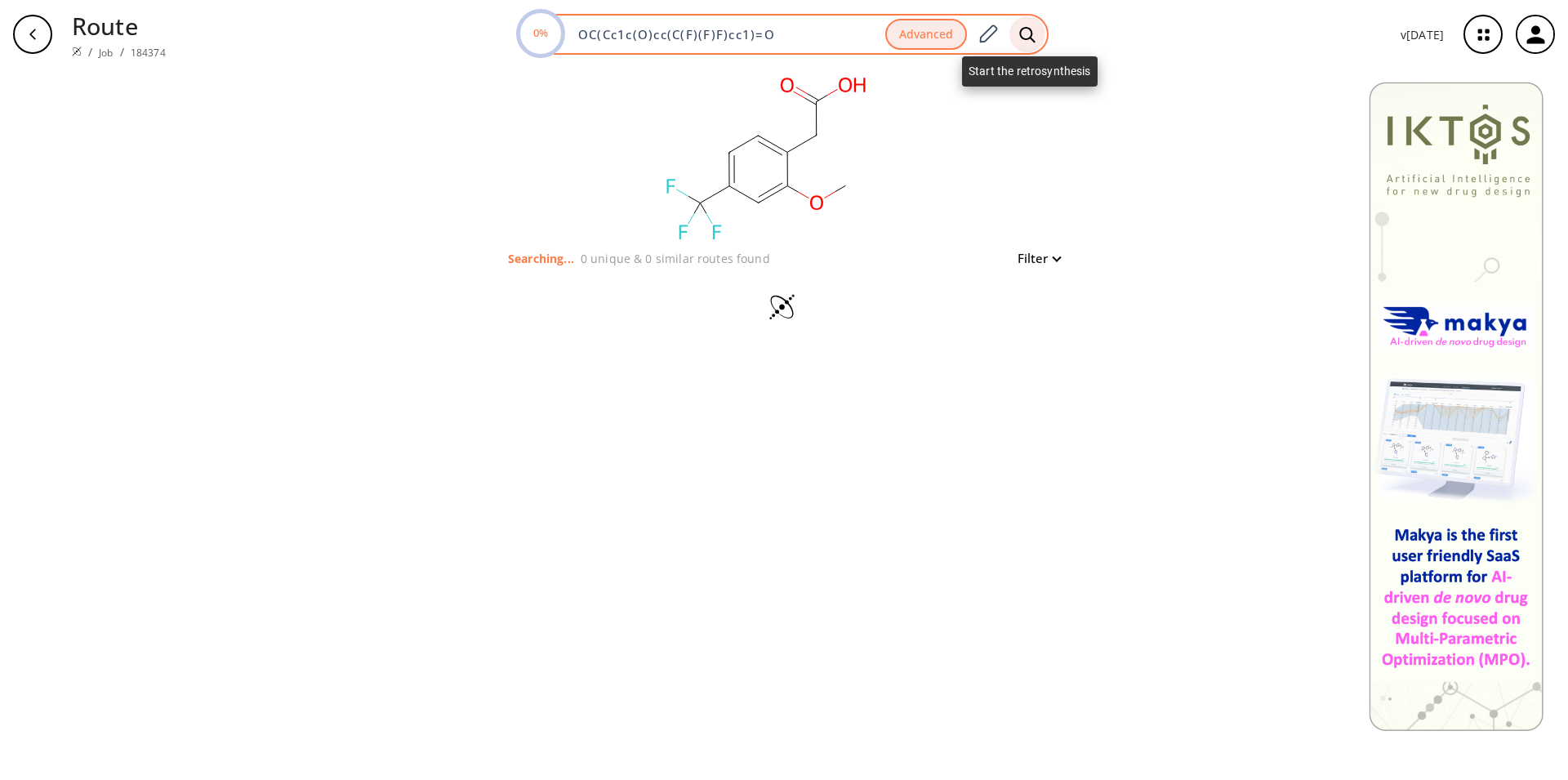
click at [1030, 40] on icon at bounding box center [1027, 34] width 16 height 17
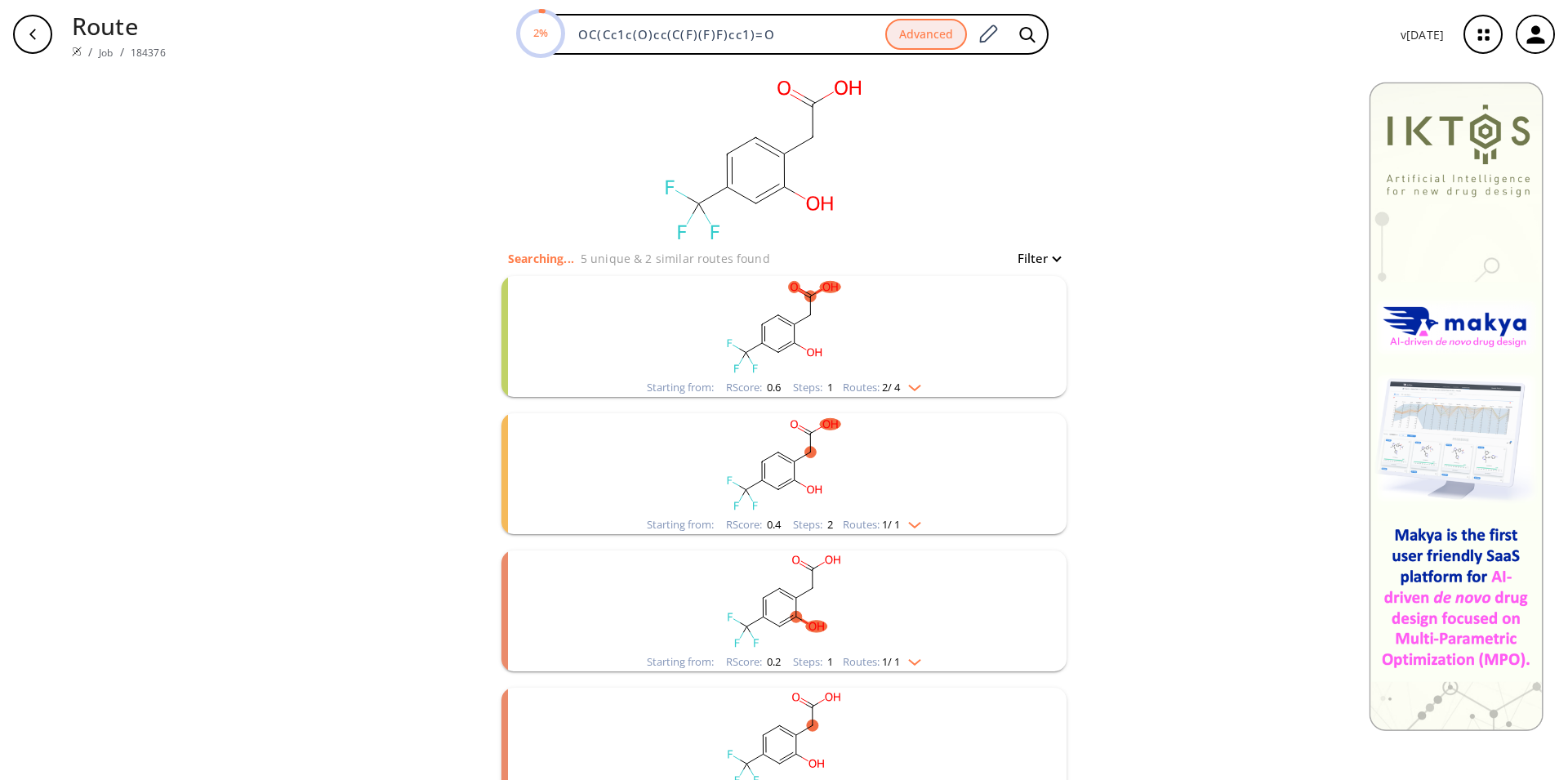
click at [796, 332] on rect "clusters" at bounding box center [784, 327] width 425 height 102
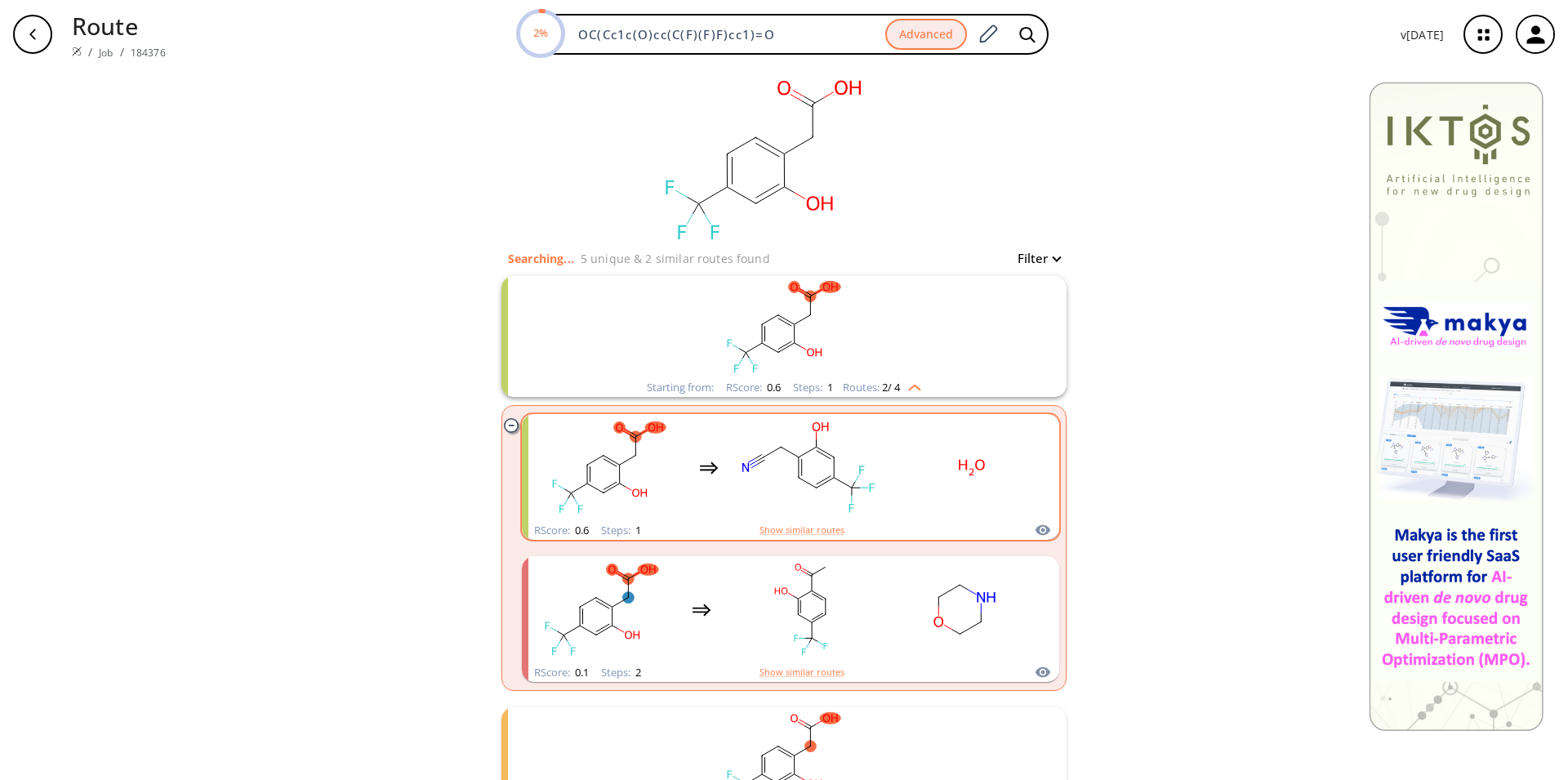
click at [815, 492] on rect "clusters" at bounding box center [808, 468] width 147 height 102
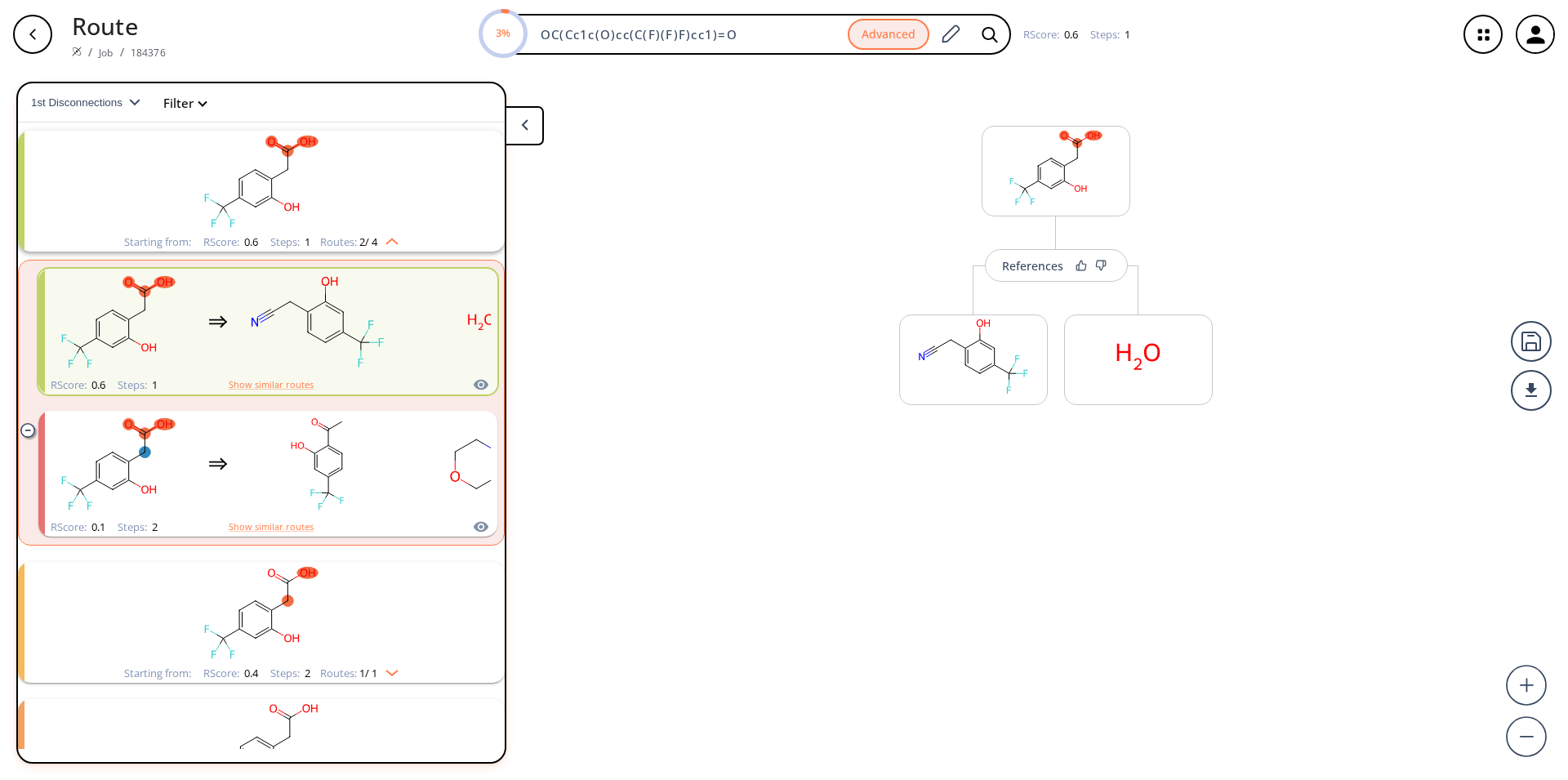
scroll to position [38, 0]
click at [275, 343] on rect "clusters" at bounding box center [317, 322] width 147 height 102
click at [972, 434] on button "More routes from here" at bounding box center [973, 435] width 149 height 35
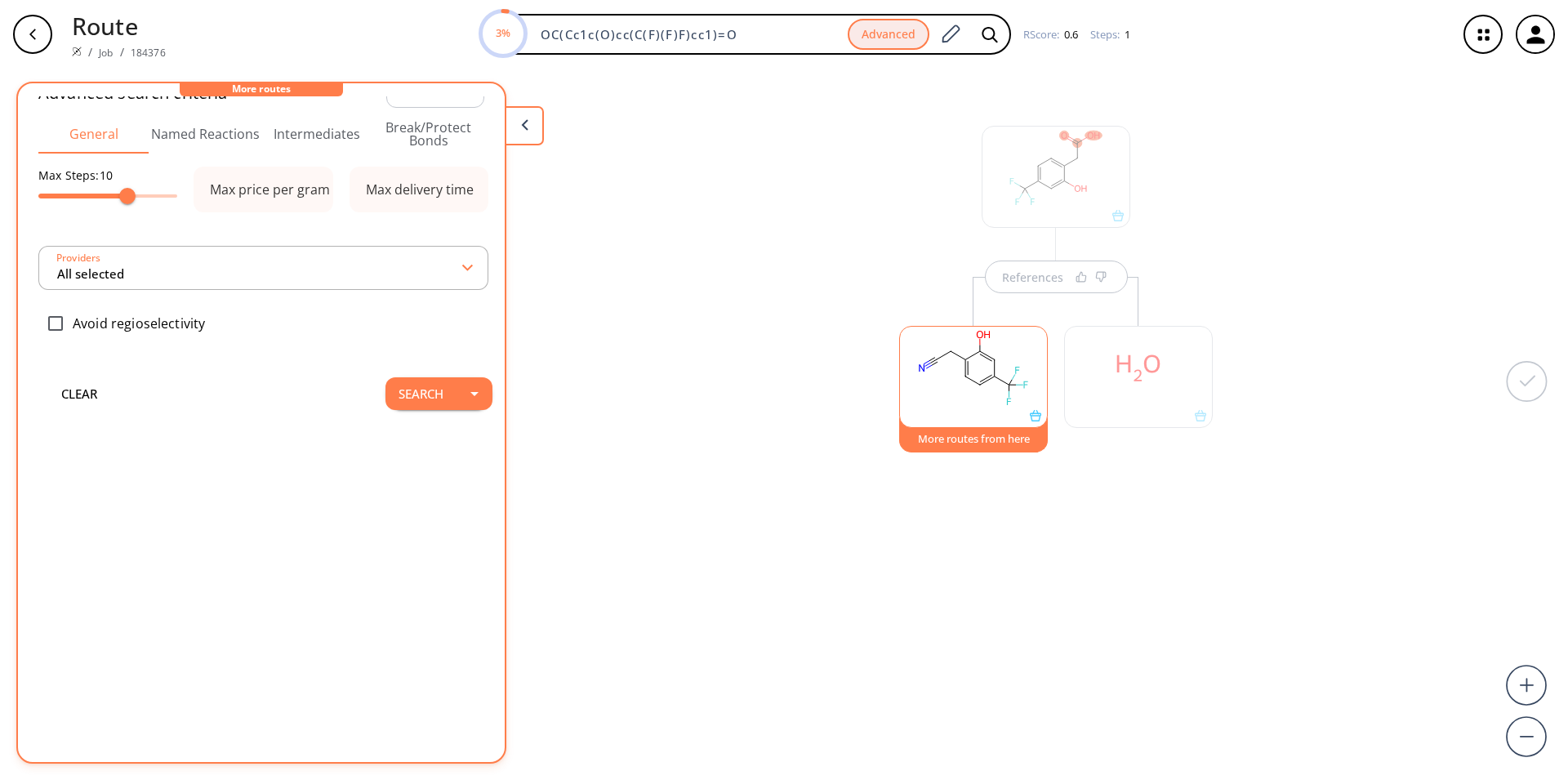
scroll to position [0, 0]
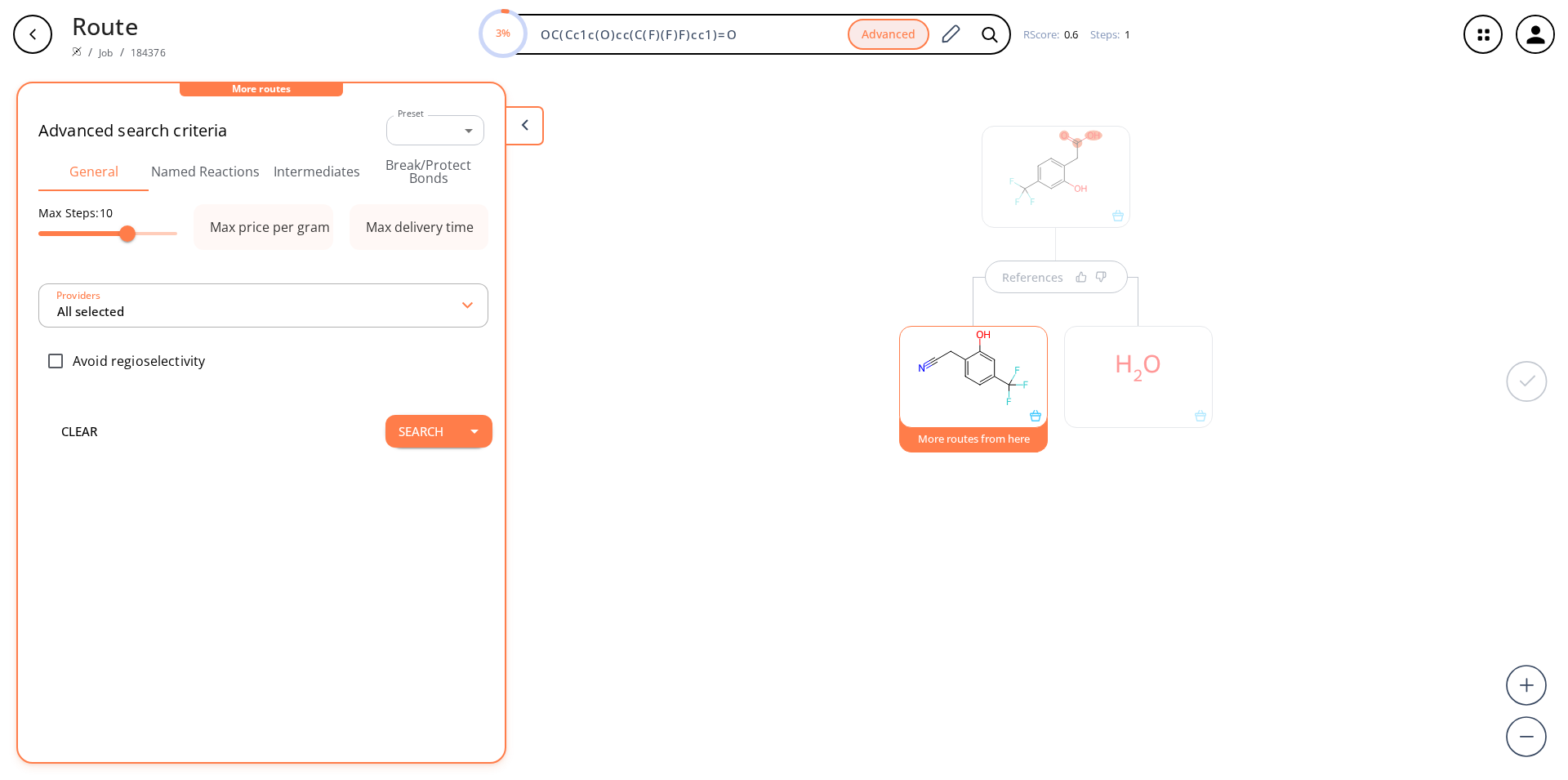
type input "All selected"
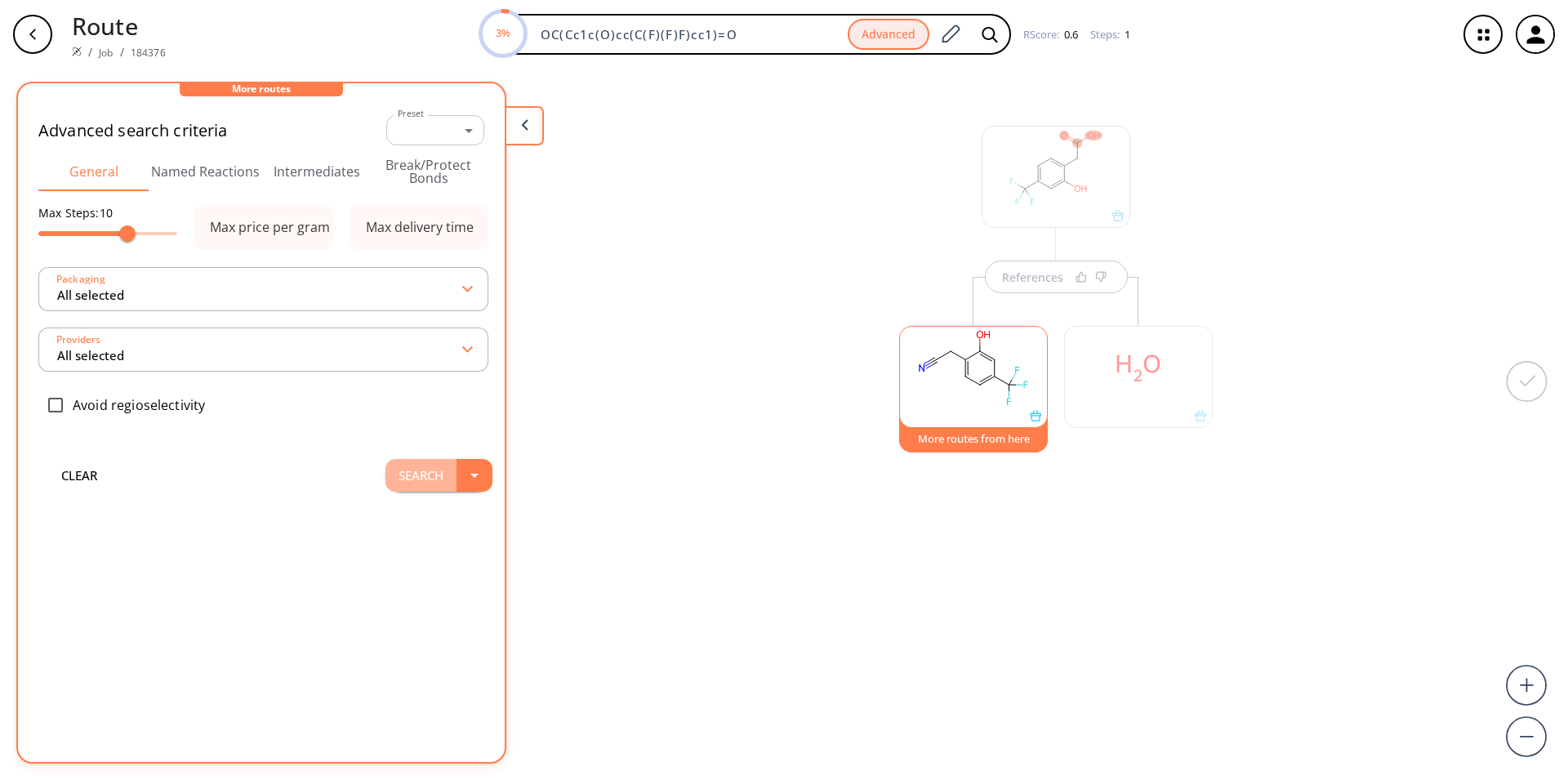
click at [427, 475] on button "Search" at bounding box center [421, 475] width 71 height 33
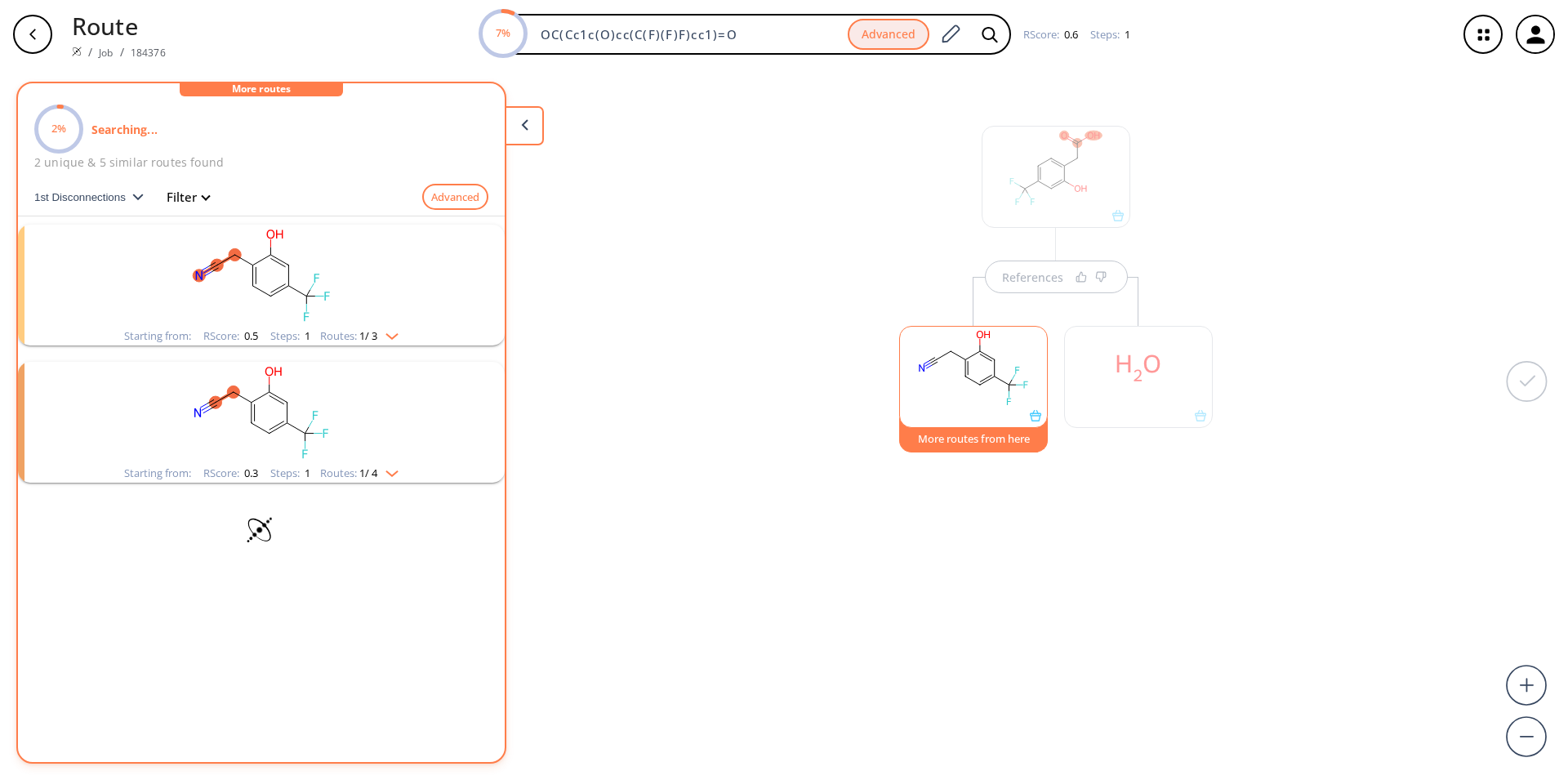
click at [270, 317] on rect "clusters" at bounding box center [261, 275] width 425 height 102
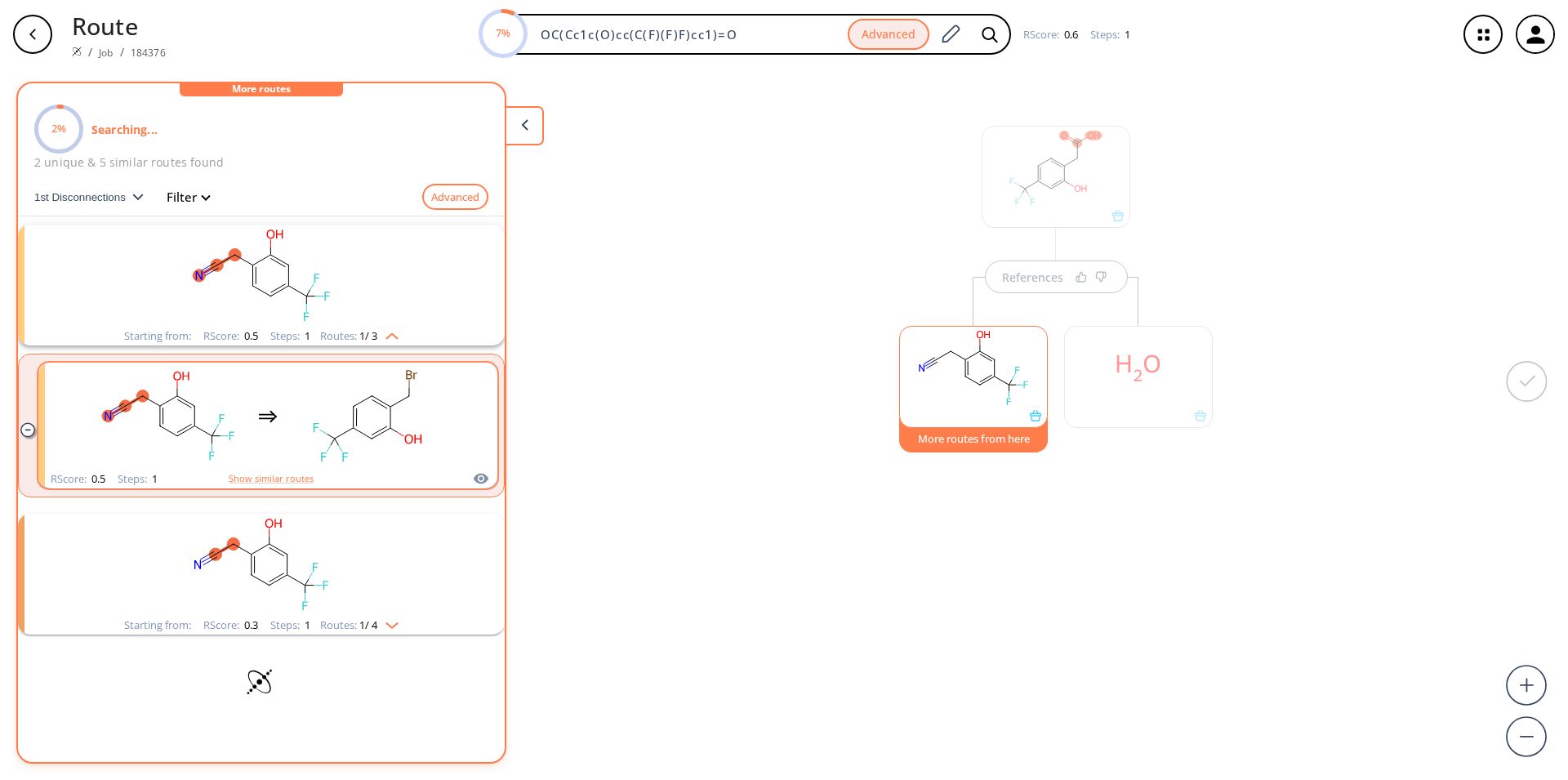
click at [274, 437] on div "clusters" at bounding box center [268, 416] width 346 height 107
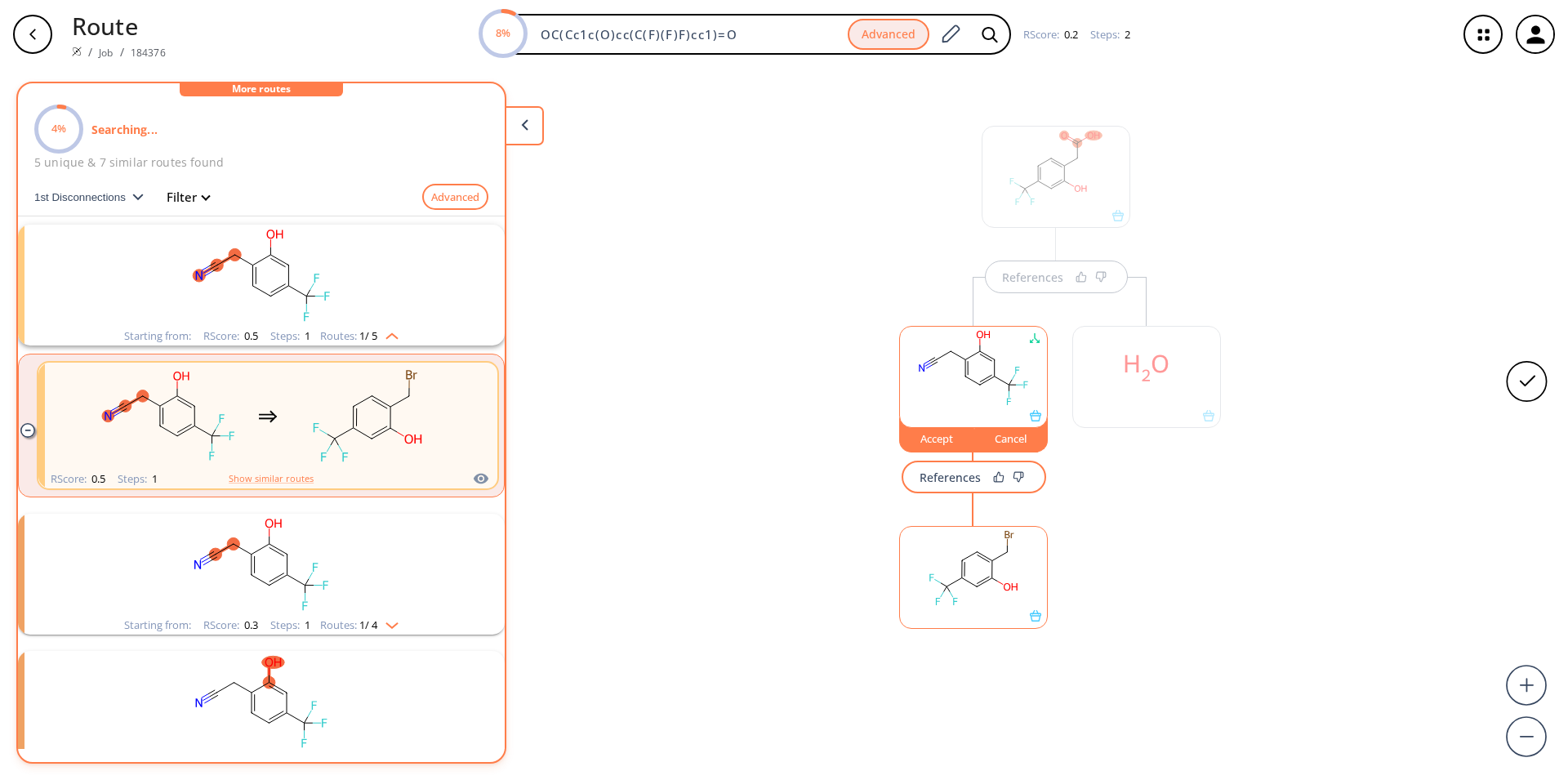
click at [947, 479] on div "References" at bounding box center [950, 477] width 61 height 11
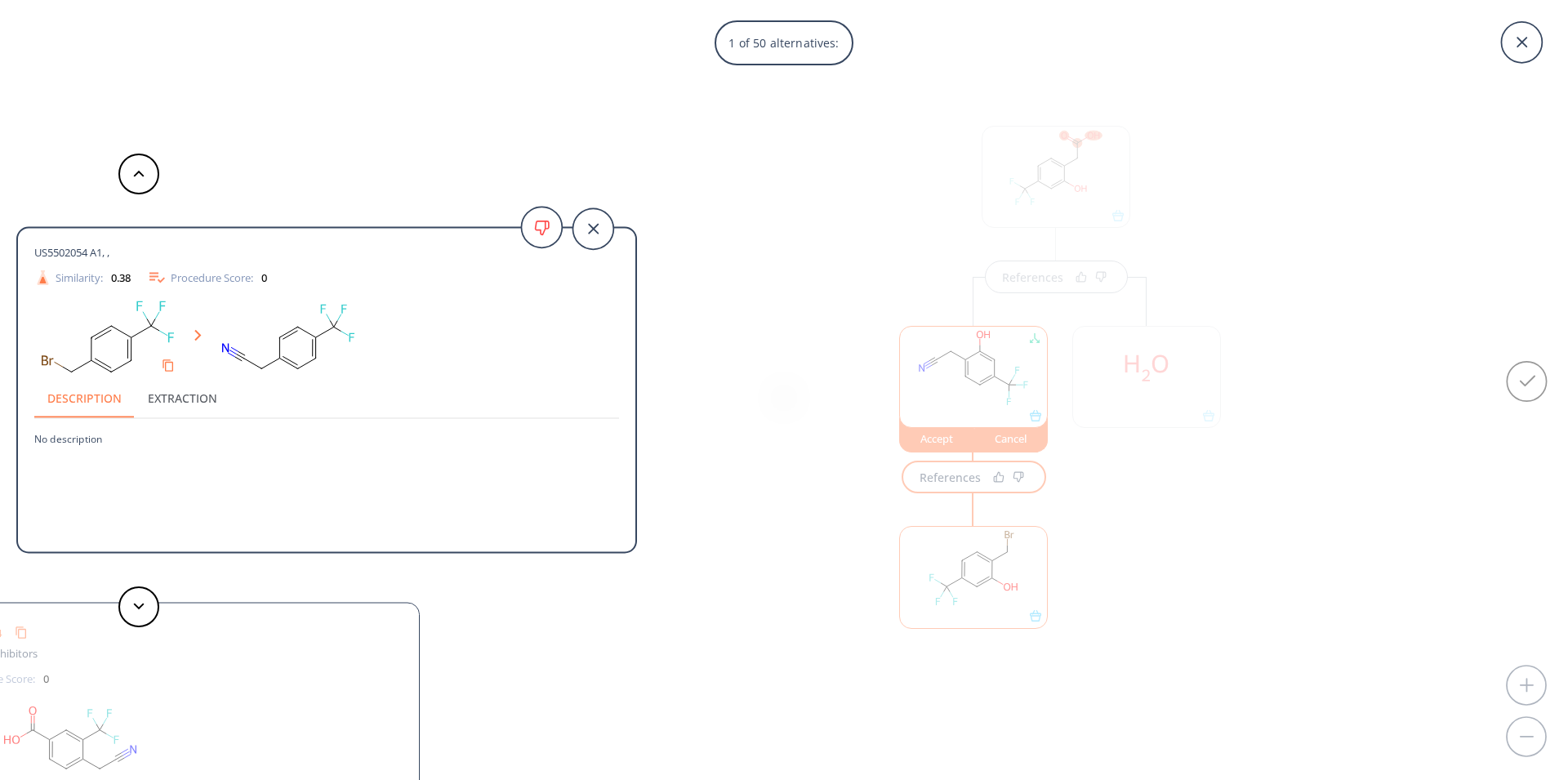
click at [109, 254] on span "US5502054 A1, ," at bounding box center [71, 253] width 75 height 15
click at [139, 602] on button at bounding box center [139, 606] width 41 height 41
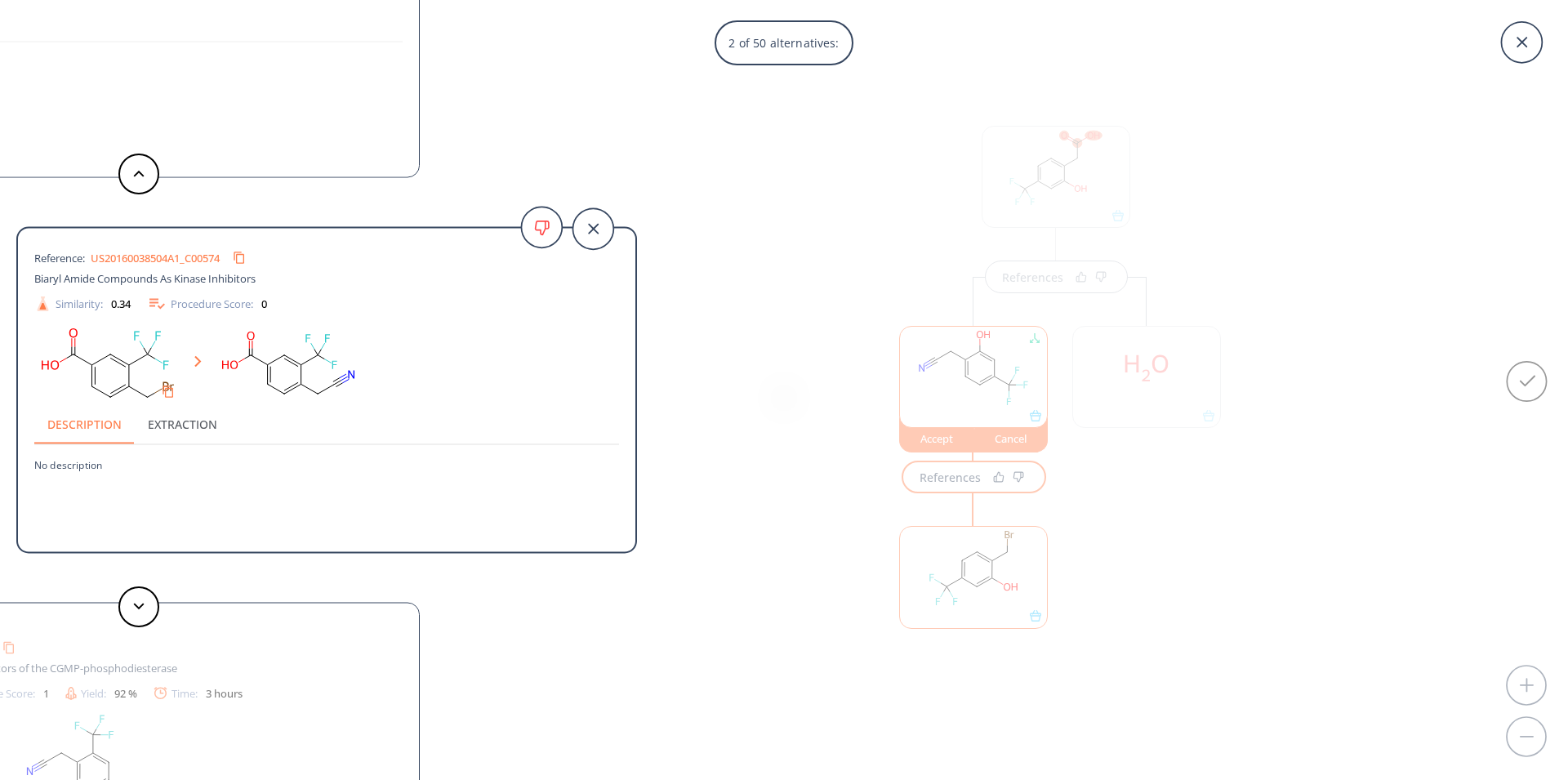
click at [141, 255] on link "US20160038504A1_C00574" at bounding box center [155, 258] width 129 height 11
